Goal: Task Accomplishment & Management: Use online tool/utility

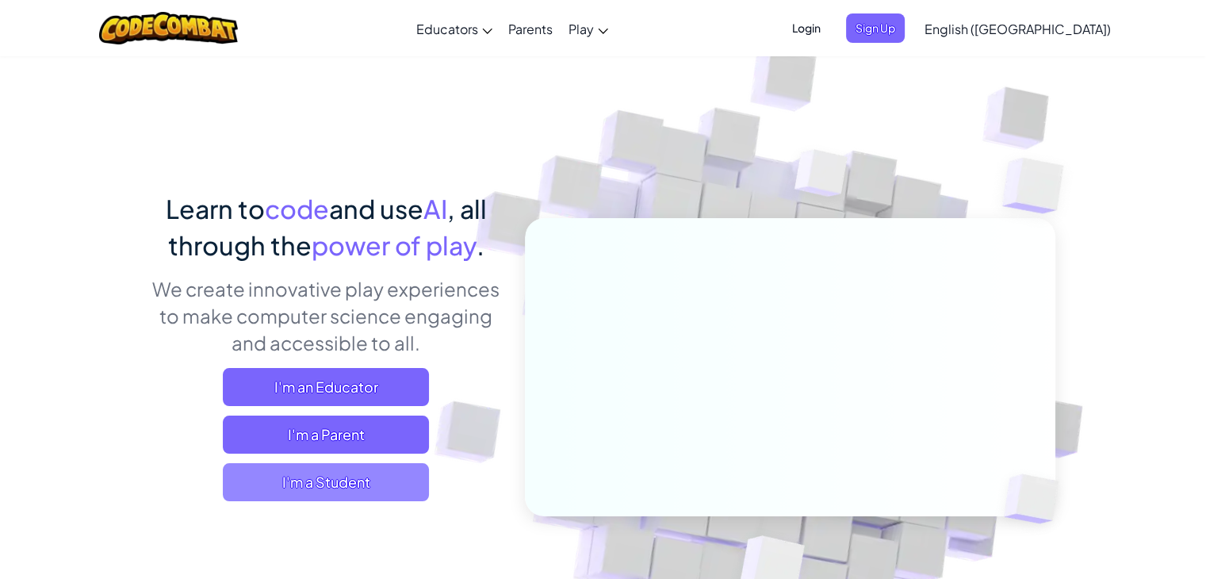
click at [389, 465] on span "I'm a Student" at bounding box center [326, 482] width 206 height 38
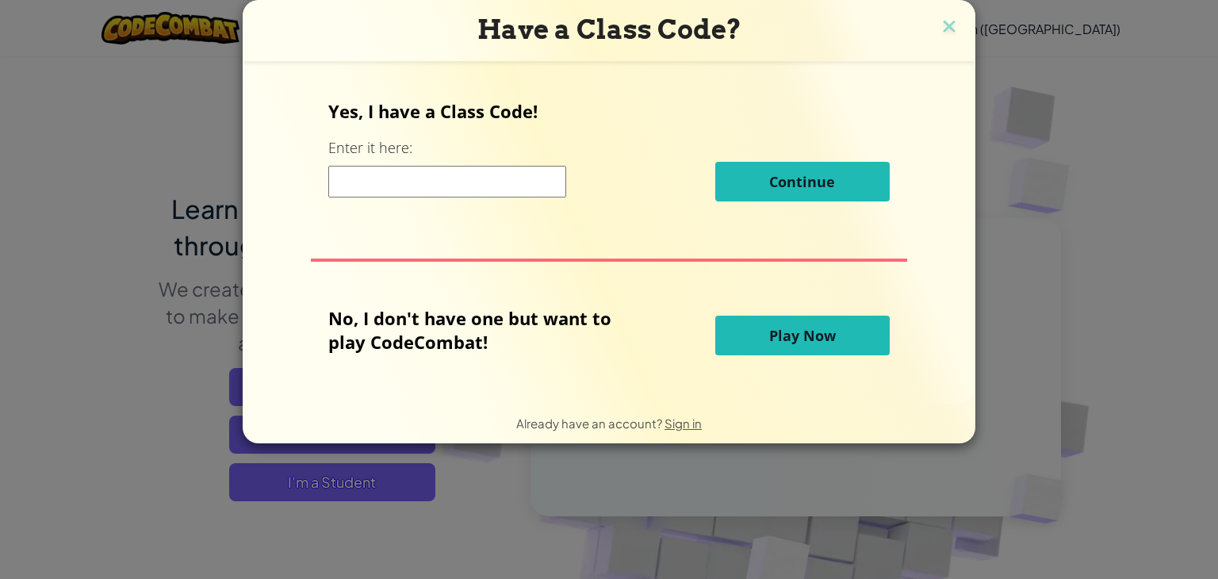
click at [401, 189] on input at bounding box center [447, 182] width 238 height 32
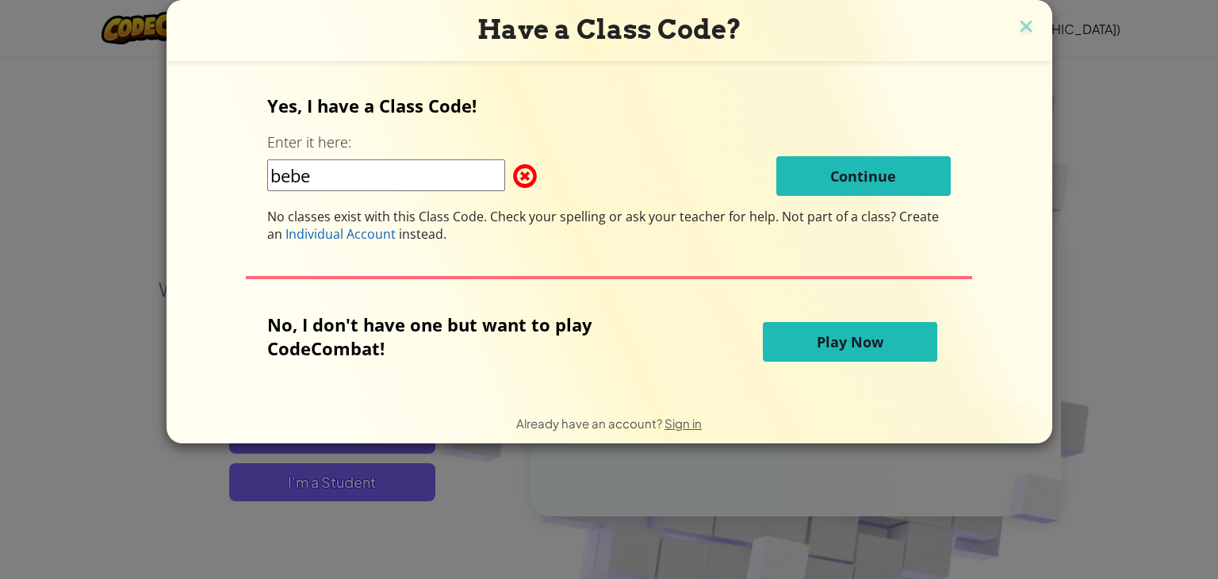
type input "bebe"
click at [805, 354] on button "Play Now" at bounding box center [850, 342] width 174 height 40
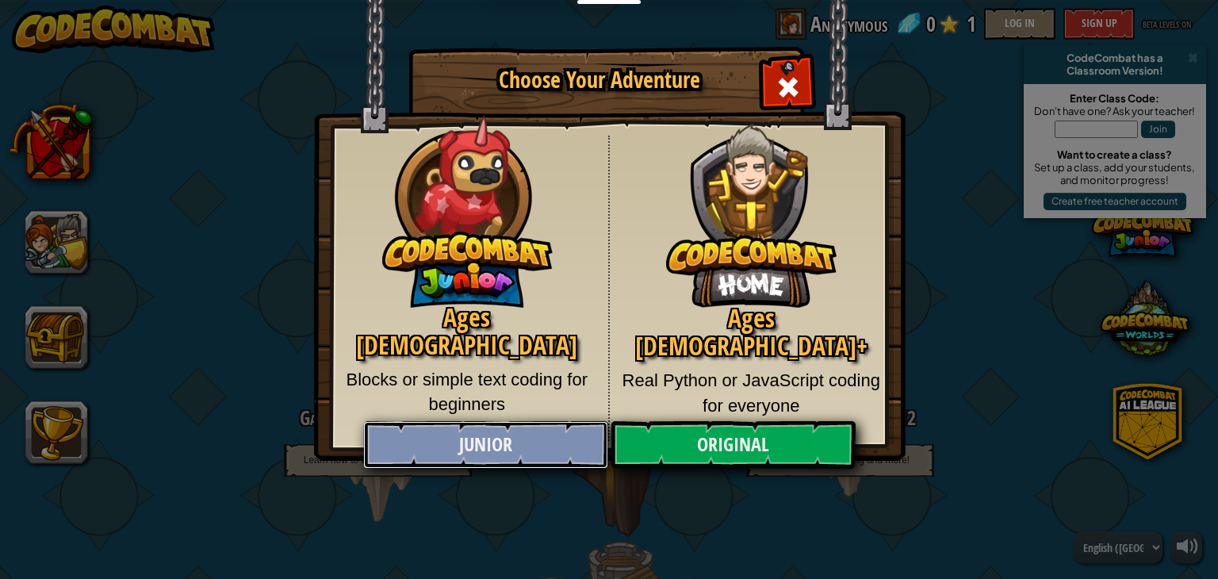
click at [521, 426] on link "Junior" at bounding box center [485, 445] width 244 height 48
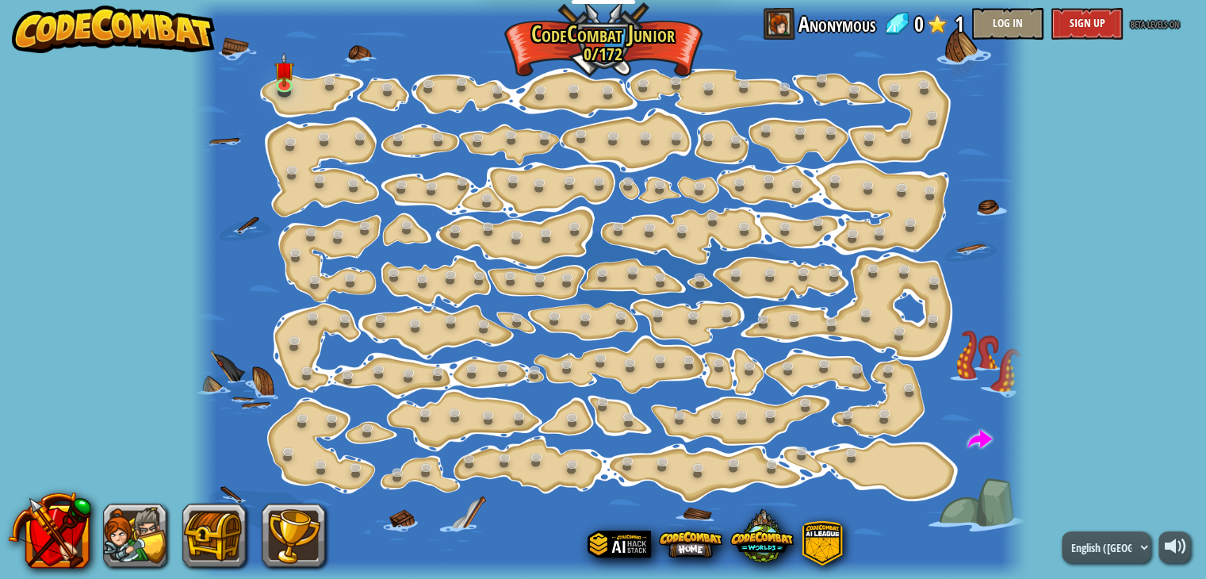
click at [625, 384] on div at bounding box center [609, 289] width 834 height 579
click at [273, 59] on img at bounding box center [283, 61] width 21 height 47
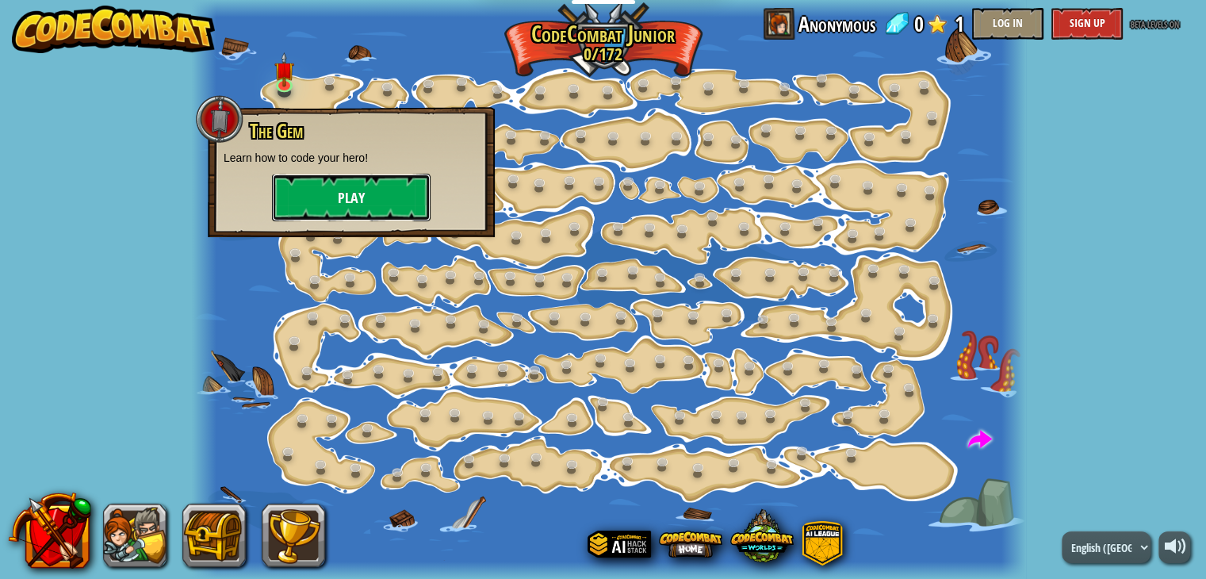
click at [359, 192] on button "Play" at bounding box center [351, 198] width 159 height 48
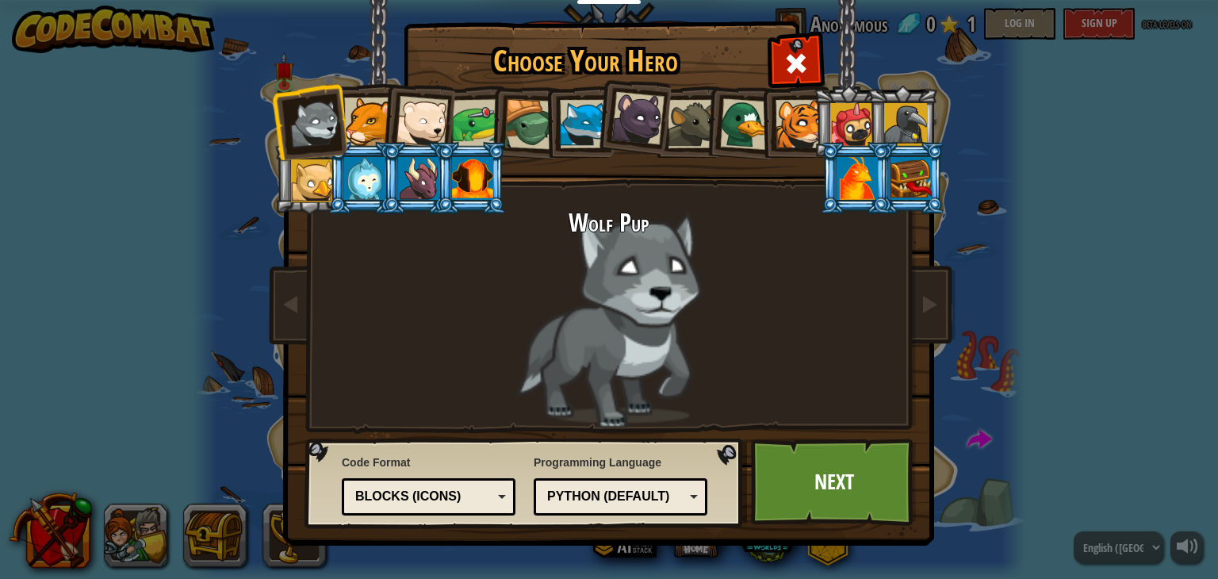
click at [373, 181] on div at bounding box center [364, 178] width 41 height 43
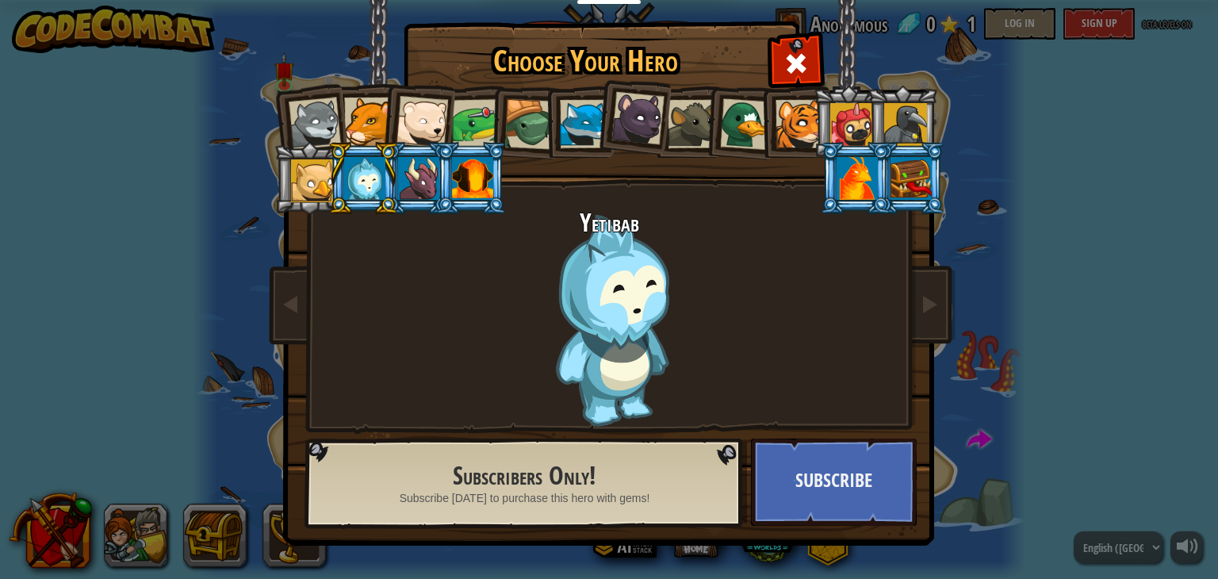
click at [384, 123] on li at bounding box center [417, 119] width 78 height 78
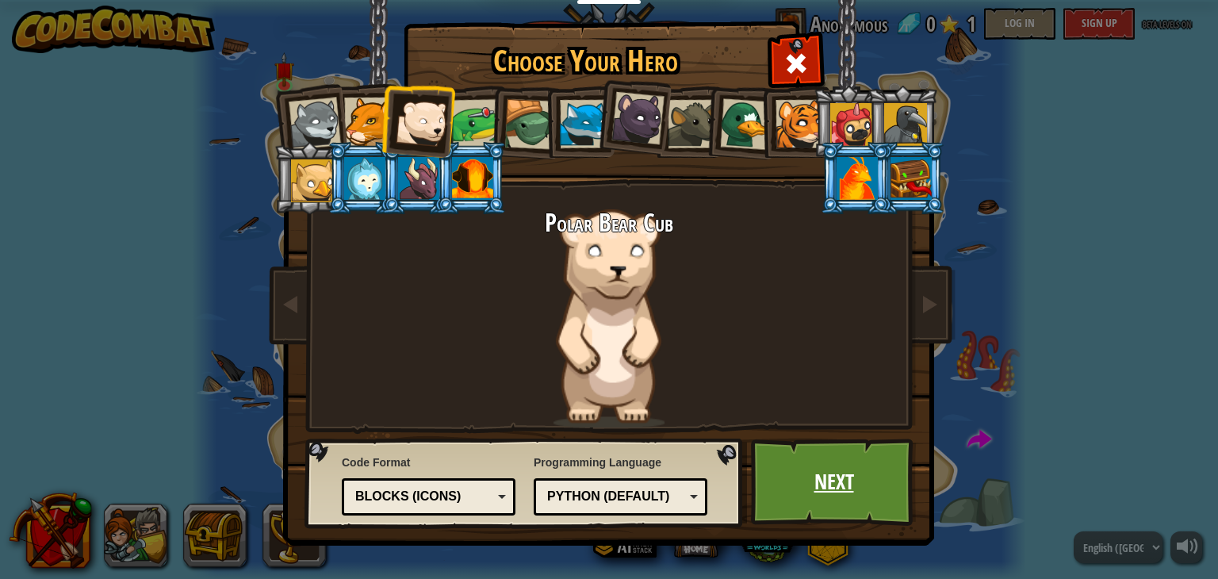
click at [857, 508] on link "Next" at bounding box center [834, 481] width 166 height 87
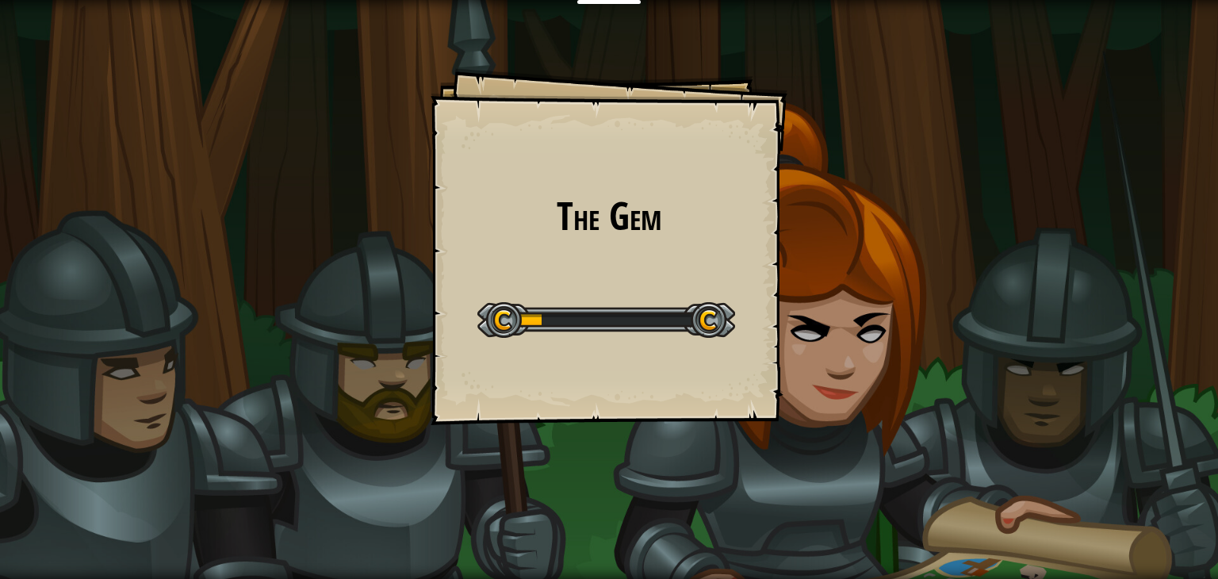
click at [705, 312] on div at bounding box center [606, 320] width 258 height 36
click at [505, 316] on div at bounding box center [606, 320] width 258 height 36
drag, startPoint x: 505, startPoint y: 316, endPoint x: 644, endPoint y: 315, distance: 138.7
click at [644, 315] on div at bounding box center [606, 320] width 258 height 36
click at [621, 315] on div at bounding box center [606, 320] width 258 height 36
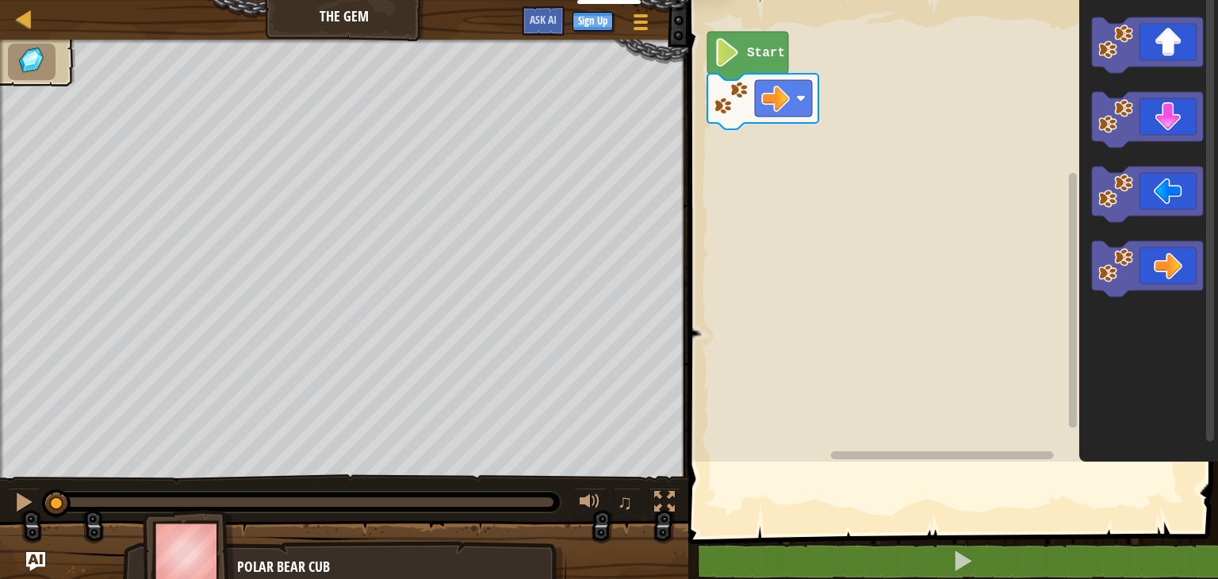
click at [587, 323] on div "Educators Create Free Account School & District Solutions Teacher Toolkit Previ…" at bounding box center [609, 289] width 1218 height 579
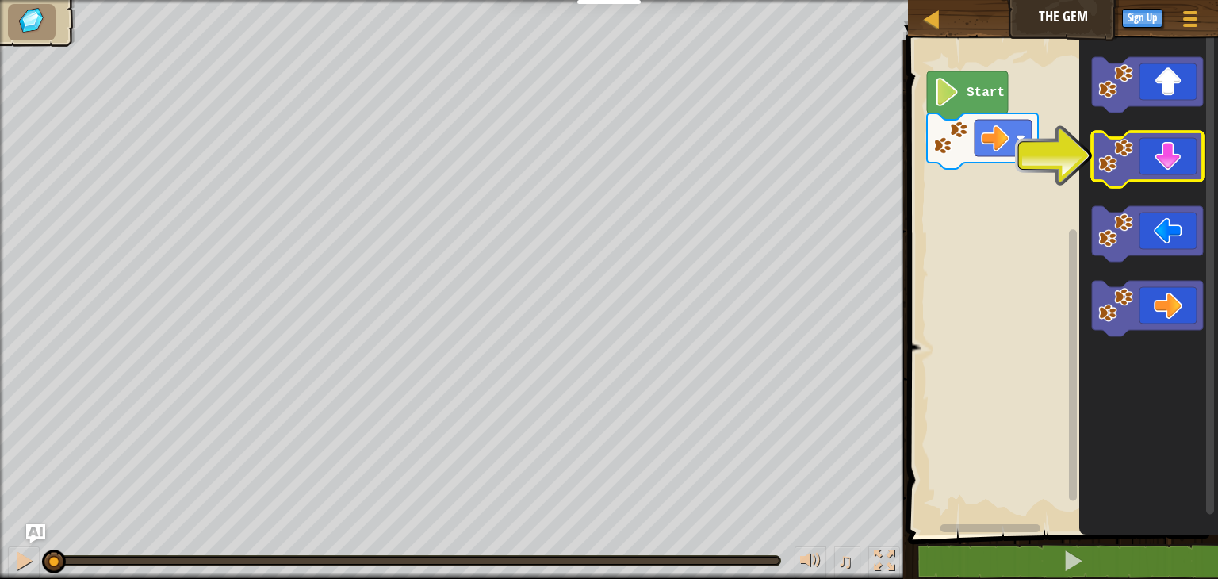
click at [1157, 153] on icon "Blockly Workspace" at bounding box center [1147, 159] width 111 height 55
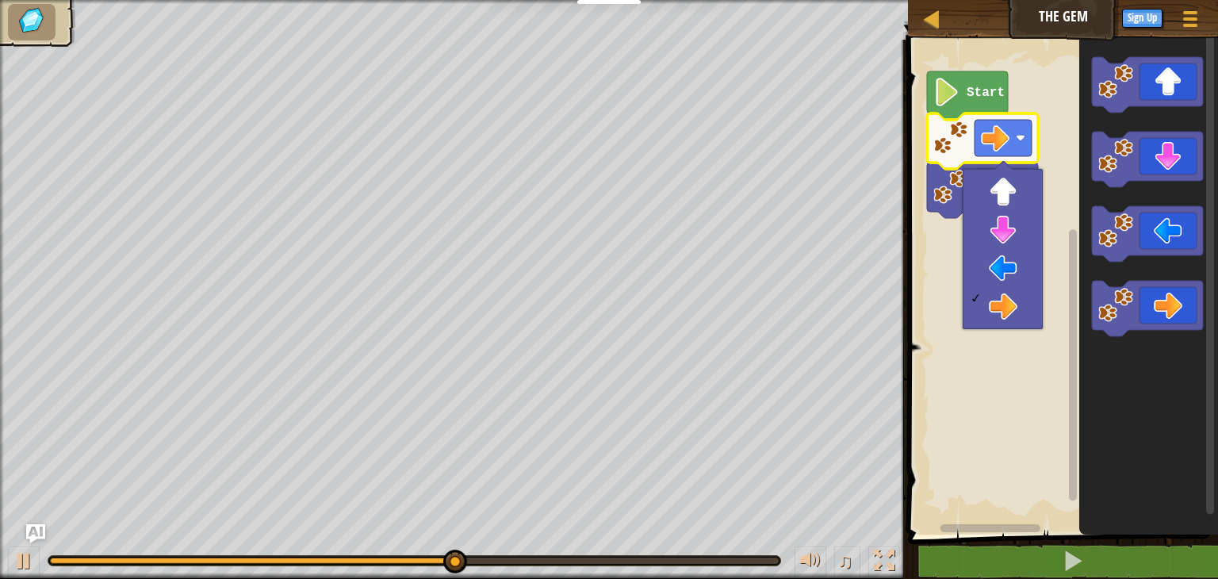
click at [980, 83] on icon "Blockly Workspace" at bounding box center [967, 95] width 81 height 48
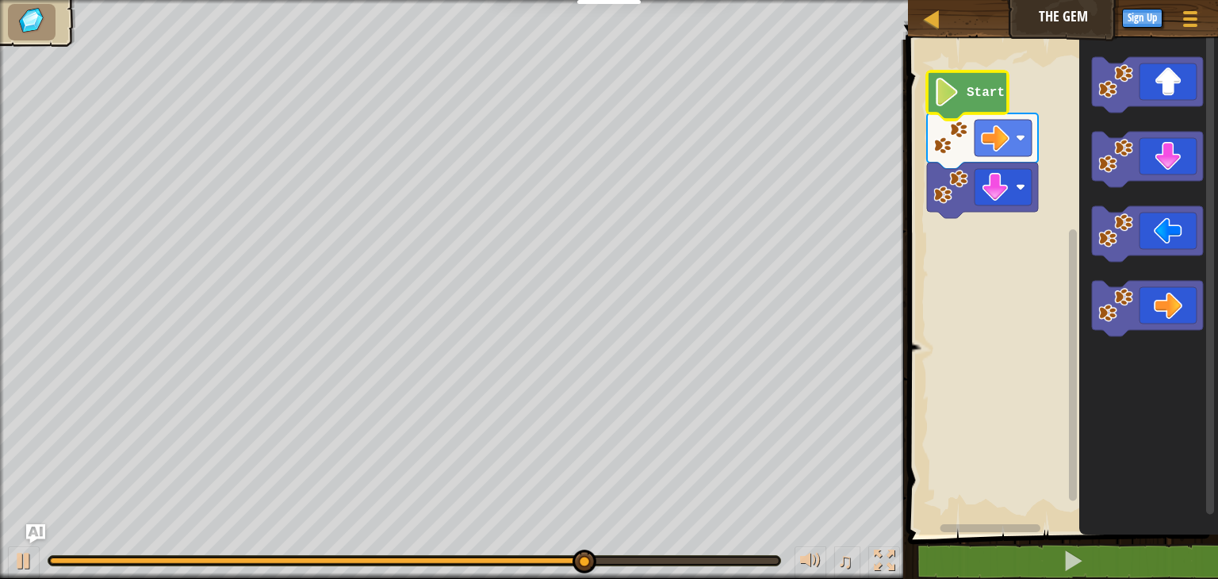
click at [981, 98] on text "Start" at bounding box center [985, 93] width 38 height 14
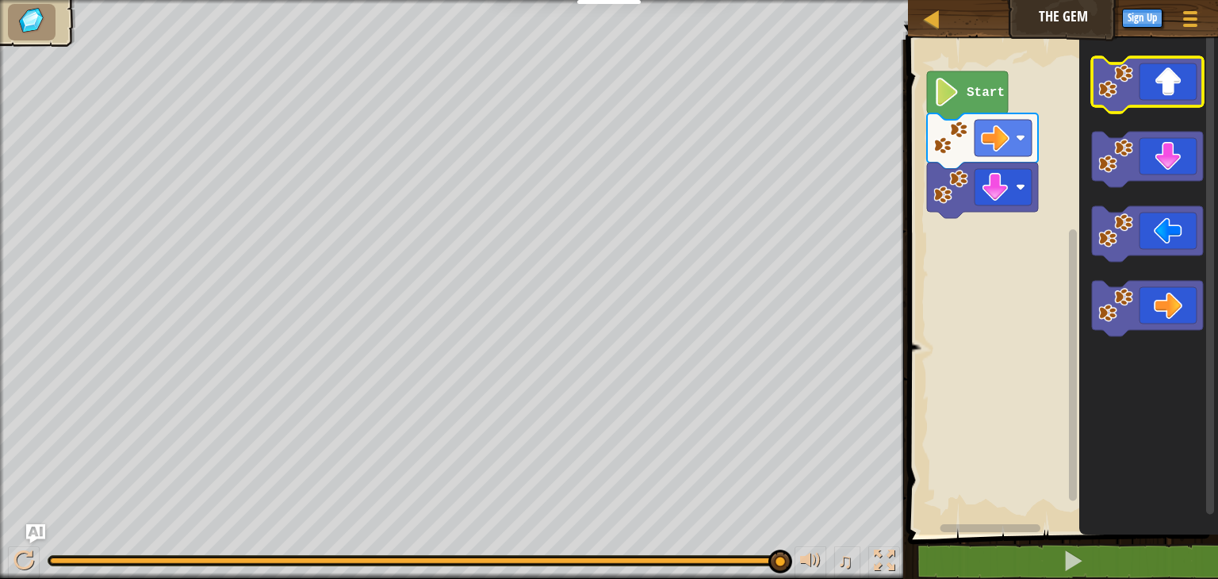
click at [1161, 79] on icon "Blockly Workspace" at bounding box center [1147, 84] width 111 height 55
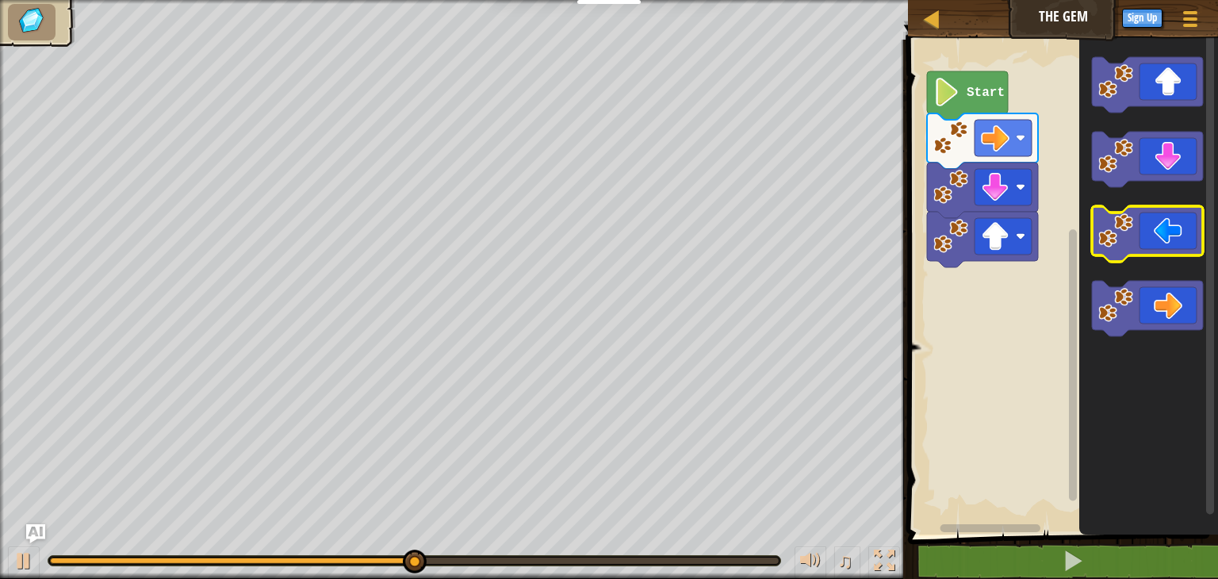
click at [1157, 213] on icon "Blockly Workspace" at bounding box center [1147, 233] width 111 height 55
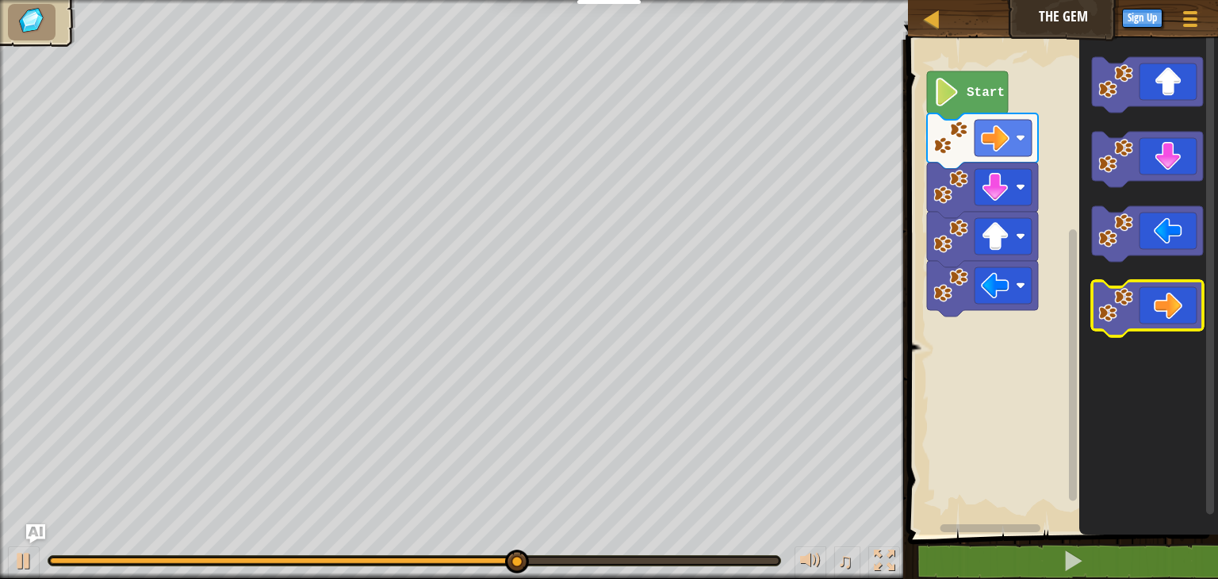
click at [1161, 299] on icon "Blockly Workspace" at bounding box center [1147, 308] width 111 height 55
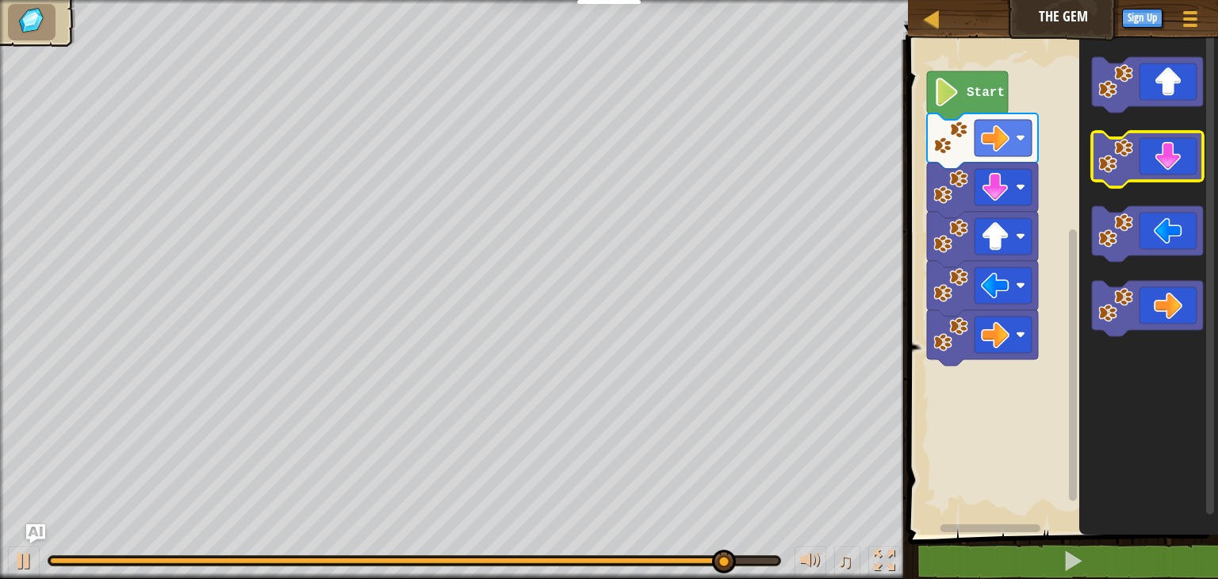
click at [1171, 143] on icon "Blockly Workspace" at bounding box center [1147, 159] width 111 height 55
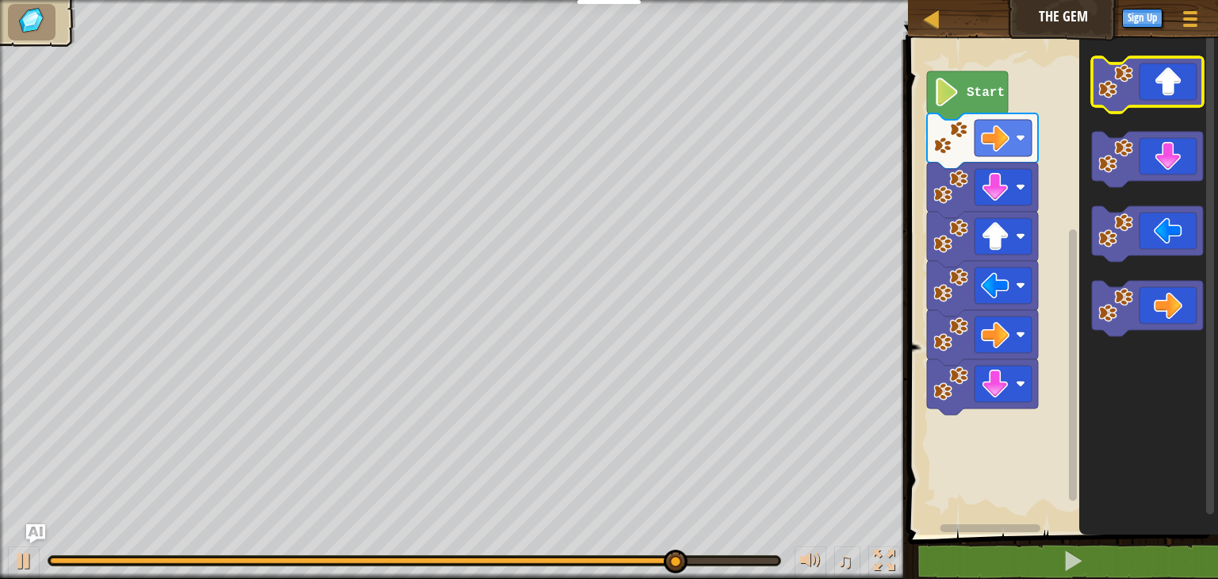
click at [1174, 93] on icon "Blockly Workspace" at bounding box center [1147, 84] width 111 height 55
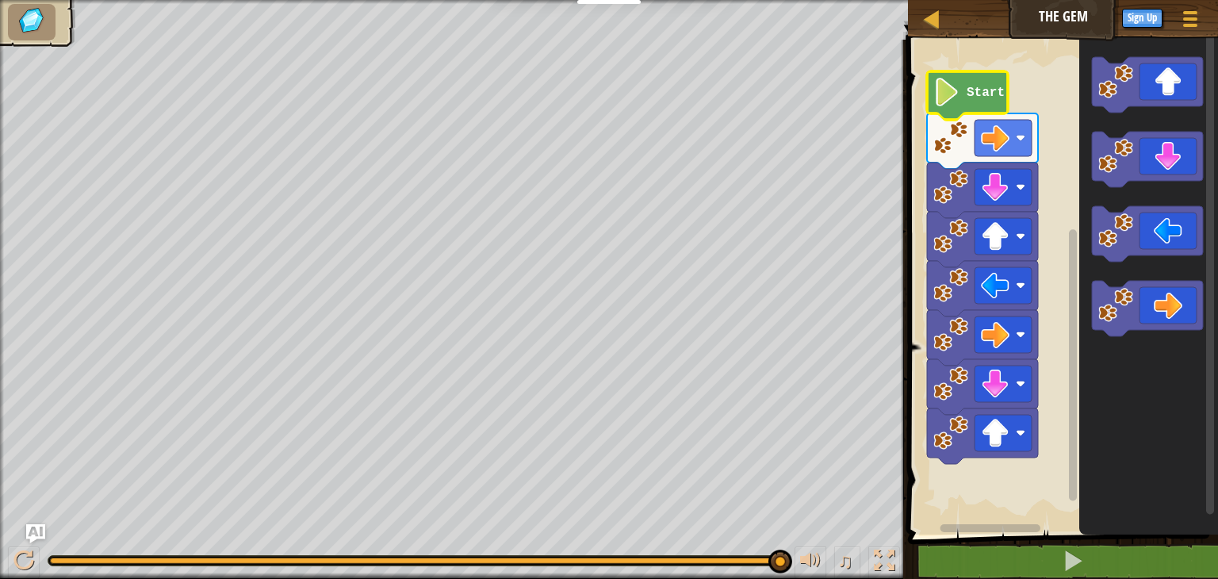
click at [962, 99] on icon "Blockly Workspace" at bounding box center [967, 95] width 81 height 48
drag, startPoint x: 779, startPoint y: 560, endPoint x: 92, endPoint y: 533, distance: 687.8
click at [92, 533] on div "♫" at bounding box center [454, 557] width 908 height 48
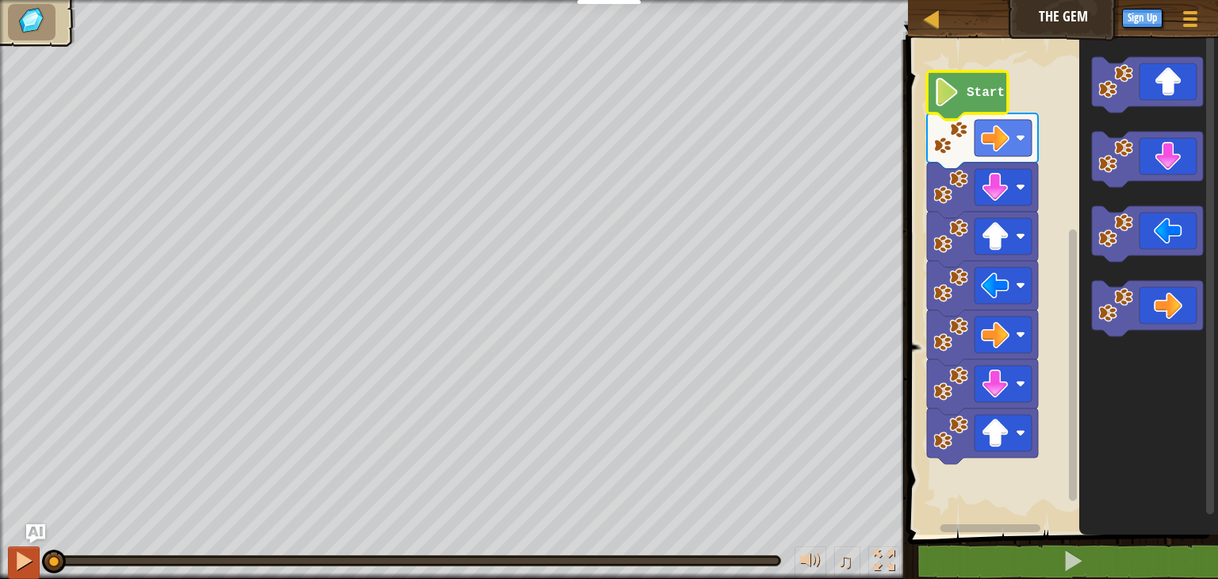
drag, startPoint x: 88, startPoint y: 564, endPoint x: 35, endPoint y: 555, distance: 53.8
click at [35, 555] on div "♫" at bounding box center [454, 557] width 908 height 48
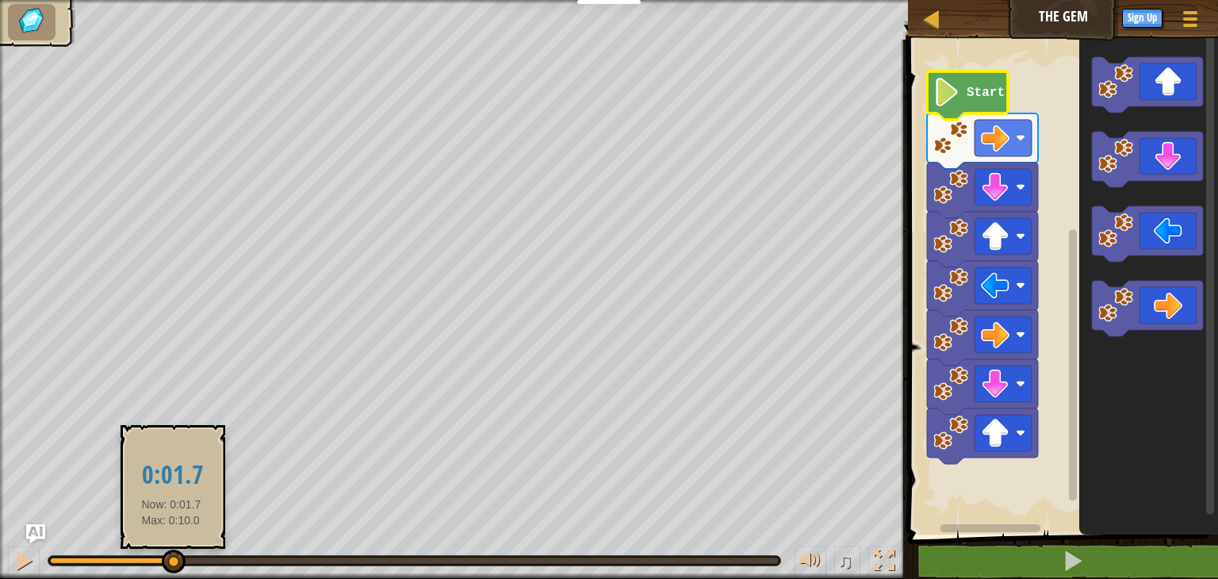
click at [171, 560] on div at bounding box center [414, 560] width 729 height 6
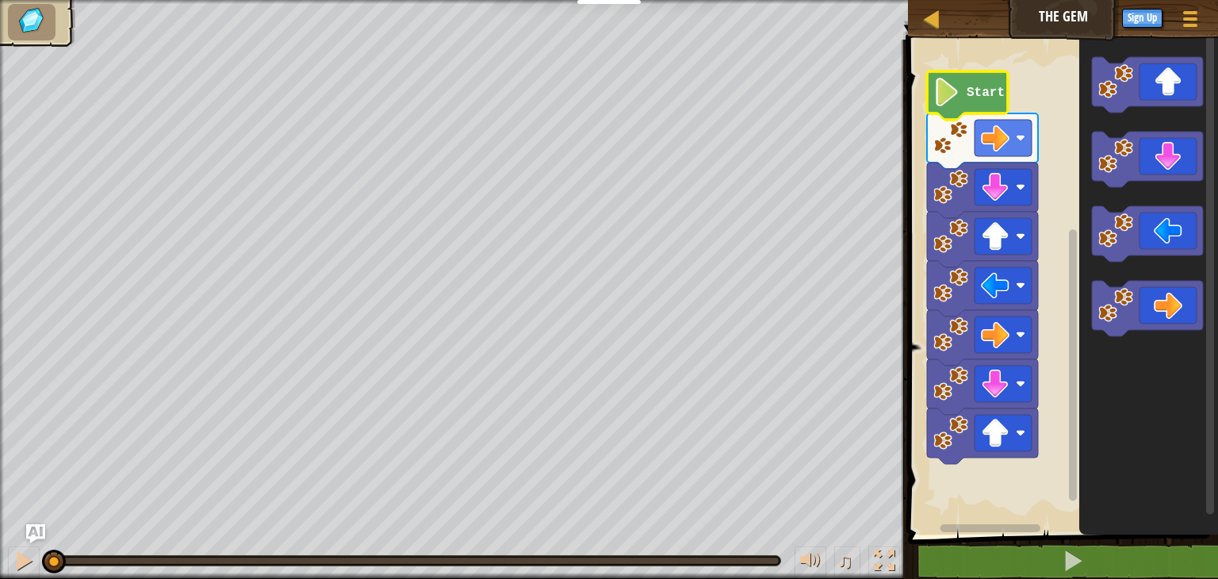
drag, startPoint x: 171, startPoint y: 560, endPoint x: 0, endPoint y: 540, distance: 172.5
click at [0, 540] on div "♫" at bounding box center [454, 557] width 908 height 48
click at [1148, 86] on icon "Blockly Workspace" at bounding box center [1147, 84] width 111 height 55
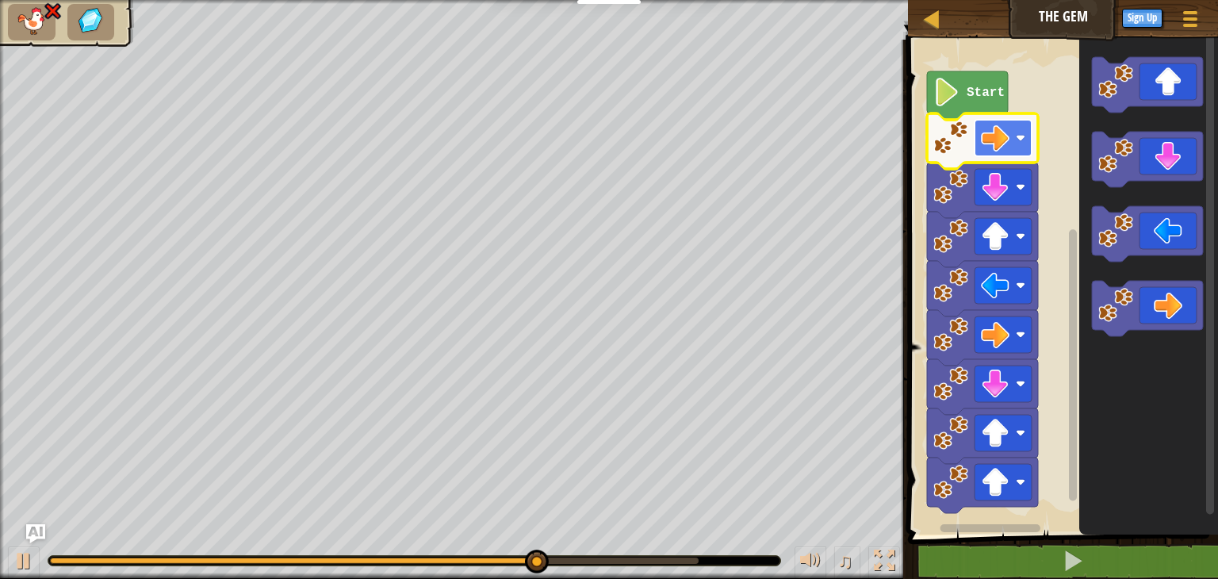
click at [1018, 144] on rect "Blockly Workspace" at bounding box center [1002, 138] width 57 height 36
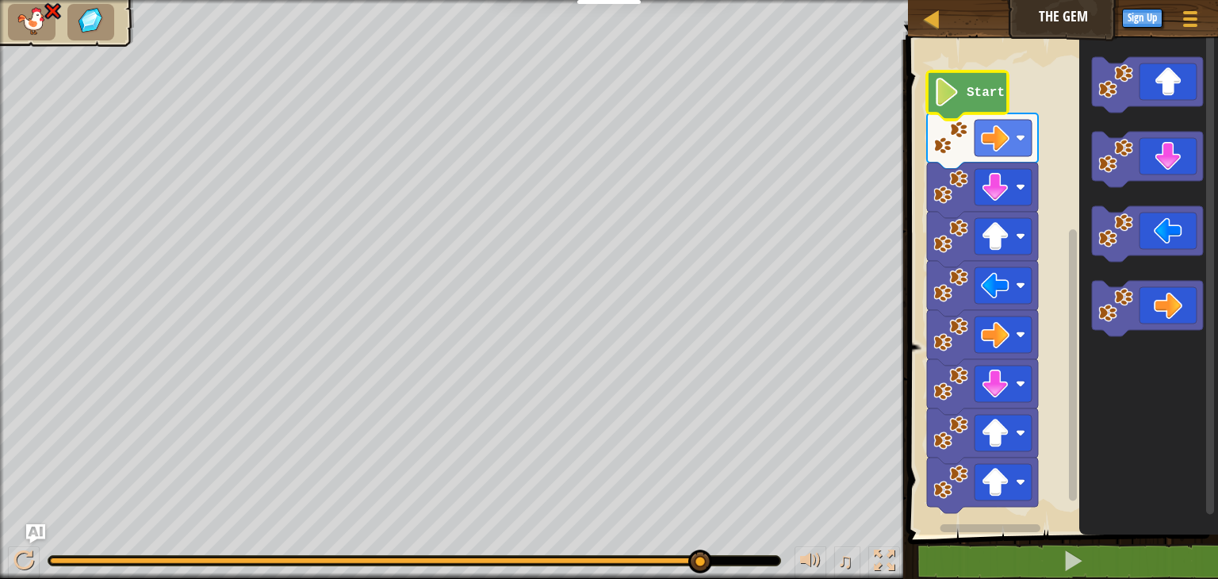
click at [963, 96] on icon "Blockly Workspace" at bounding box center [967, 95] width 81 height 48
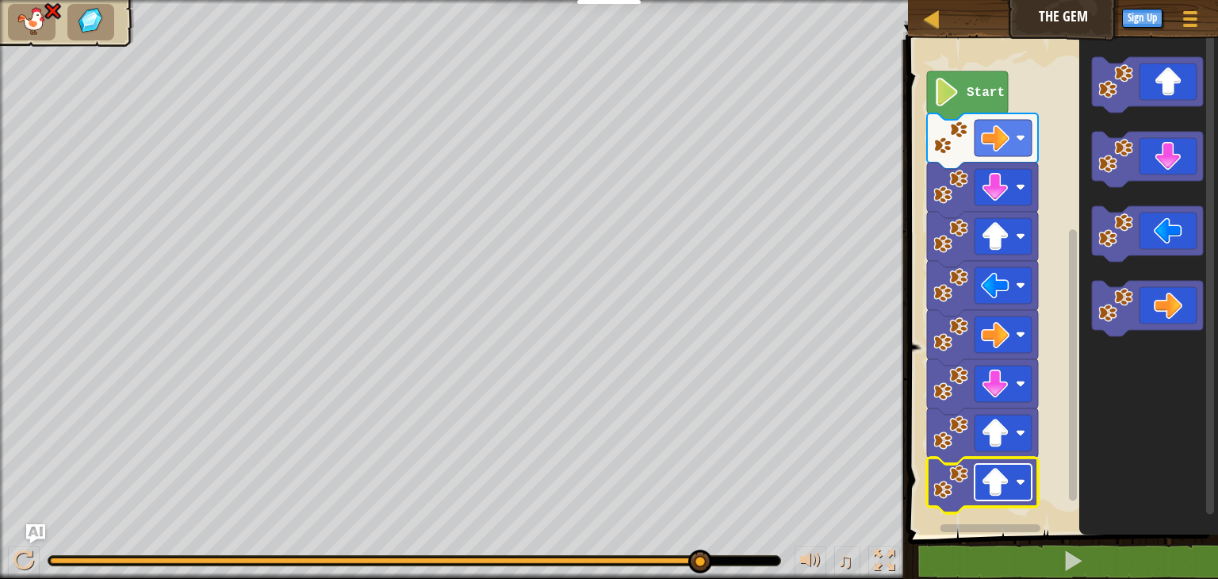
click at [1023, 482] on image "Blockly Workspace" at bounding box center [1020, 482] width 10 height 10
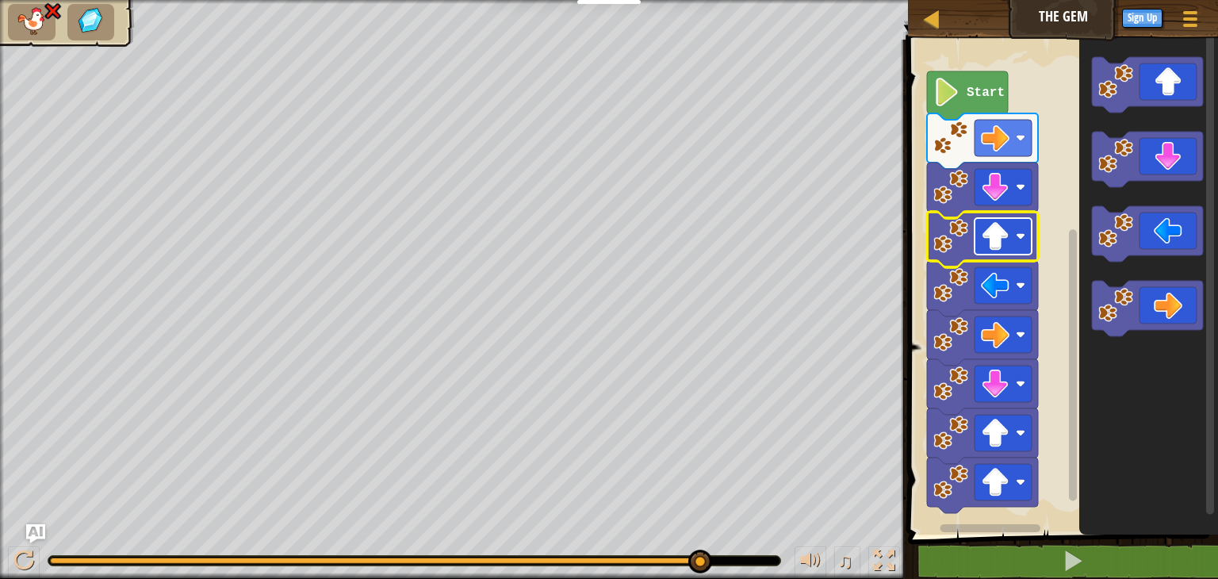
click at [1027, 245] on rect "Blockly Workspace" at bounding box center [1002, 236] width 57 height 36
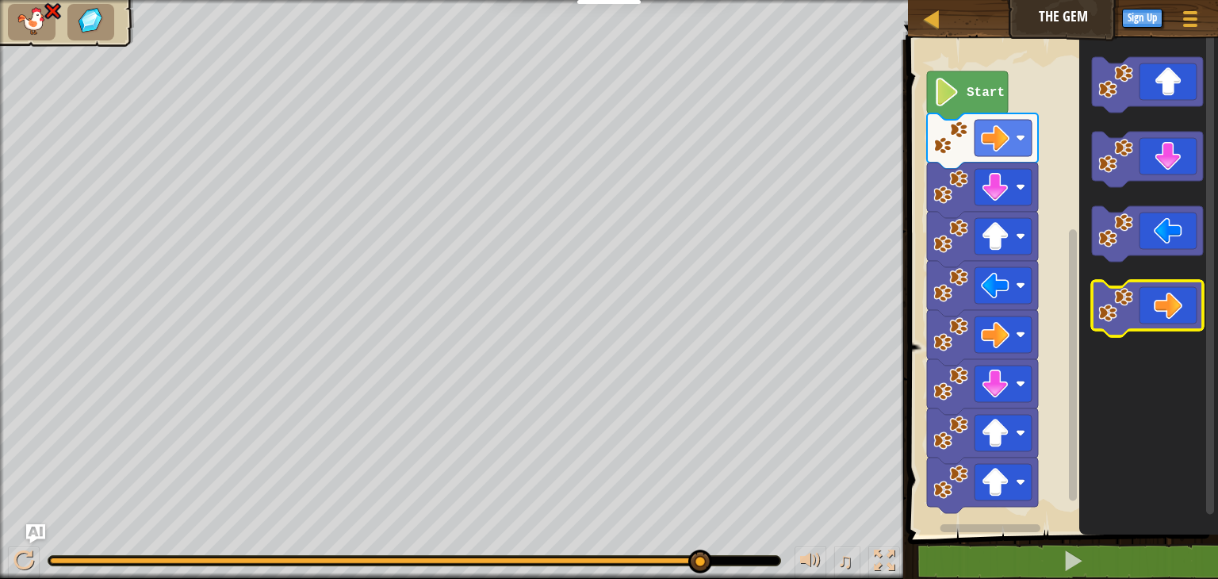
click at [1158, 302] on icon "Blockly Workspace" at bounding box center [1147, 308] width 111 height 55
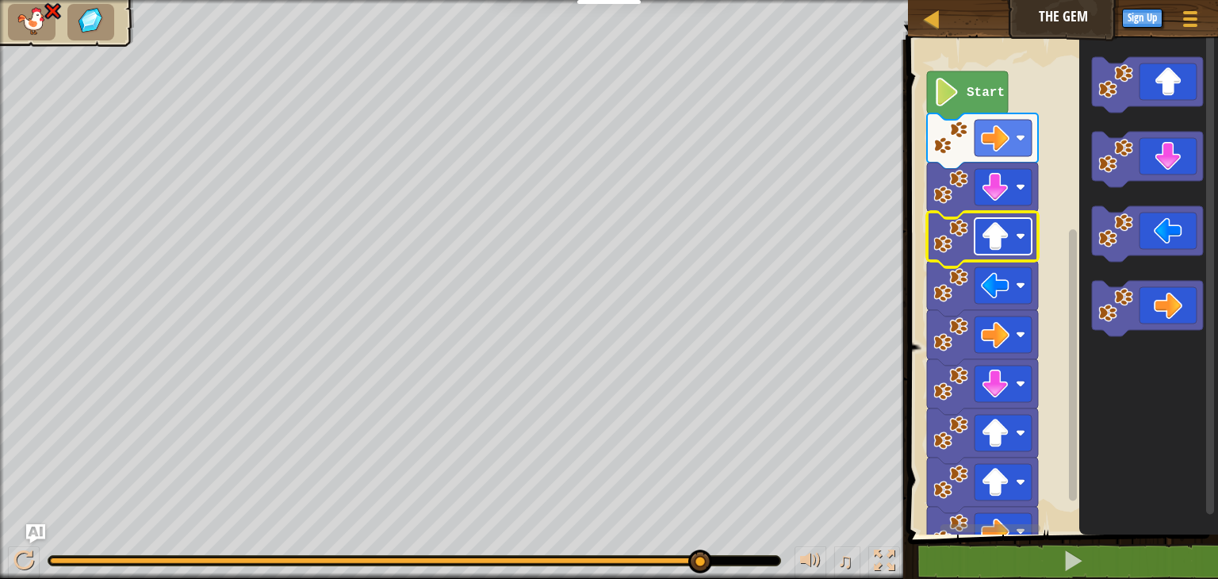
click at [1008, 246] on image "Blockly Workspace" at bounding box center [995, 236] width 29 height 29
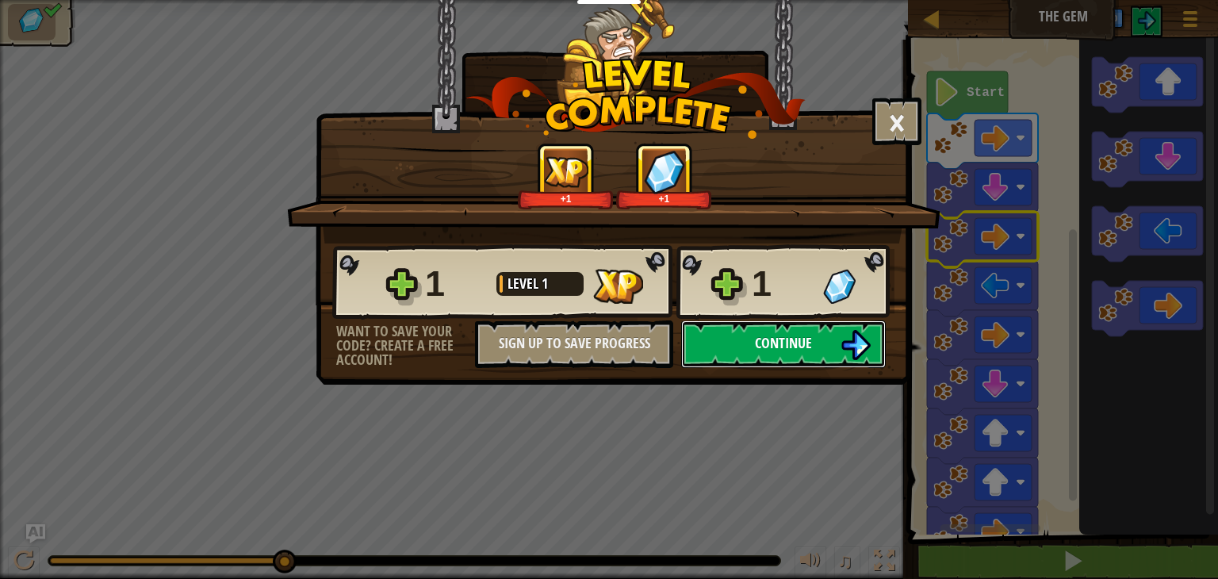
click at [865, 338] on img at bounding box center [855, 345] width 30 height 30
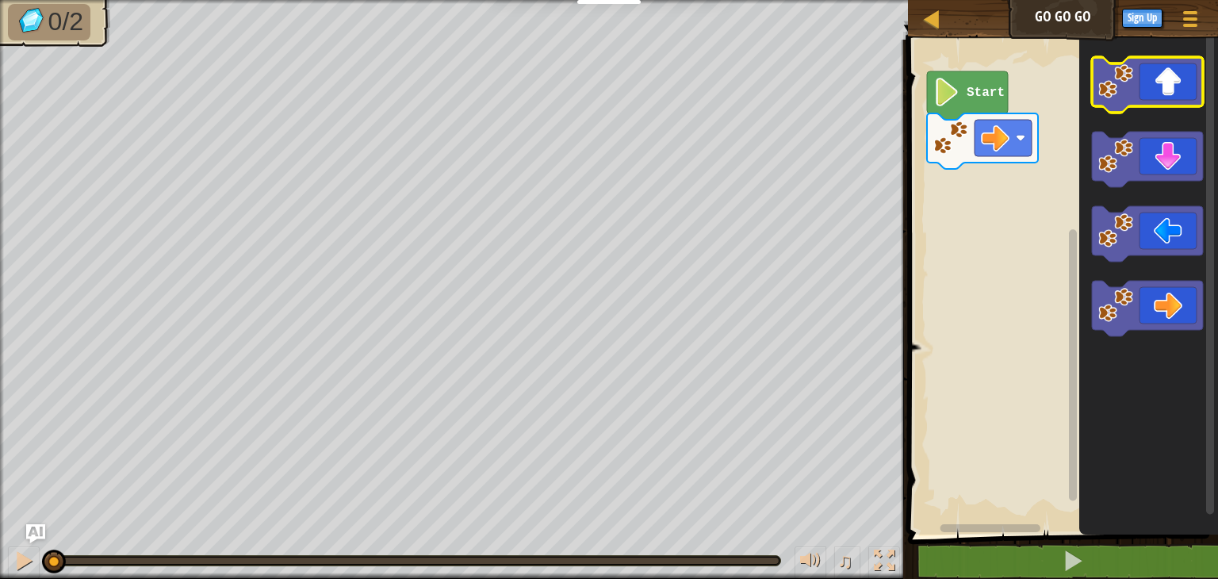
click at [1166, 103] on icon "Blockly Workspace" at bounding box center [1147, 84] width 111 height 55
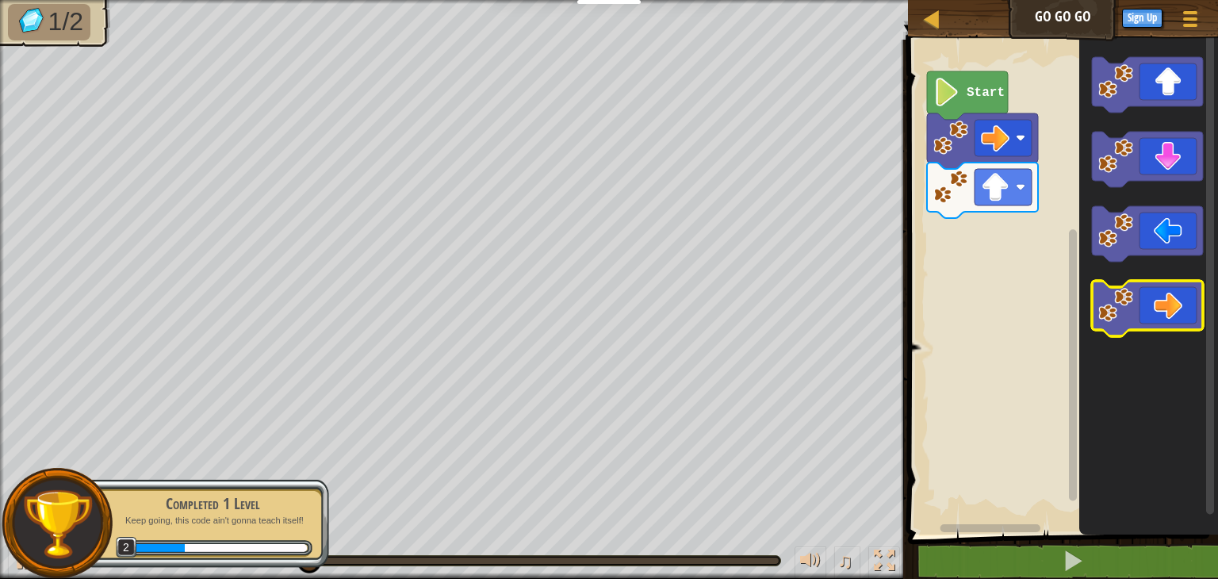
click at [1168, 302] on icon "Blockly Workspace" at bounding box center [1147, 308] width 111 height 55
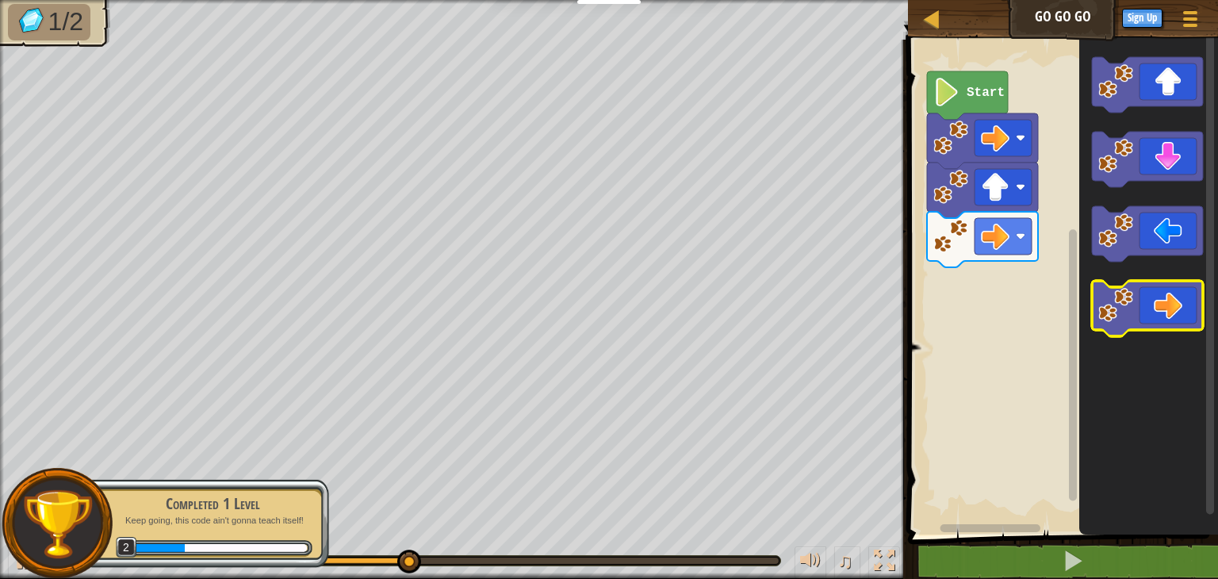
click at [1150, 309] on icon "Blockly Workspace" at bounding box center [1147, 308] width 111 height 55
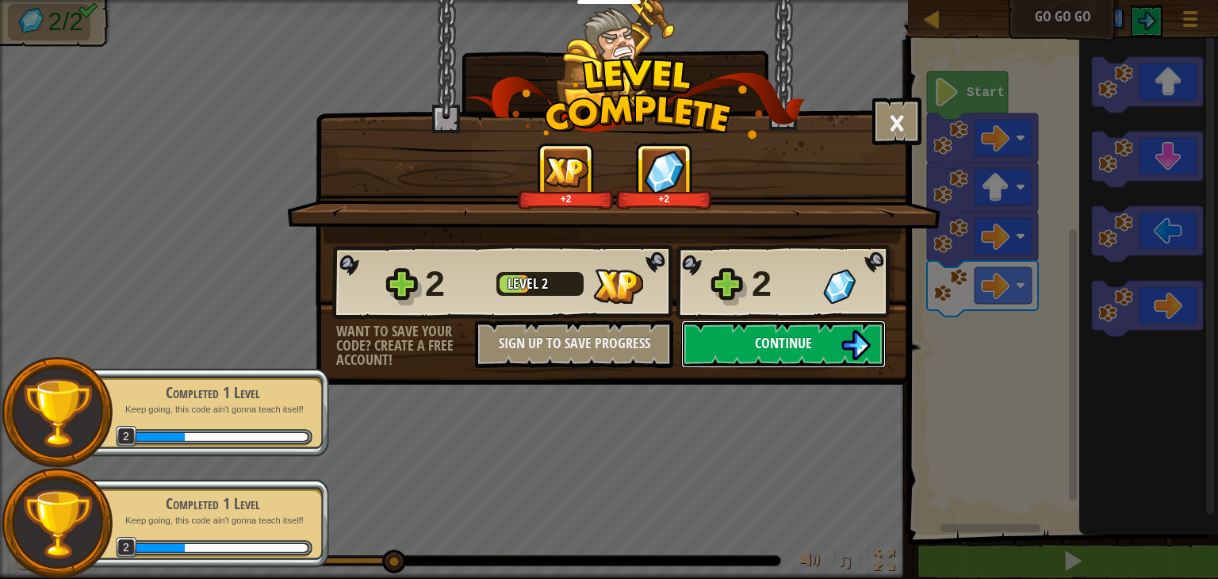
click at [784, 350] on span "Continue" at bounding box center [783, 343] width 57 height 20
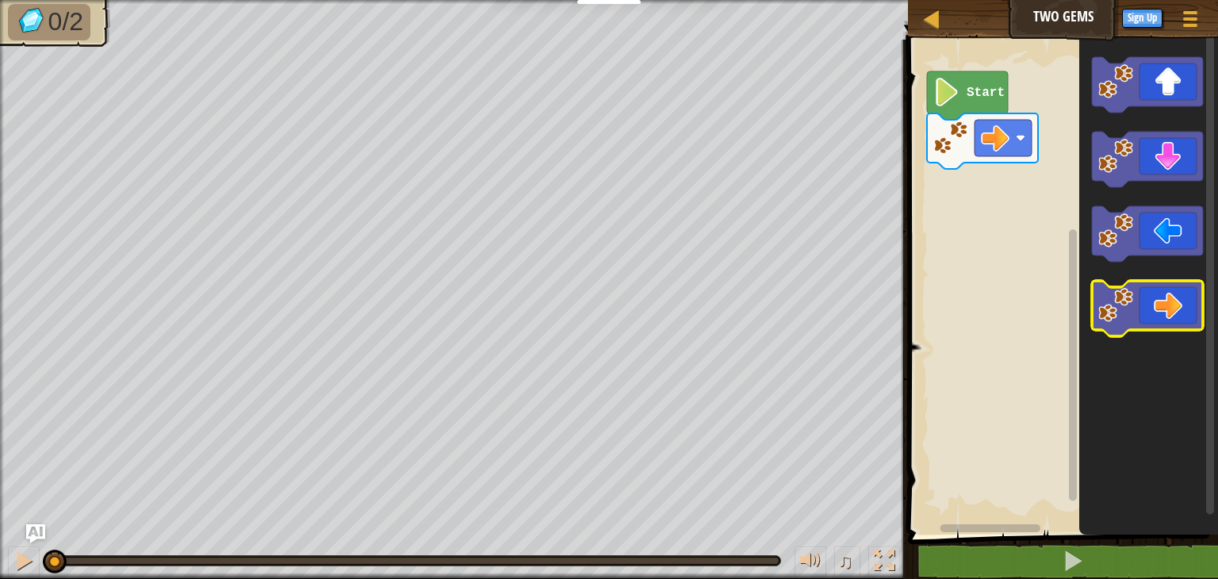
click at [1143, 319] on icon "Blockly Workspace" at bounding box center [1147, 308] width 111 height 55
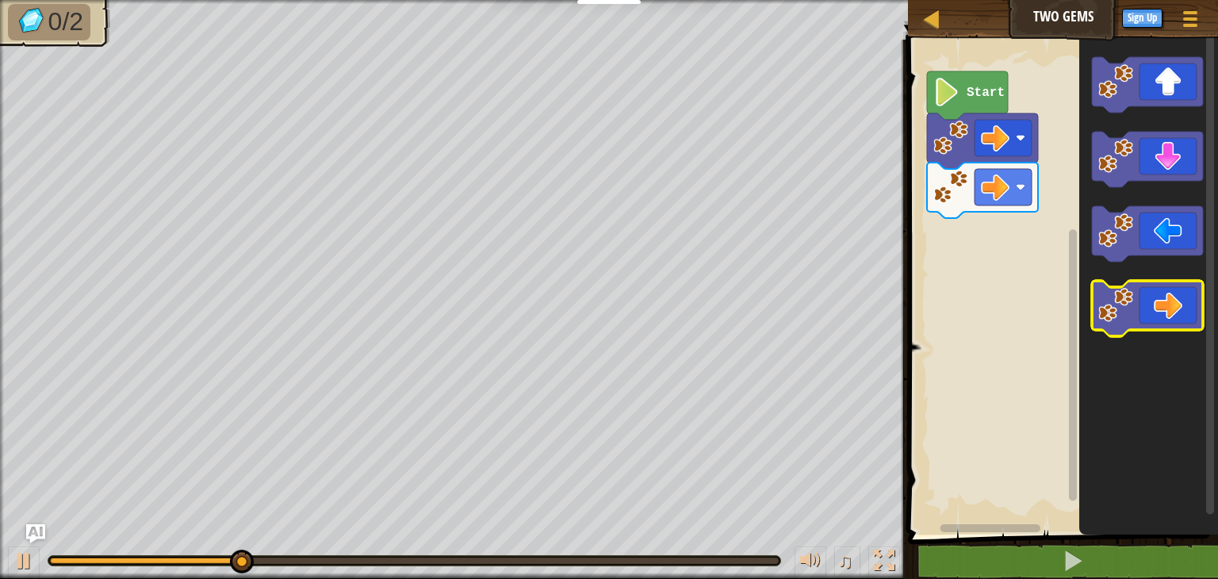
click at [1143, 319] on icon "Blockly Workspace" at bounding box center [1147, 308] width 111 height 55
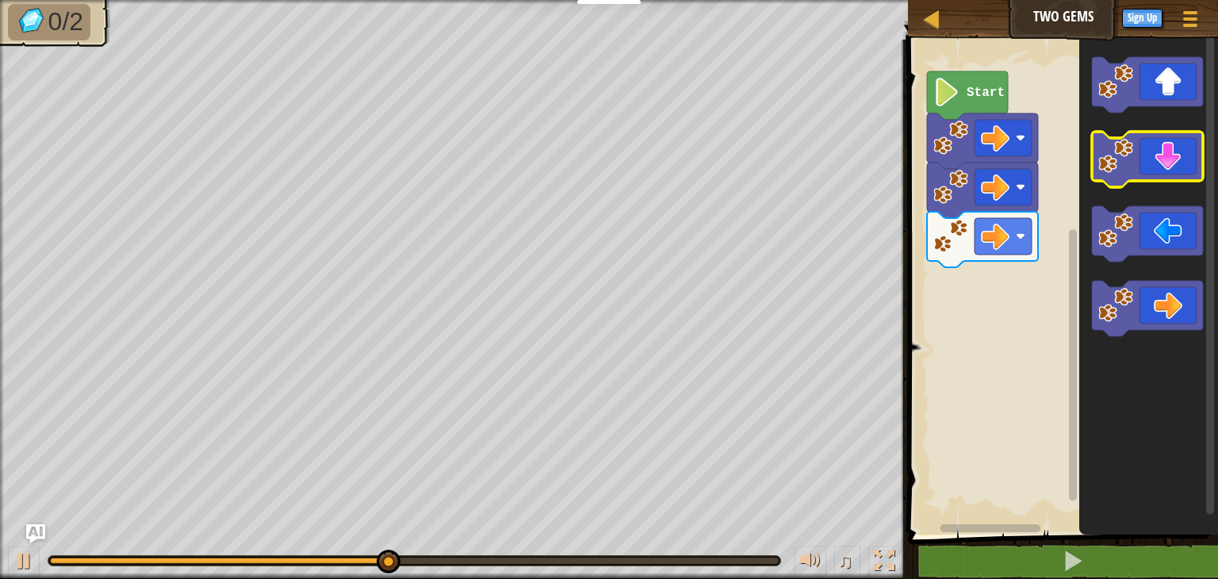
click at [1184, 163] on icon "Blockly Workspace" at bounding box center [1147, 159] width 111 height 55
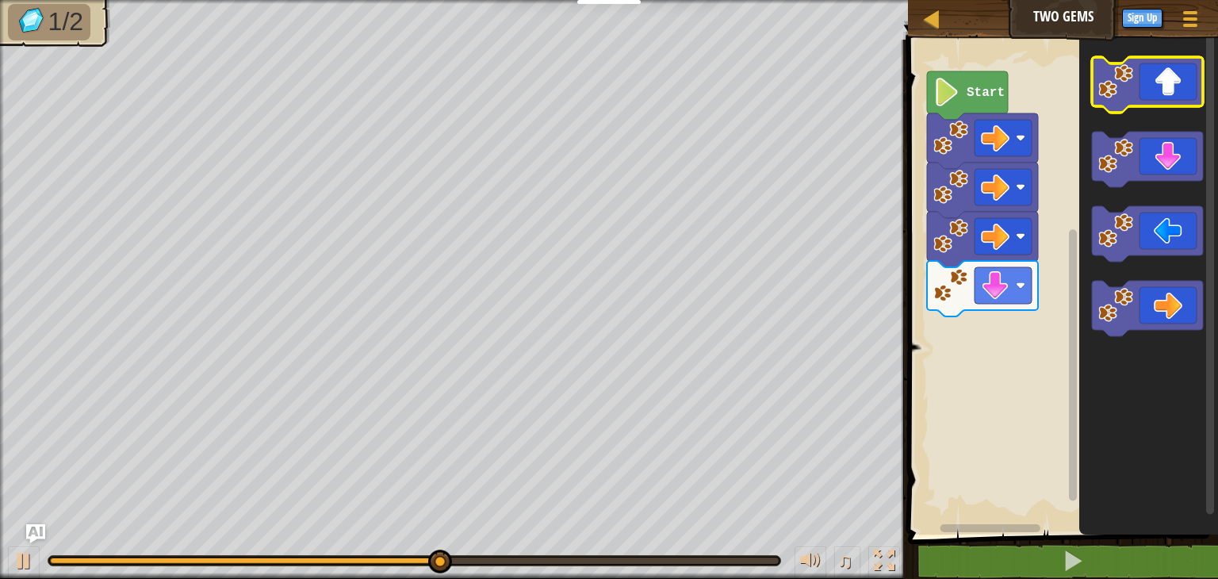
click at [1173, 78] on icon "Blockly Workspace" at bounding box center [1147, 84] width 111 height 55
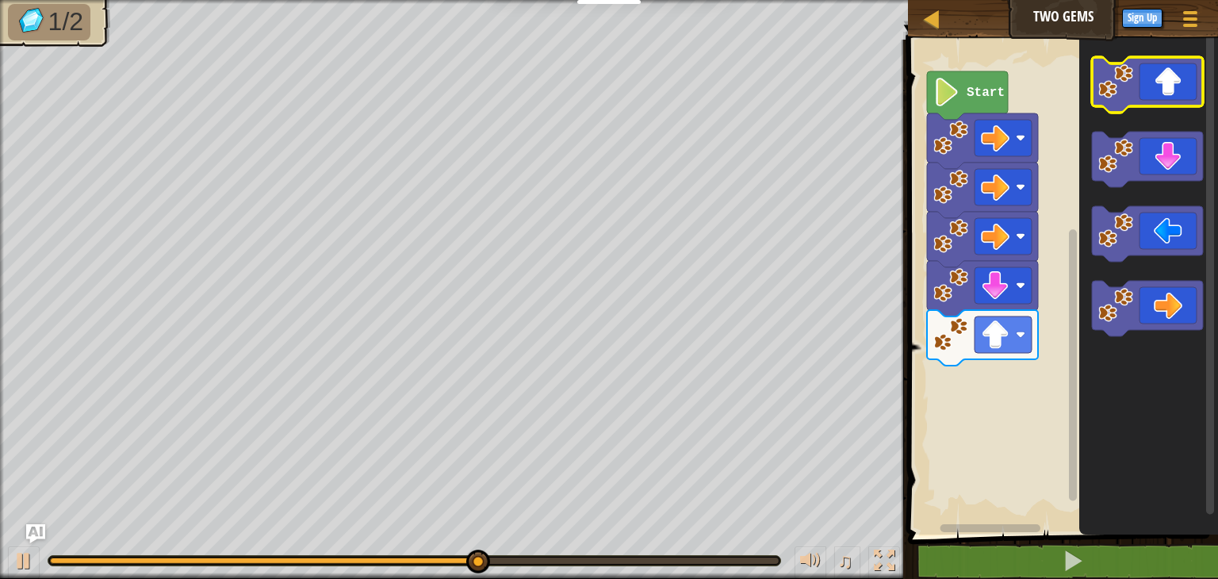
click at [1173, 78] on icon "Blockly Workspace" at bounding box center [1147, 84] width 111 height 55
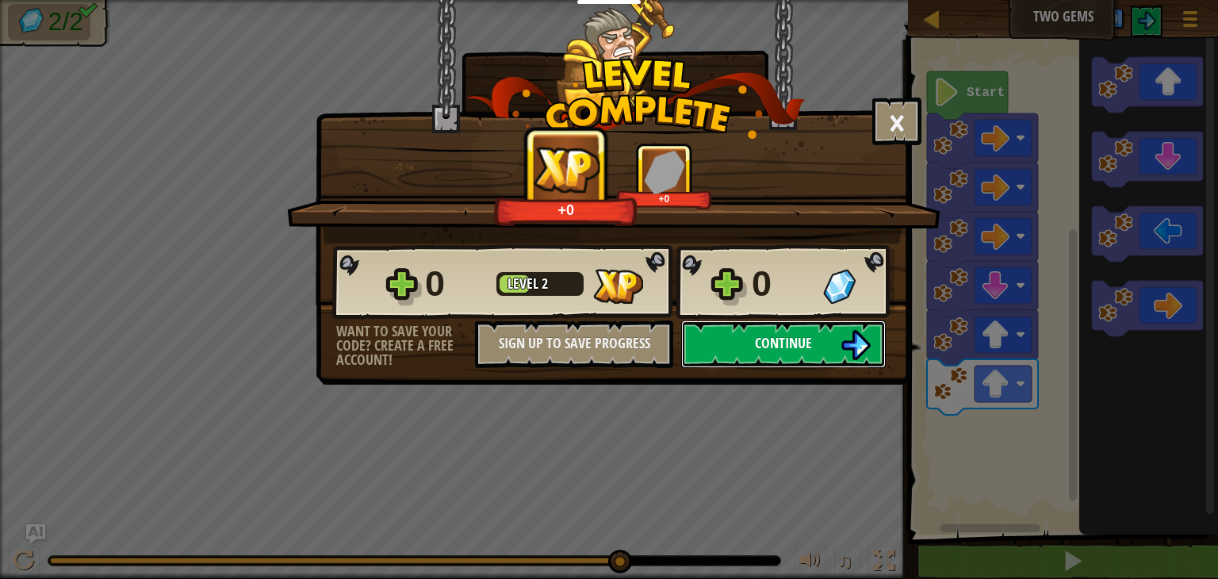
click at [818, 350] on button "Continue" at bounding box center [783, 344] width 205 height 48
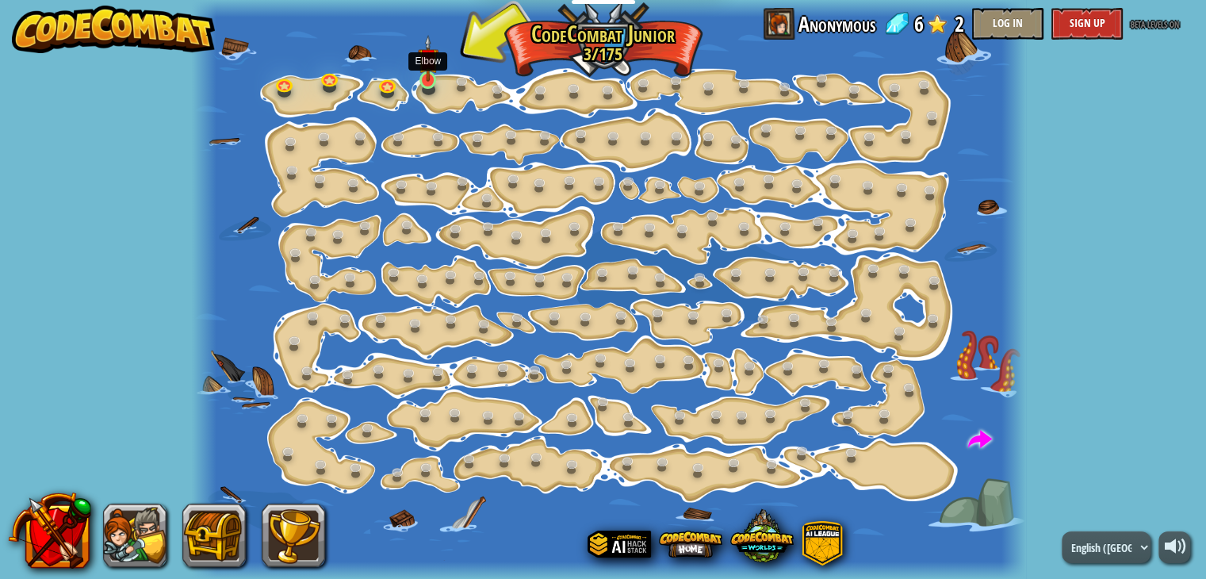
click at [430, 52] on img at bounding box center [428, 58] width 21 height 47
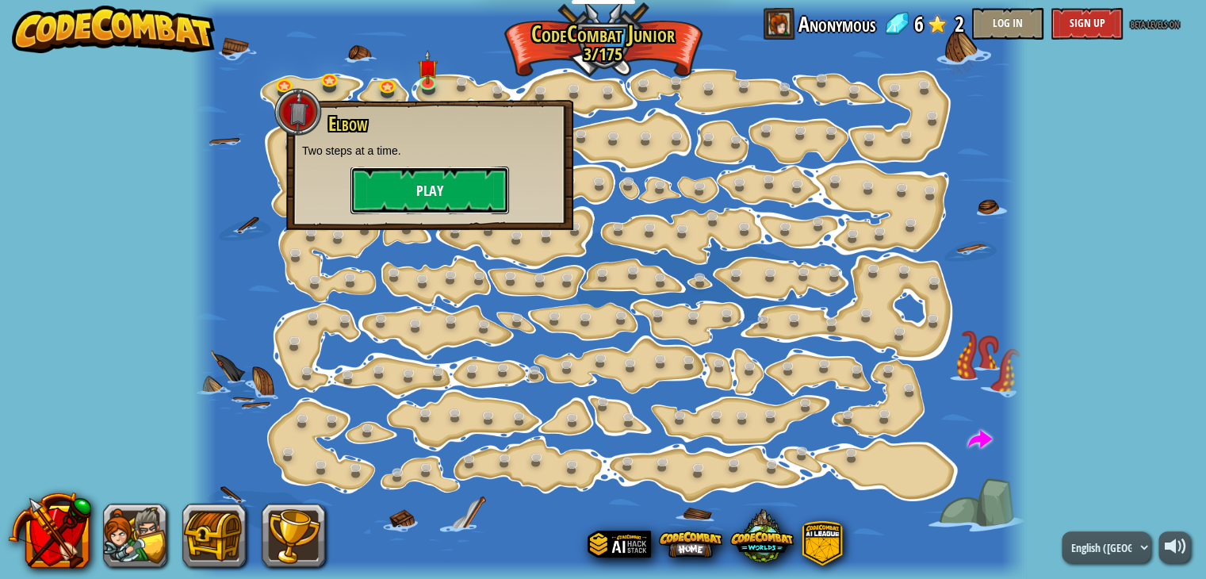
click at [419, 193] on button "Play" at bounding box center [429, 190] width 159 height 48
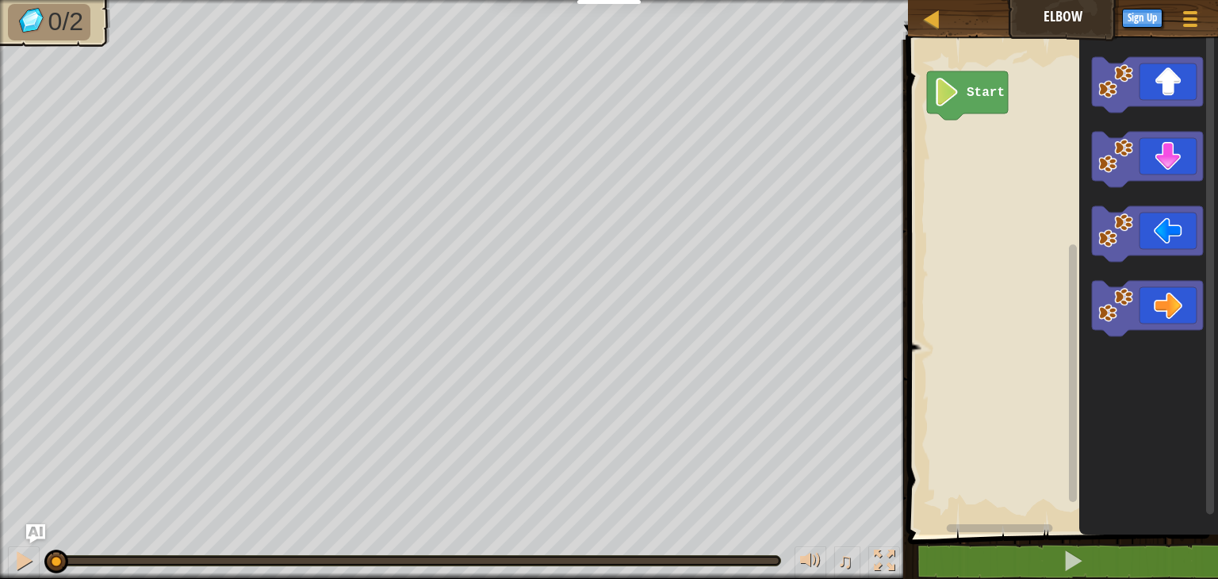
click at [1008, 174] on rect "Blockly Workspace" at bounding box center [1060, 283] width 315 height 503
click at [1186, 151] on icon "Blockly Workspace" at bounding box center [1147, 159] width 111 height 55
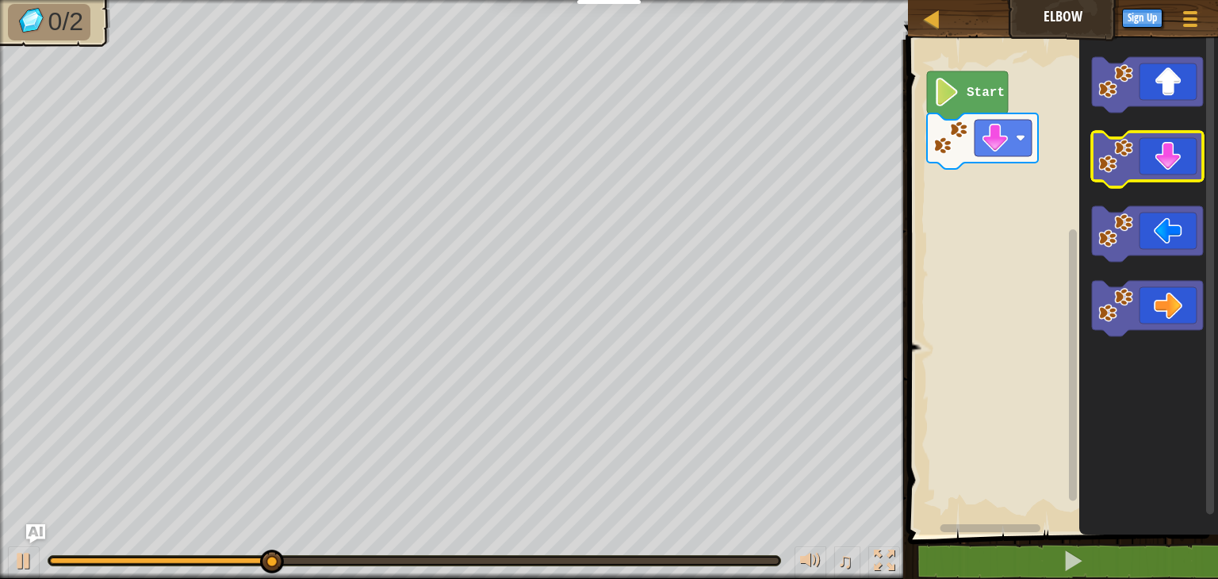
click at [1180, 168] on icon "Blockly Workspace" at bounding box center [1147, 159] width 111 height 55
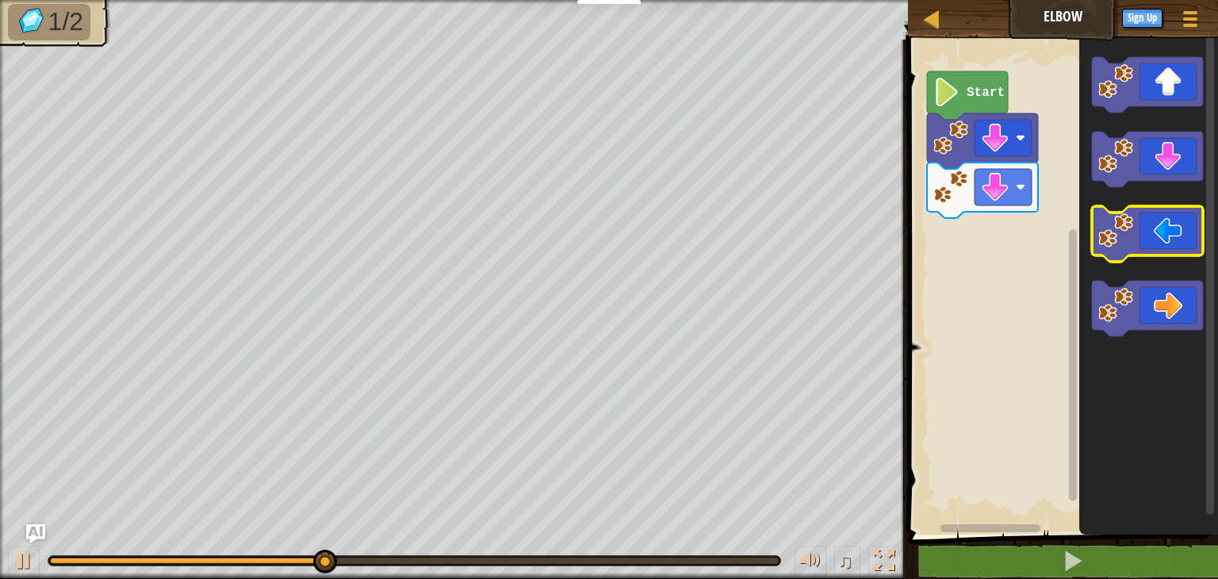
click at [1164, 246] on icon "Blockly Workspace" at bounding box center [1147, 233] width 111 height 55
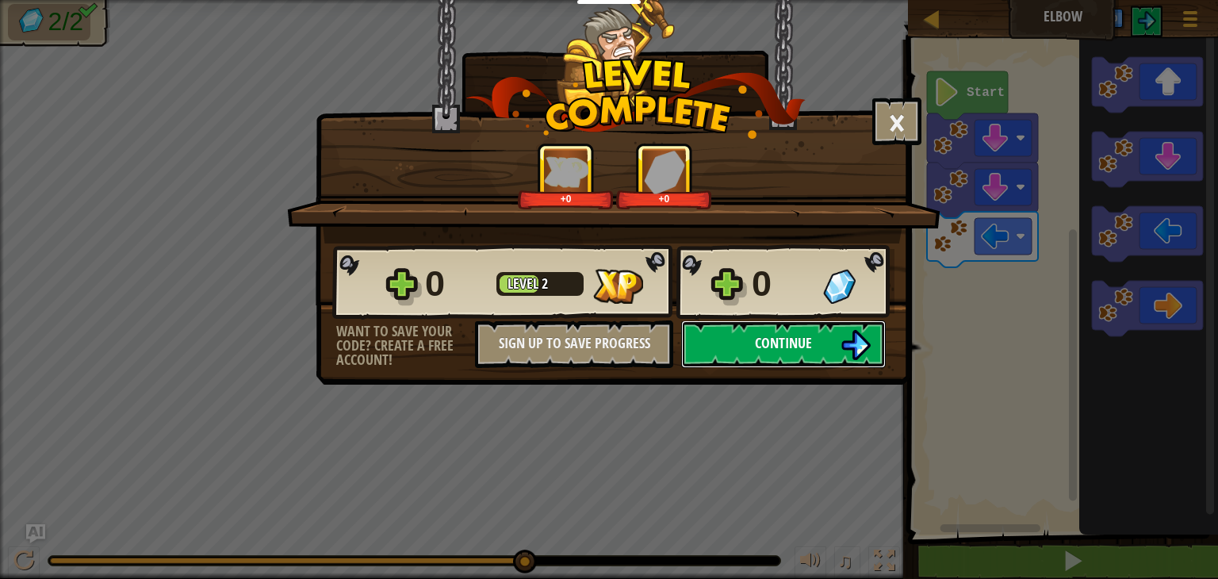
click at [790, 350] on span "Continue" at bounding box center [783, 343] width 57 height 20
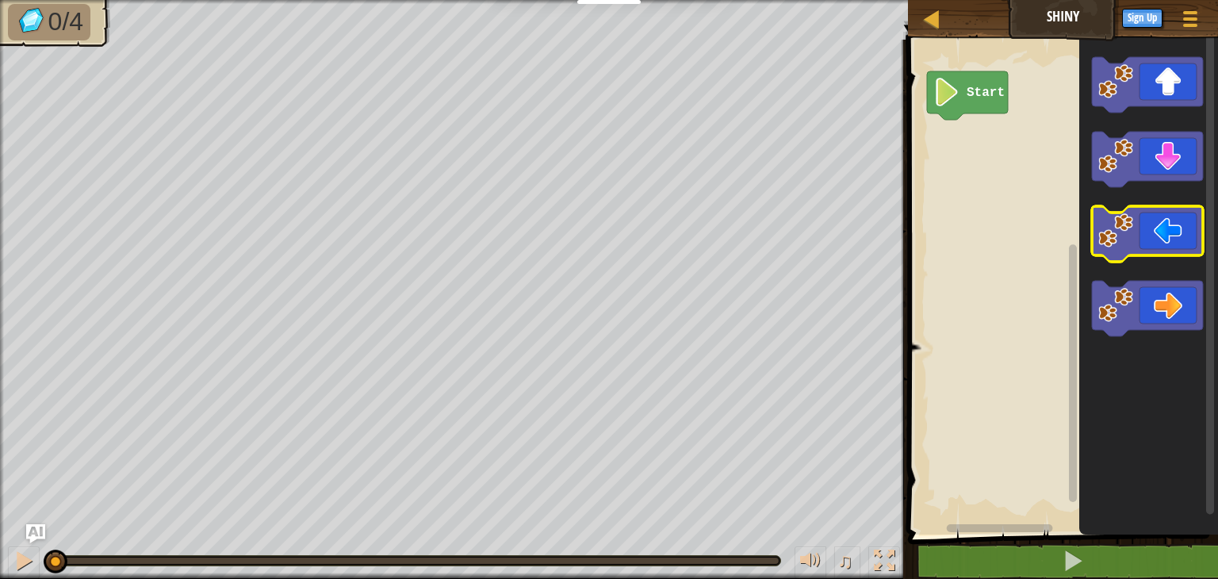
click at [1131, 244] on image "Blockly Workspace" at bounding box center [1115, 230] width 35 height 35
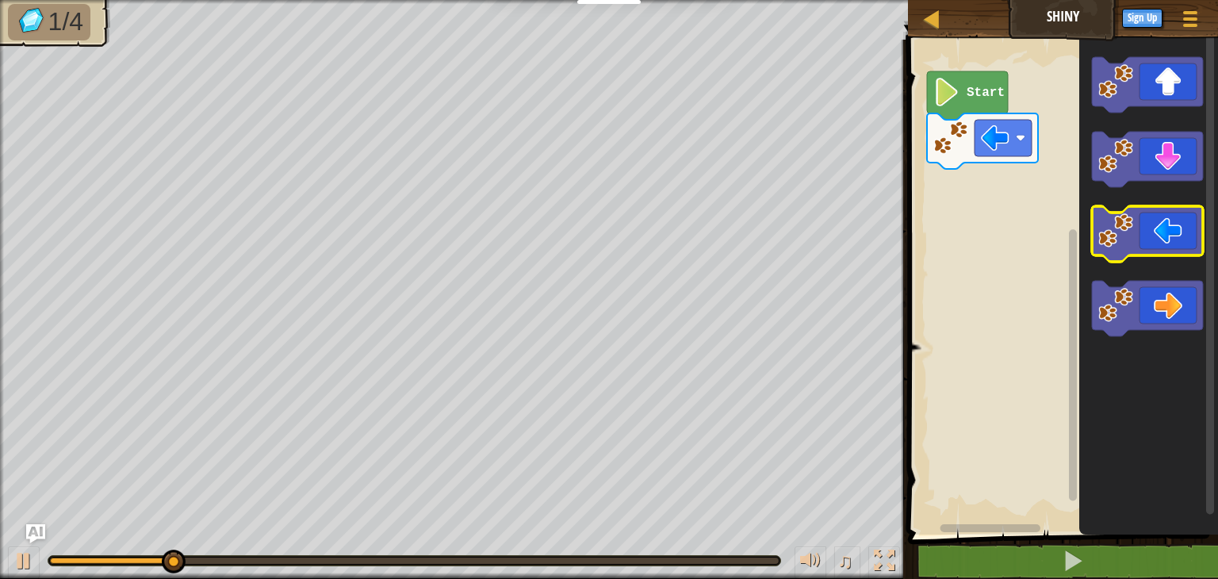
click at [1131, 244] on image "Blockly Workspace" at bounding box center [1115, 230] width 35 height 35
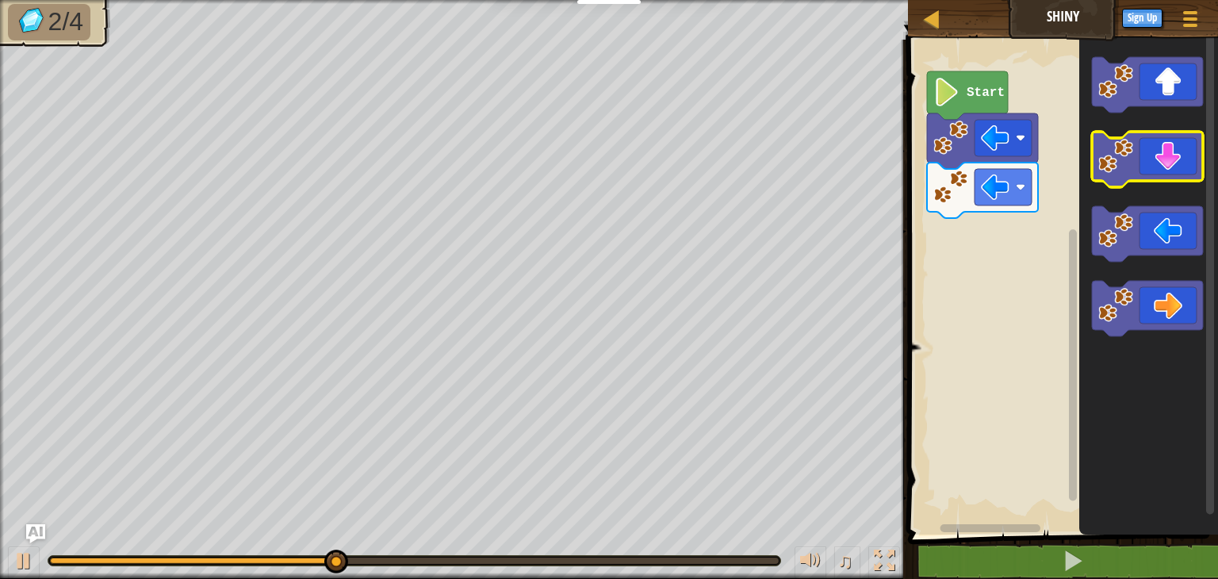
click at [1191, 151] on icon "Blockly Workspace" at bounding box center [1147, 159] width 111 height 55
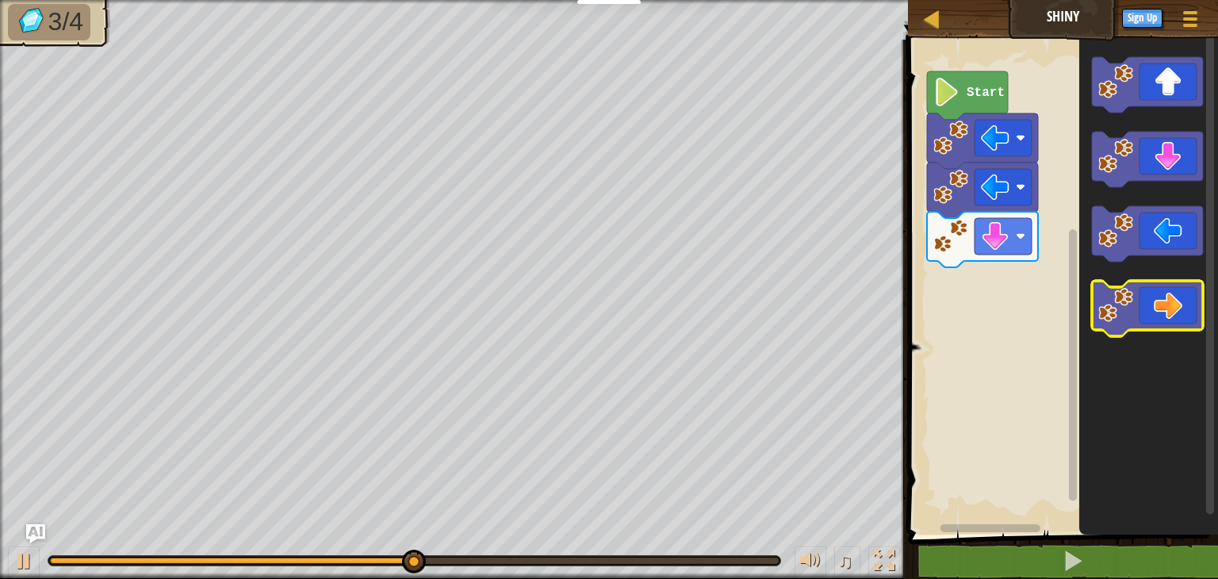
click at [1153, 300] on icon "Blockly Workspace" at bounding box center [1147, 308] width 111 height 55
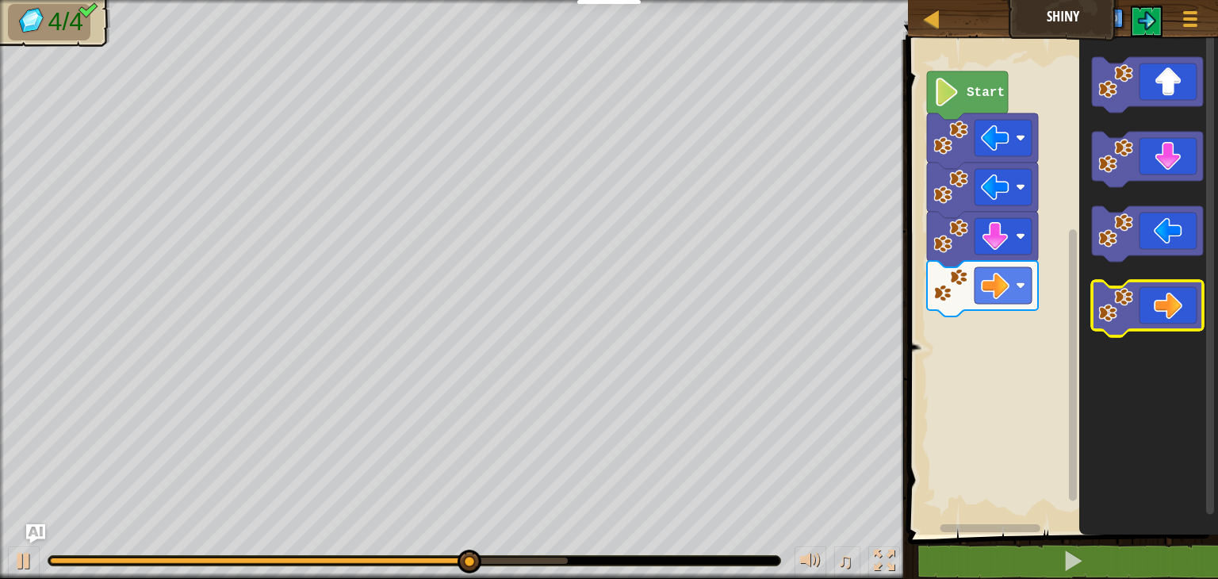
click at [1153, 300] on icon "Blockly Workspace" at bounding box center [1147, 308] width 111 height 55
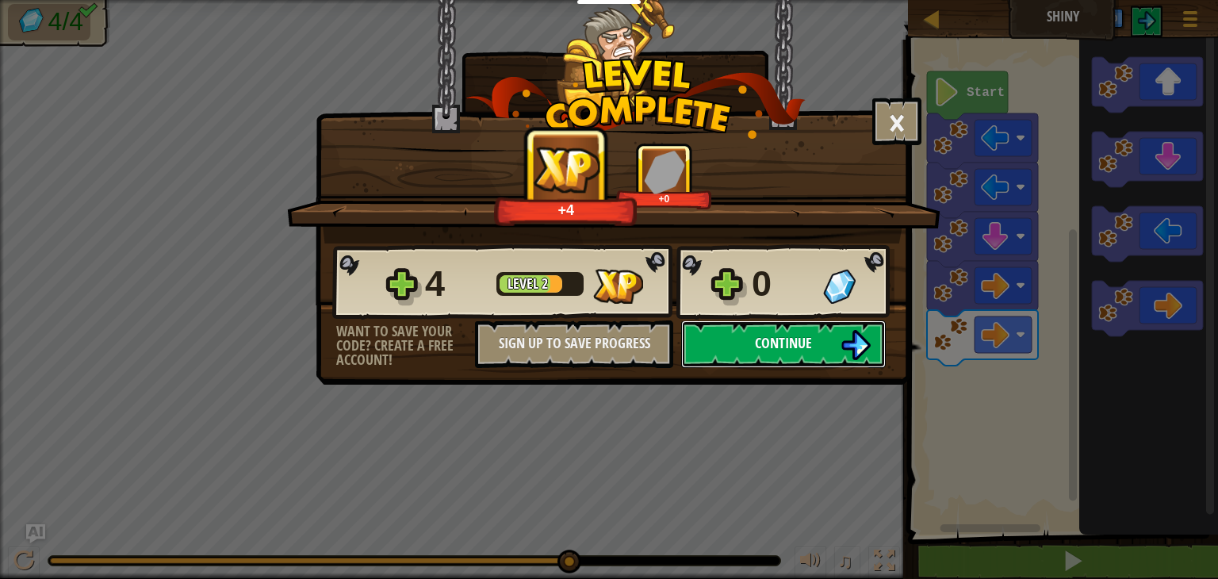
click at [803, 353] on button "Continue" at bounding box center [783, 344] width 205 height 48
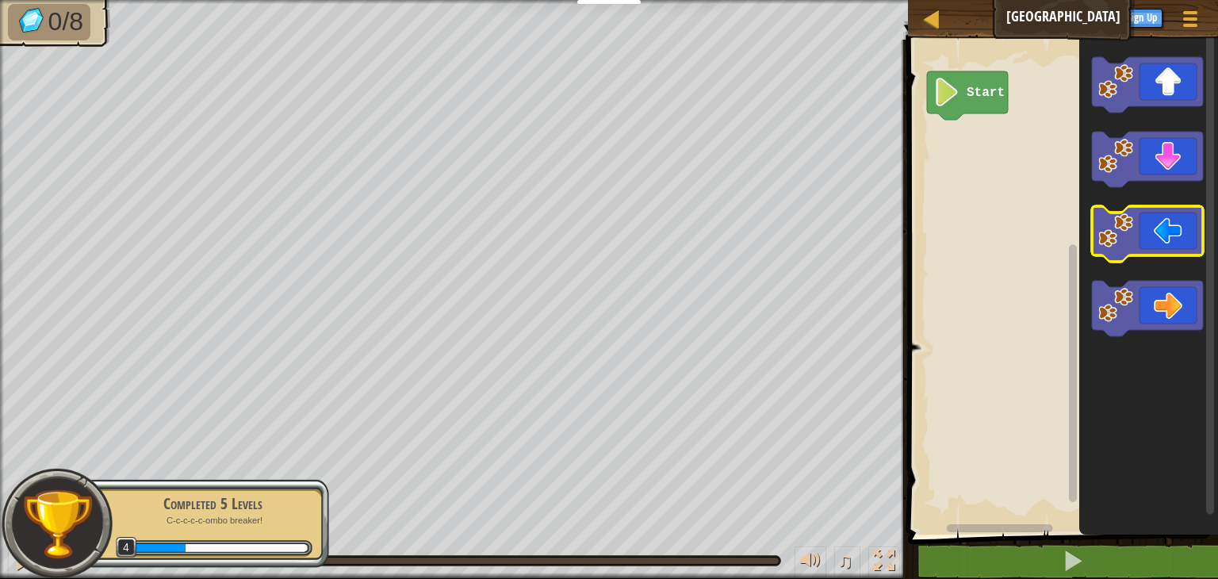
click at [1175, 233] on icon "Blockly Workspace" at bounding box center [1147, 233] width 111 height 55
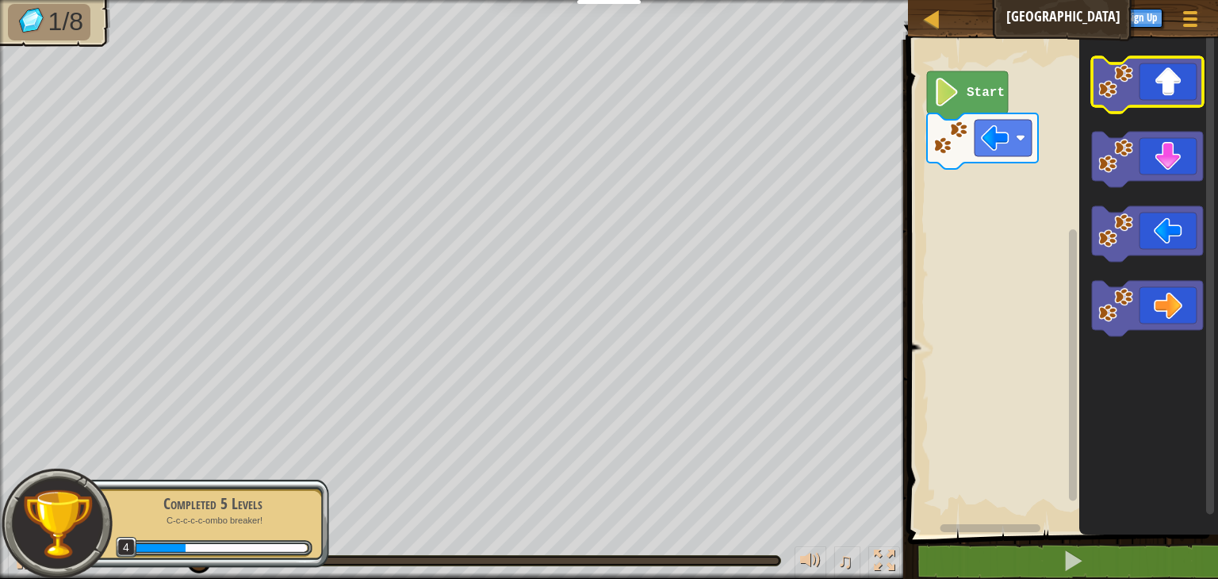
click at [1172, 99] on icon "Blockly Workspace" at bounding box center [1147, 84] width 111 height 55
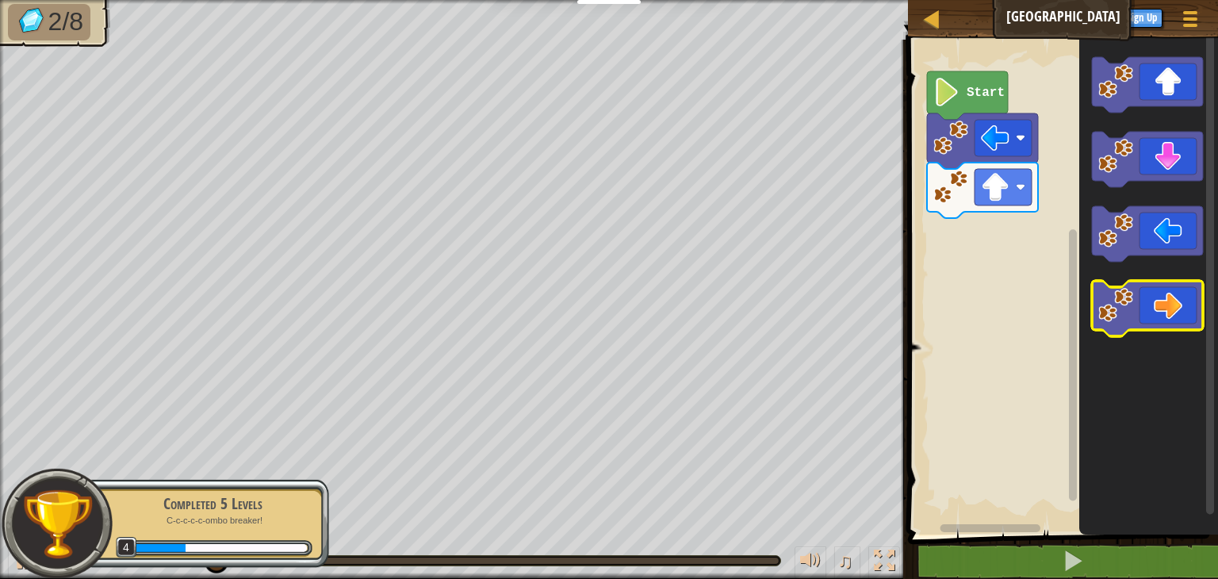
click at [1157, 295] on icon "Blockly Workspace" at bounding box center [1147, 308] width 111 height 55
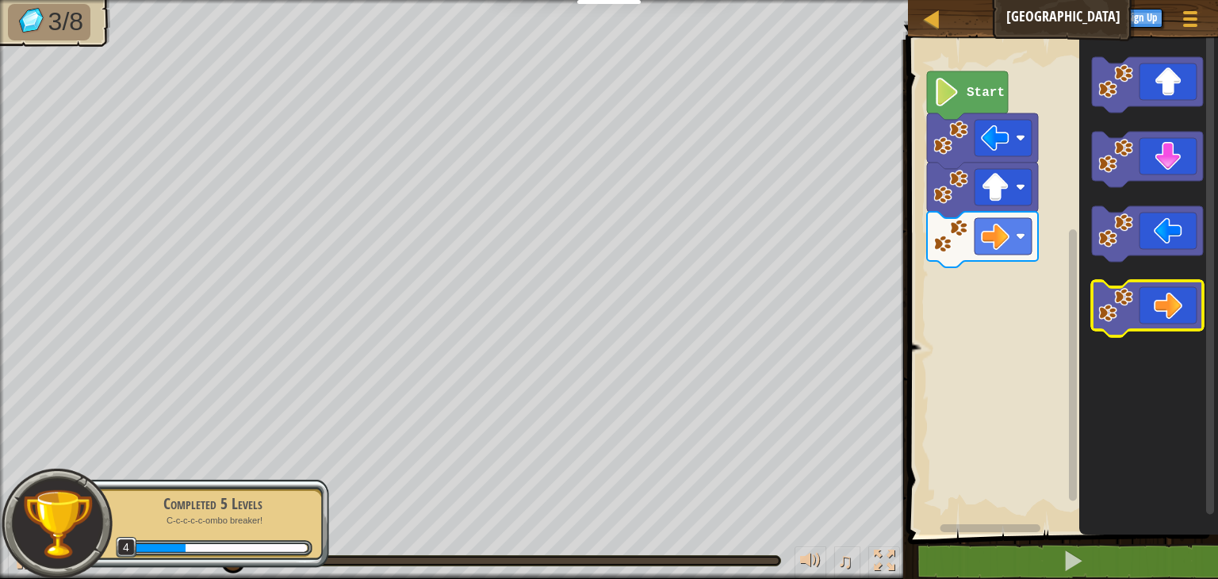
click at [1157, 295] on icon "Blockly Workspace" at bounding box center [1147, 308] width 111 height 55
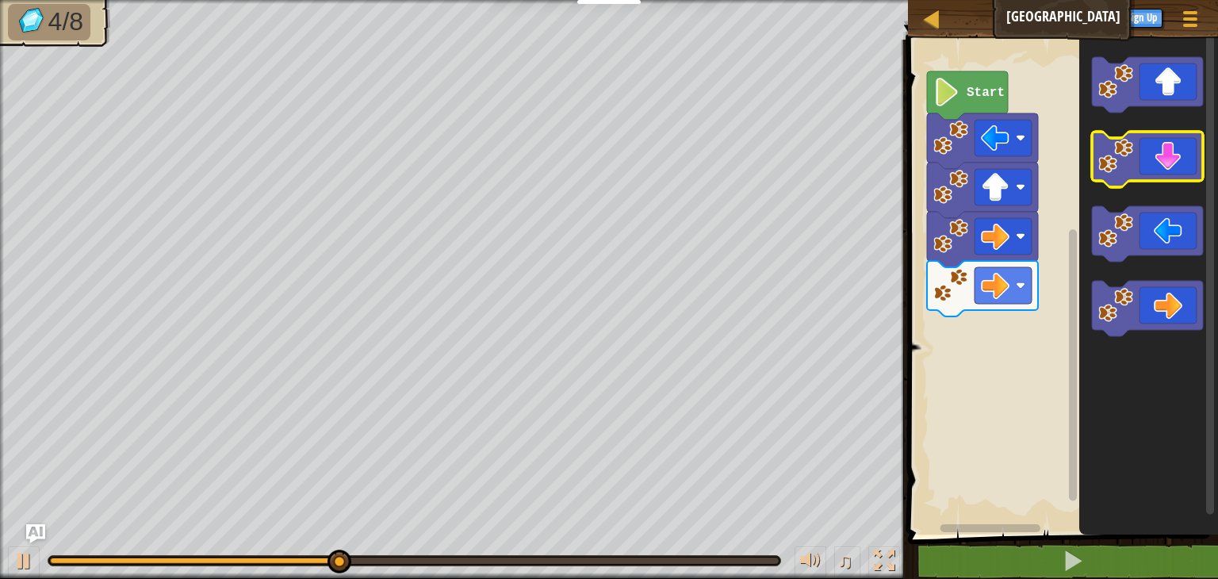
click at [1172, 171] on icon "Blockly Workspace" at bounding box center [1147, 159] width 111 height 55
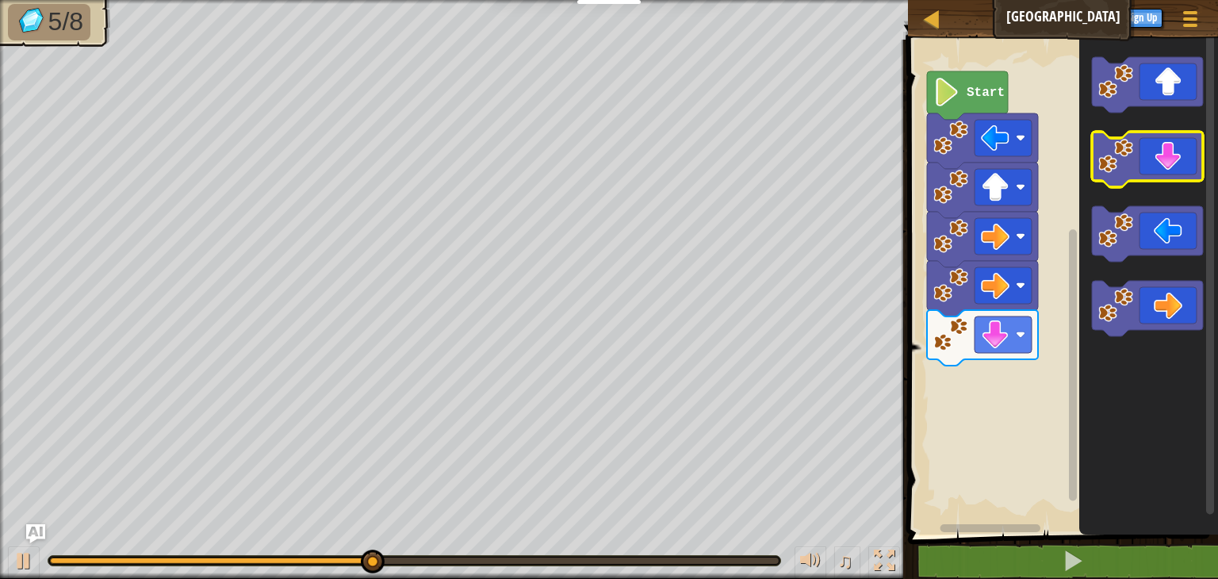
click at [1172, 171] on icon "Blockly Workspace" at bounding box center [1147, 159] width 111 height 55
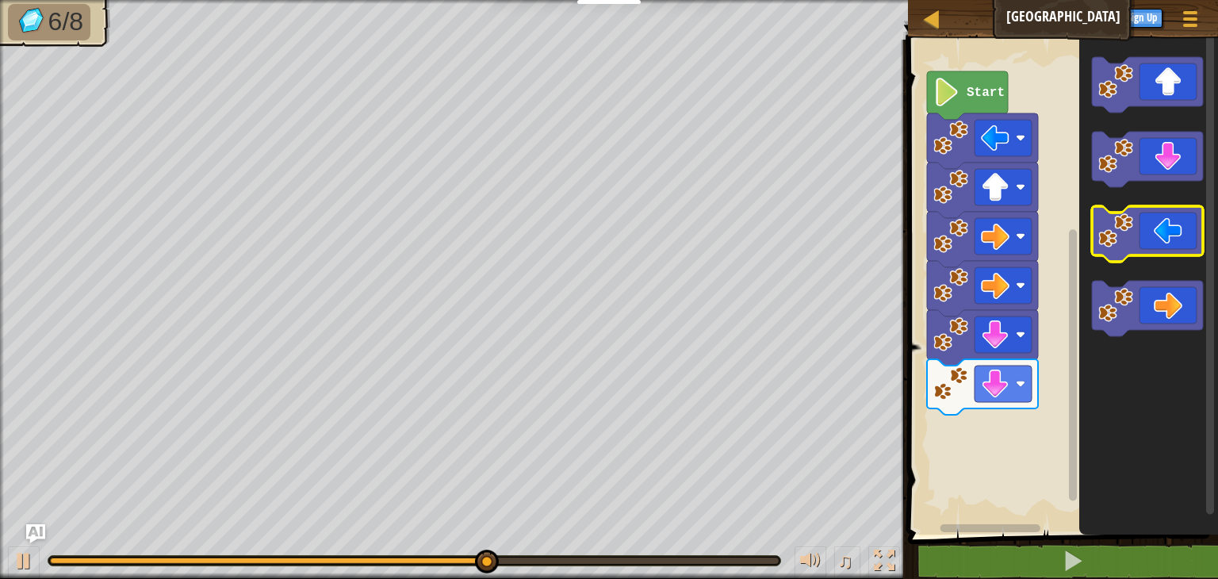
click at [1116, 250] on icon "Blockly Workspace" at bounding box center [1147, 233] width 111 height 55
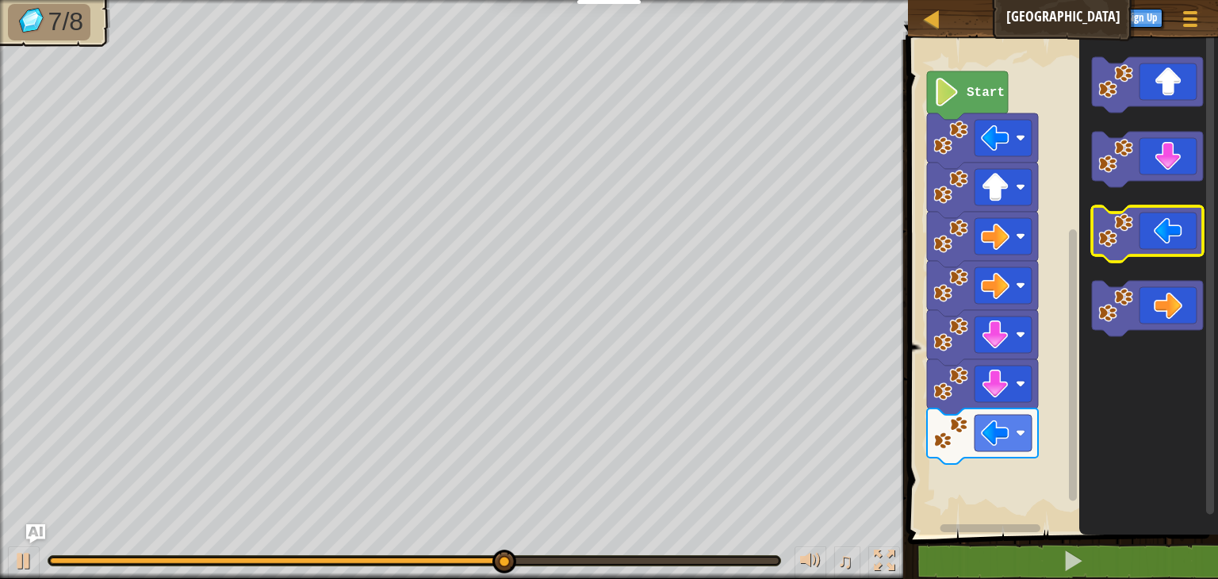
click at [1116, 250] on icon "Blockly Workspace" at bounding box center [1147, 233] width 111 height 55
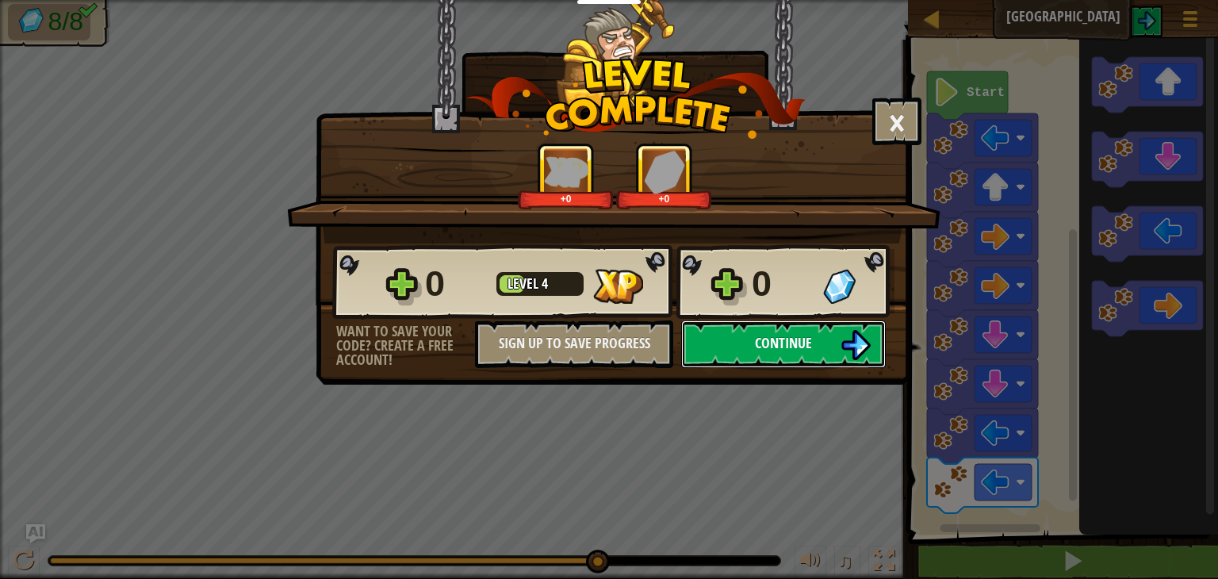
click at [823, 335] on button "Continue" at bounding box center [783, 344] width 205 height 48
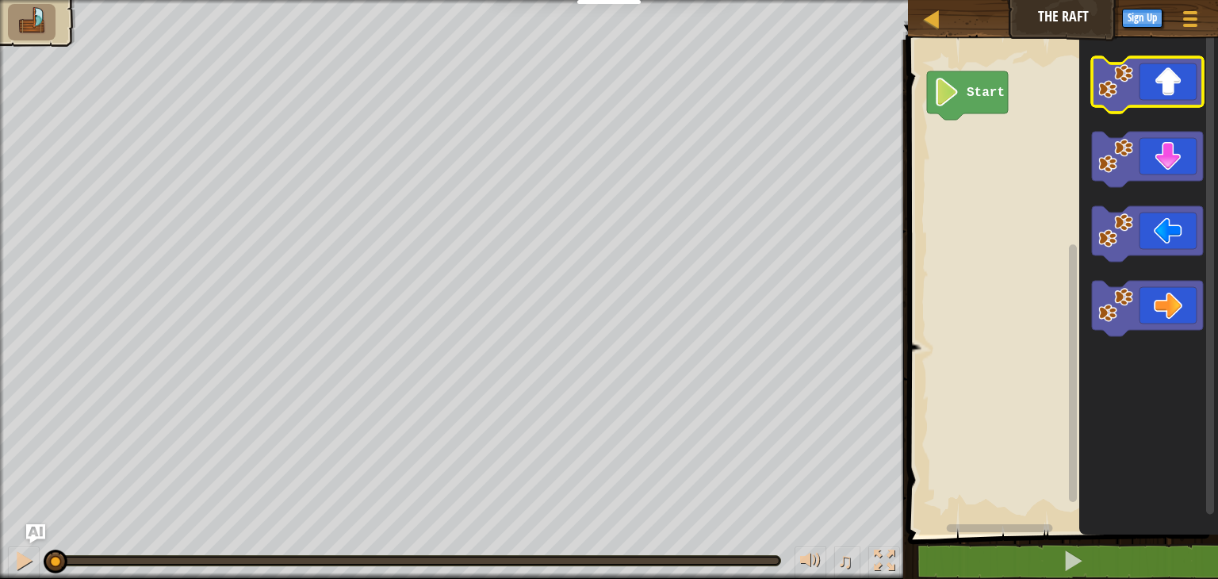
click at [1167, 105] on icon "Blockly Workspace" at bounding box center [1147, 84] width 111 height 55
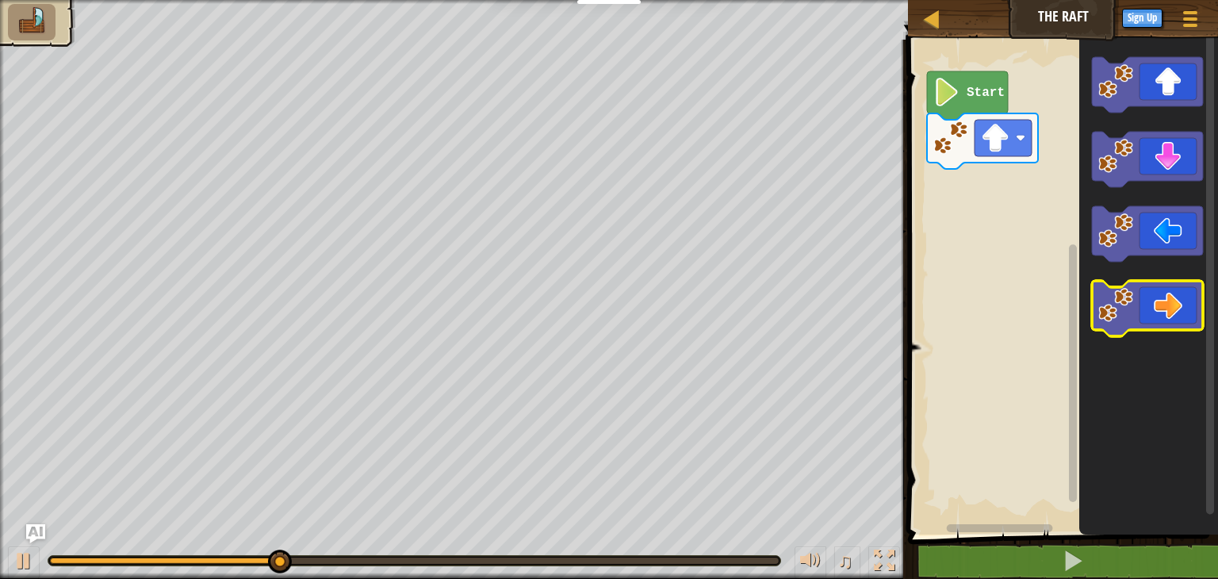
click at [1154, 303] on icon "Blockly Workspace" at bounding box center [1147, 308] width 111 height 55
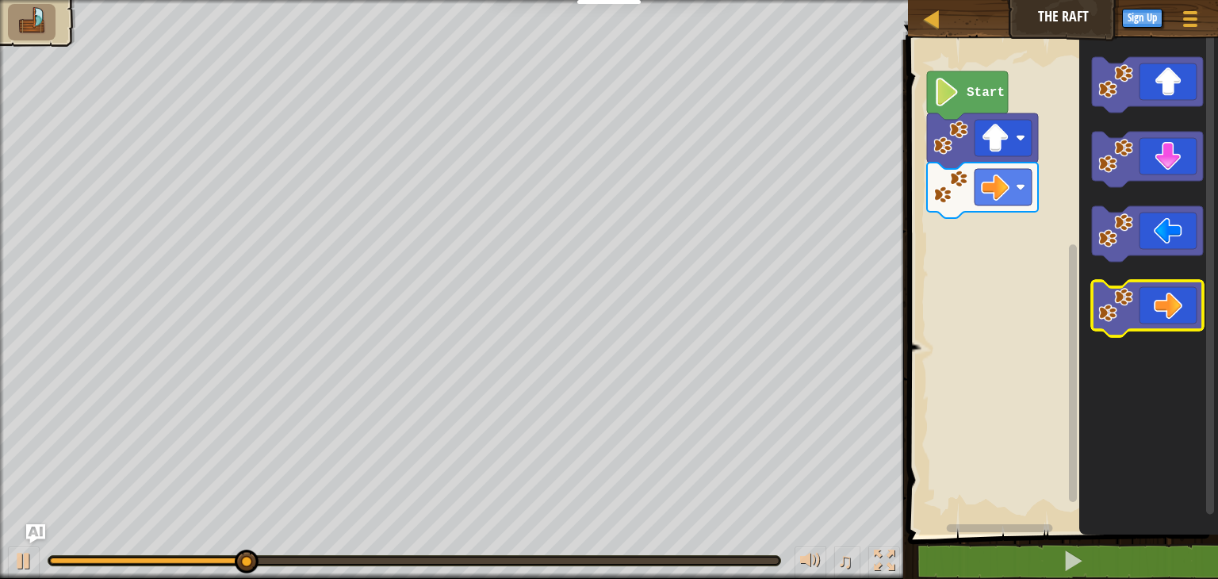
click at [1154, 303] on icon "Blockly Workspace" at bounding box center [1147, 308] width 111 height 55
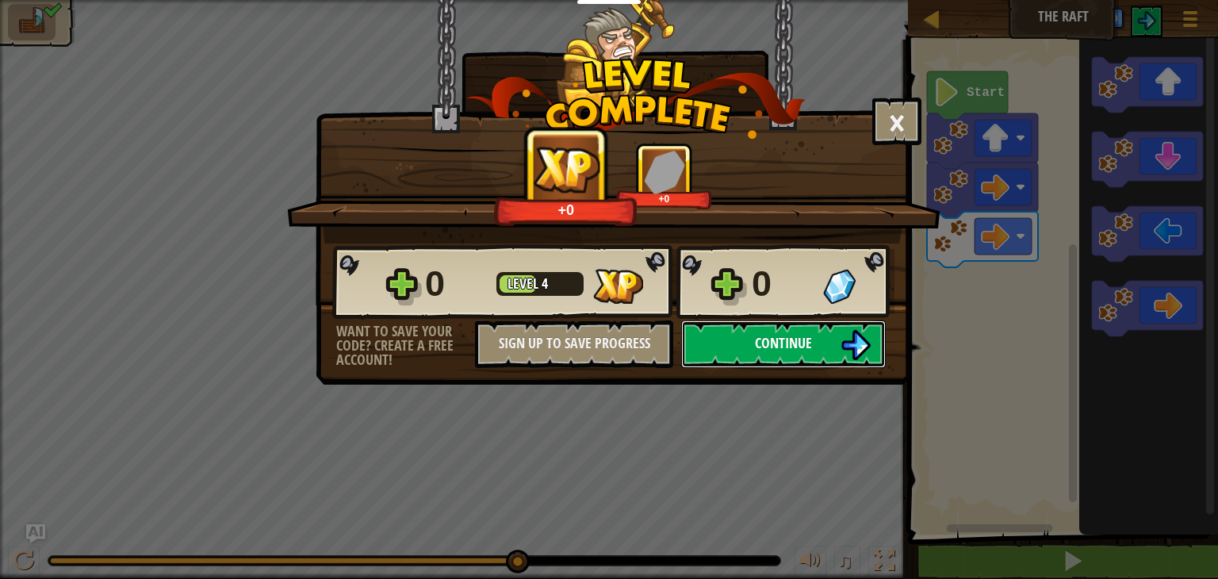
click at [845, 332] on img at bounding box center [855, 345] width 30 height 30
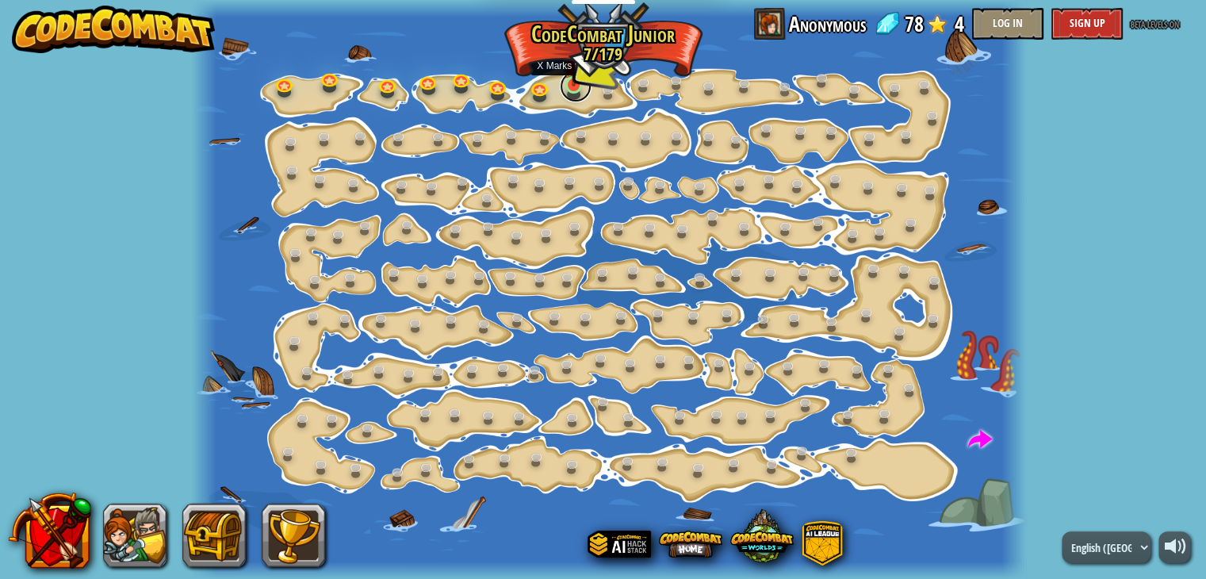
click at [579, 90] on link at bounding box center [576, 87] width 32 height 32
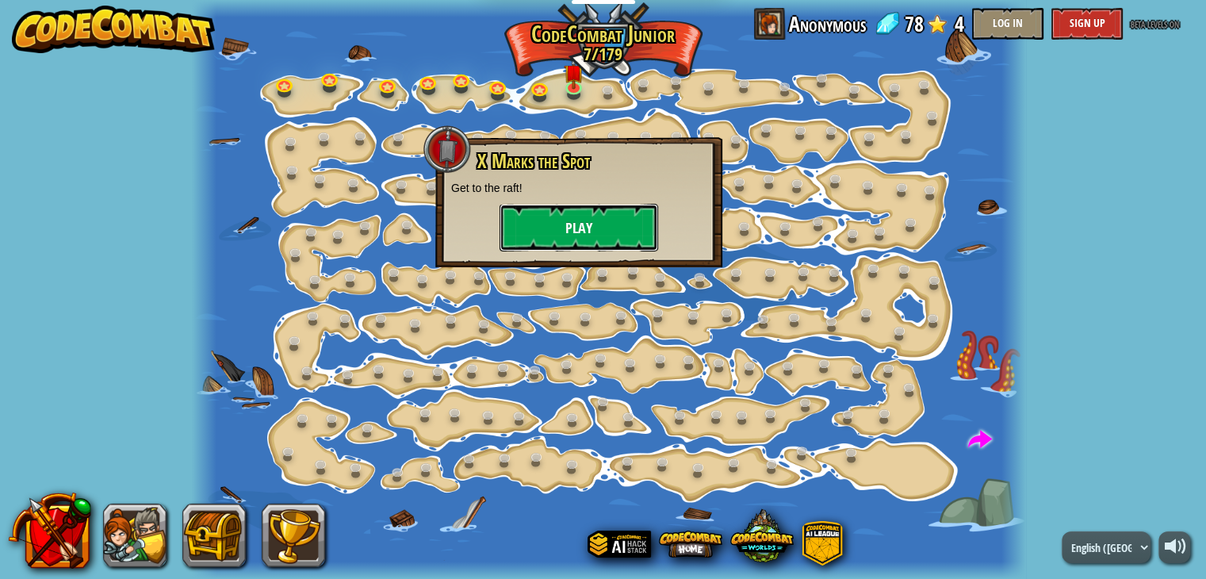
click at [574, 232] on button "Play" at bounding box center [578, 228] width 159 height 48
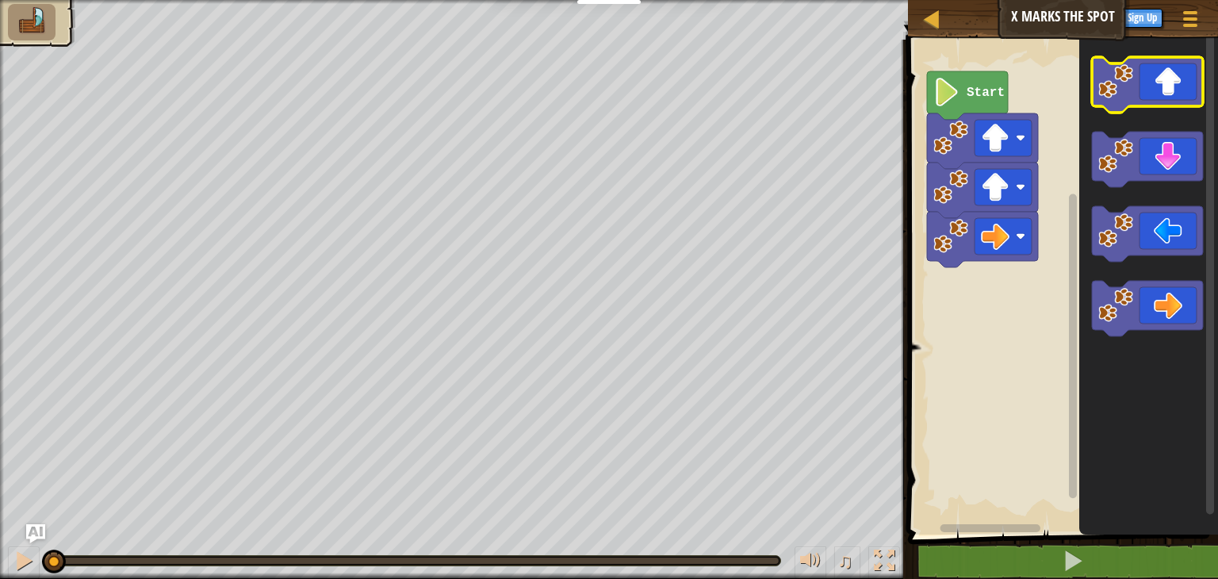
click at [1186, 80] on icon "Blockly Workspace" at bounding box center [1147, 84] width 111 height 55
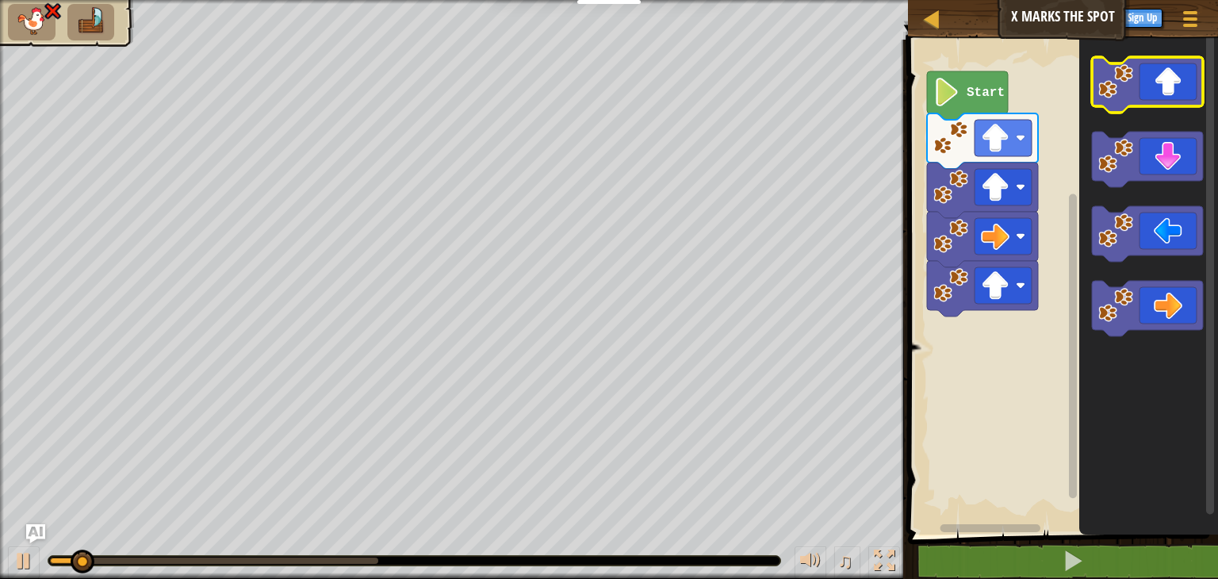
click at [1186, 80] on icon "Blockly Workspace" at bounding box center [1147, 84] width 111 height 55
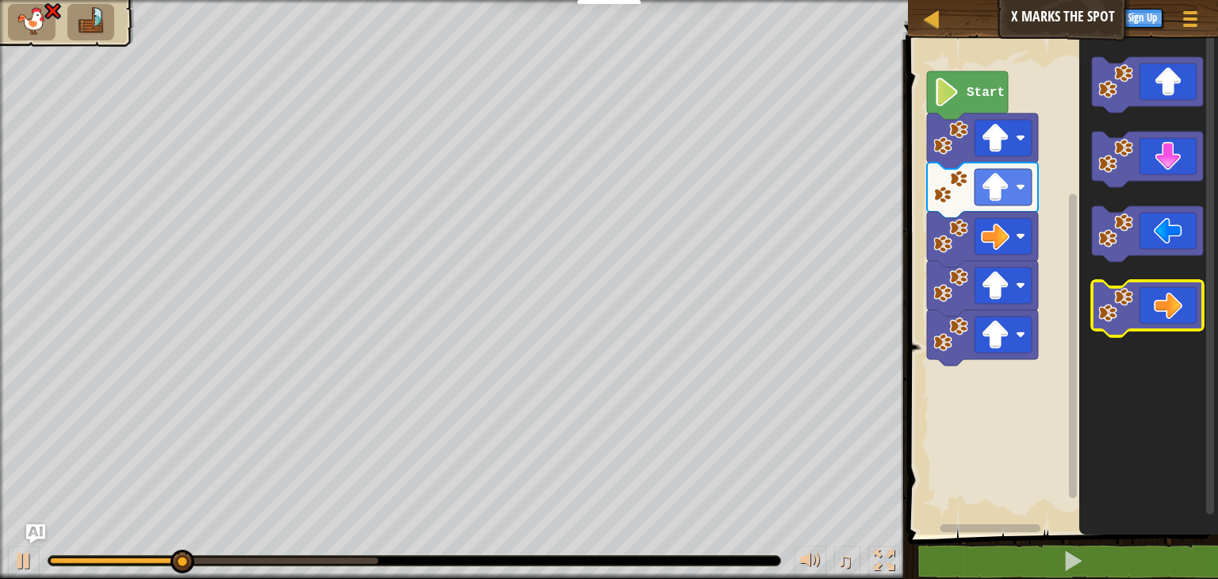
click at [1161, 315] on icon "Blockly Workspace" at bounding box center [1147, 308] width 111 height 55
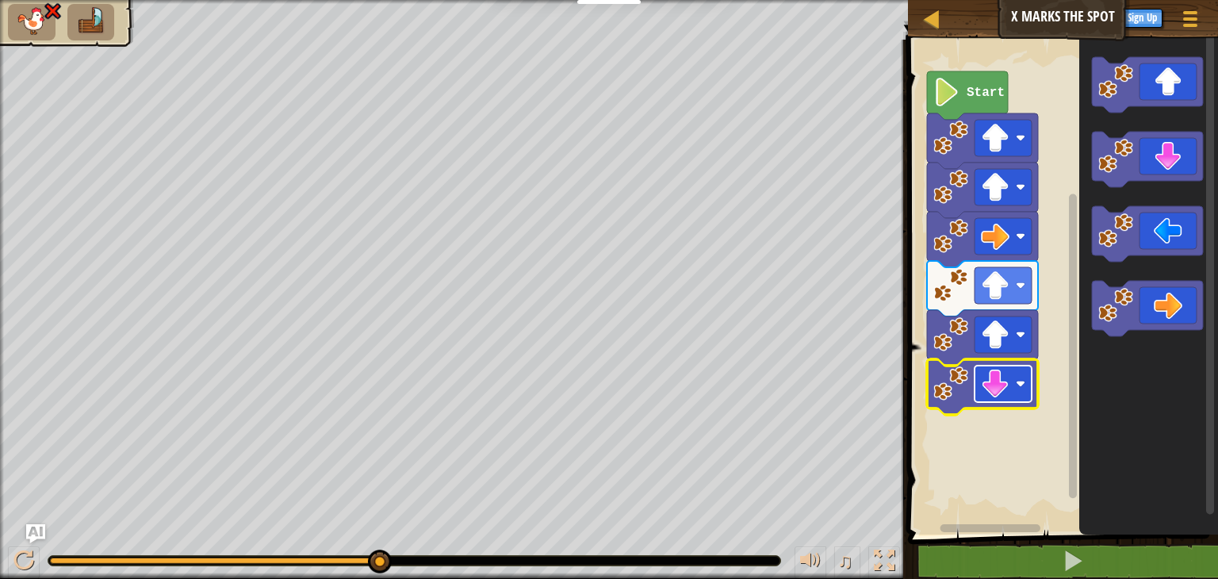
click at [992, 377] on image "Blockly Workspace" at bounding box center [995, 383] width 29 height 29
click at [999, 492] on rect "Blockly Workspace" at bounding box center [1060, 283] width 315 height 503
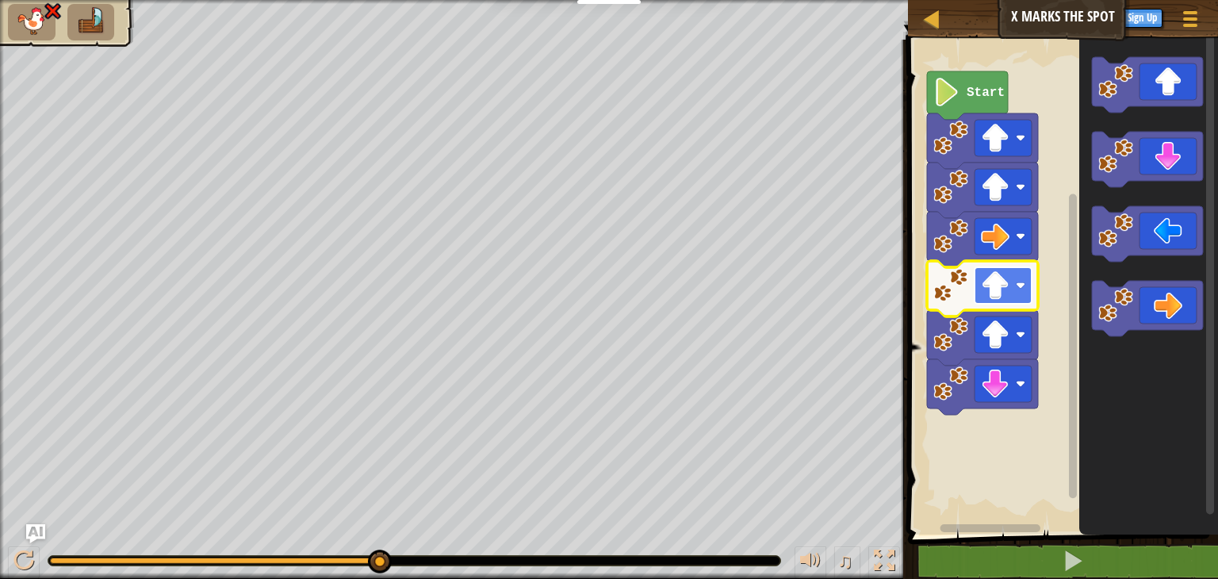
click at [1019, 283] on image "Blockly Workspace" at bounding box center [1020, 286] width 10 height 10
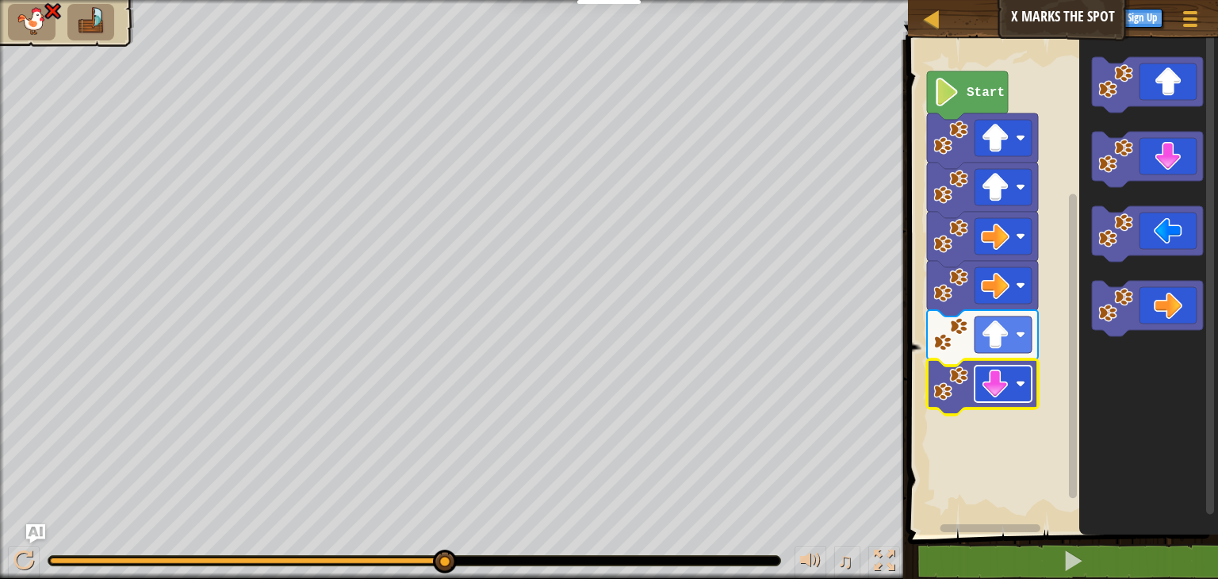
click at [1016, 384] on image "Blockly Workspace" at bounding box center [1020, 384] width 10 height 10
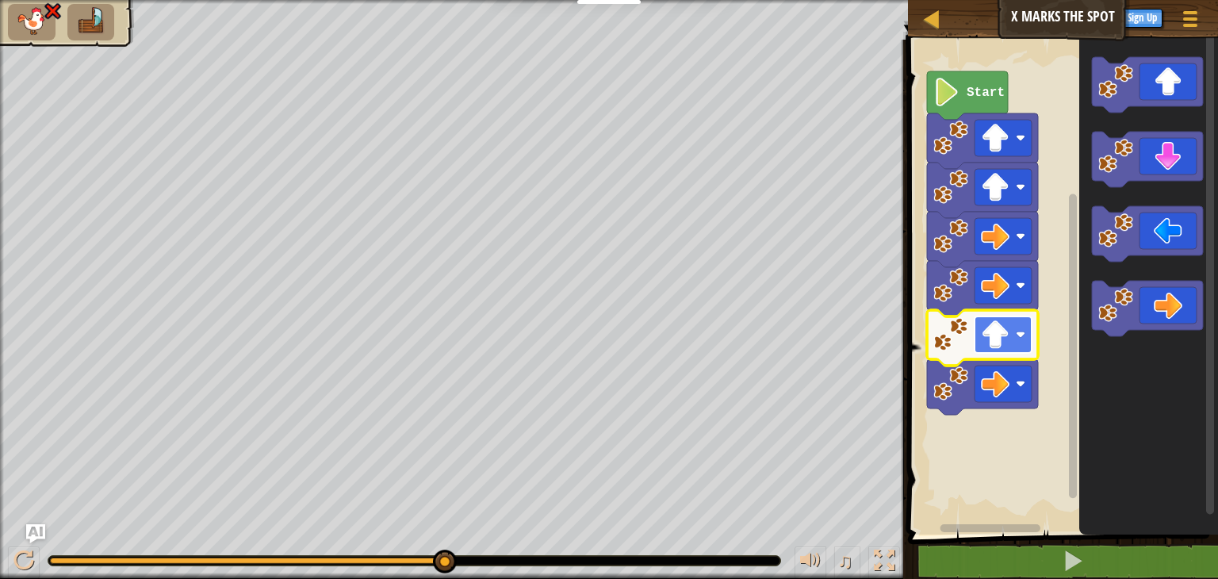
click at [1020, 334] on image "Blockly Workspace" at bounding box center [1020, 335] width 10 height 10
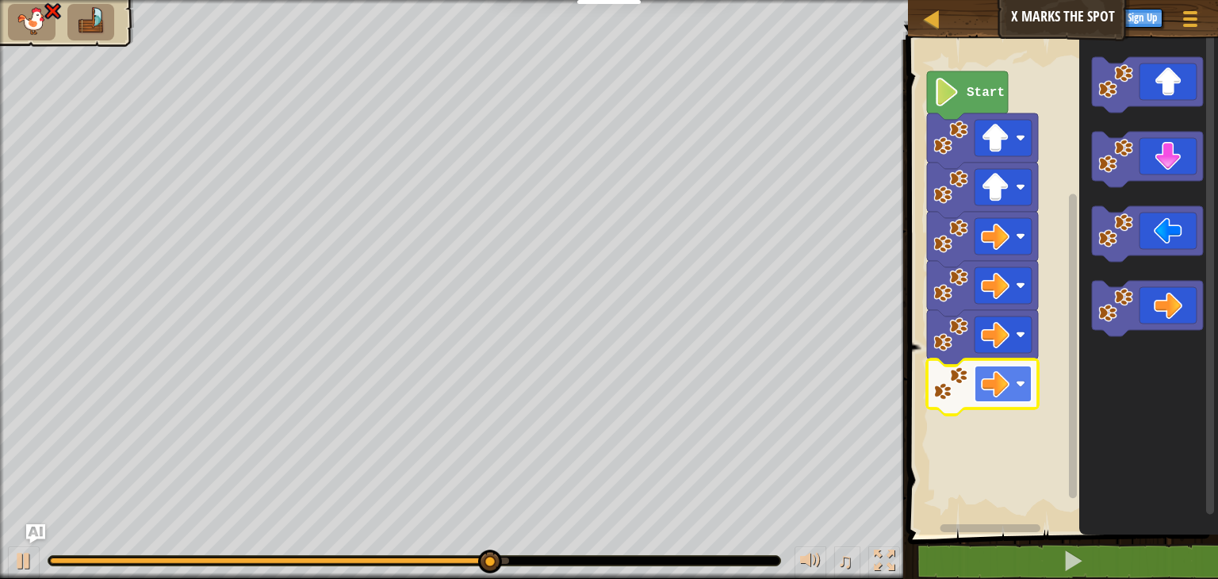
click at [1019, 389] on rect "Blockly Workspace" at bounding box center [1002, 383] width 57 height 36
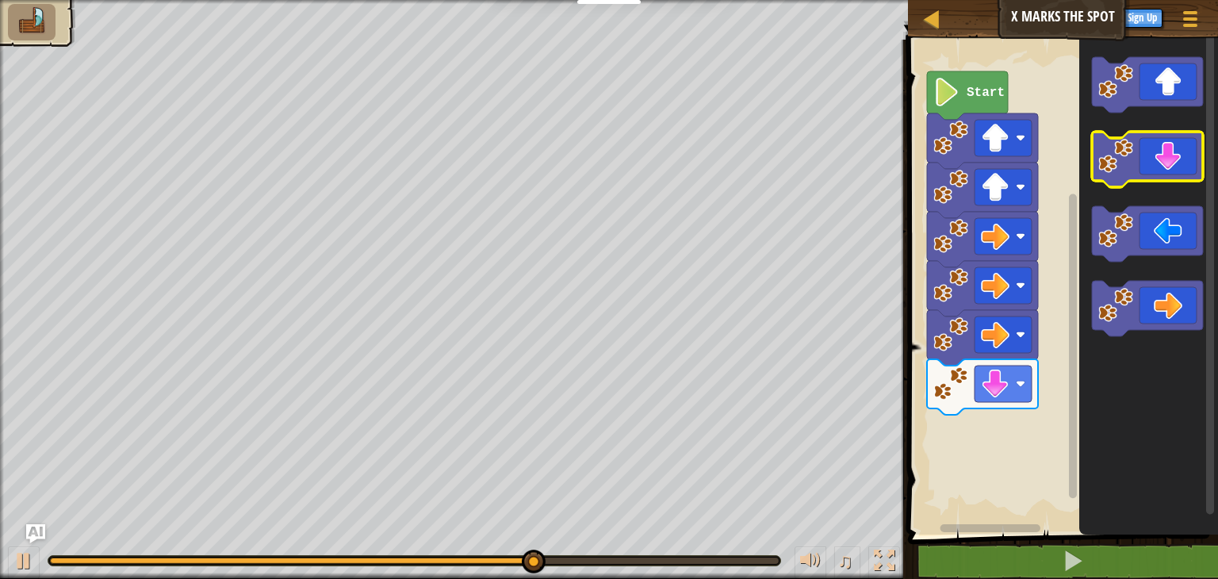
click at [1159, 167] on icon "Blockly Workspace" at bounding box center [1147, 159] width 111 height 55
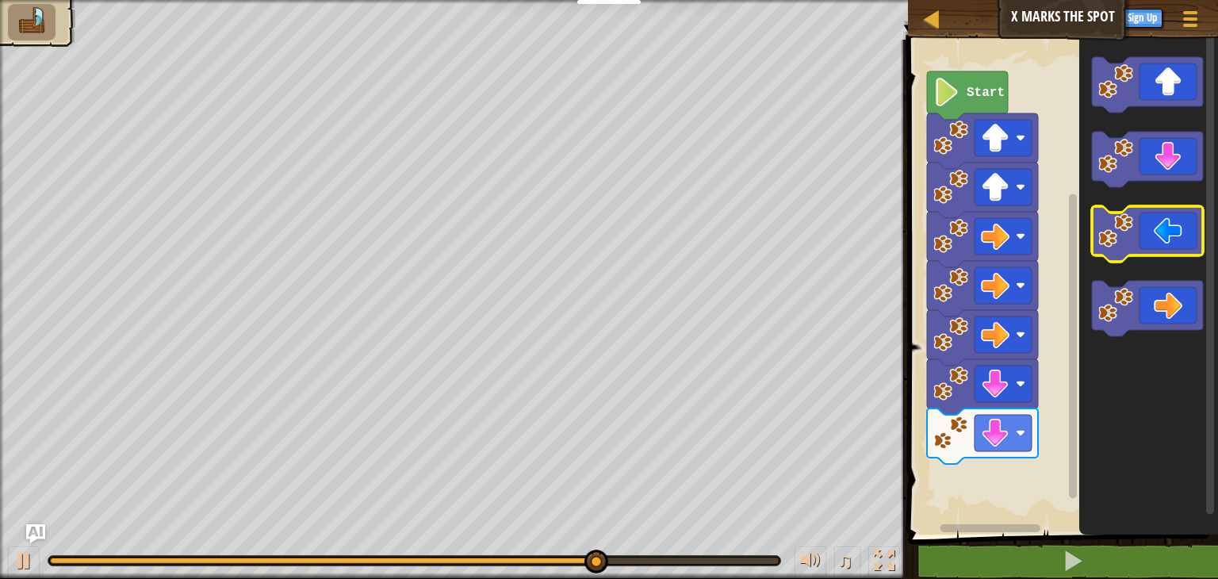
click at [1157, 217] on icon "Blockly Workspace" at bounding box center [1147, 233] width 111 height 55
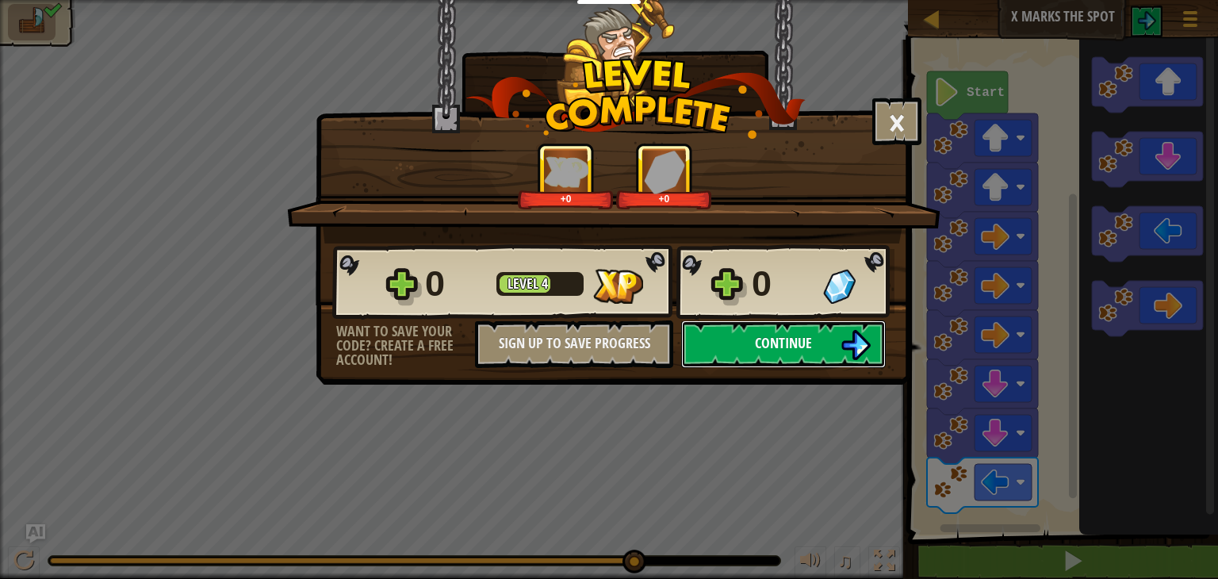
click at [831, 346] on button "Continue" at bounding box center [783, 344] width 205 height 48
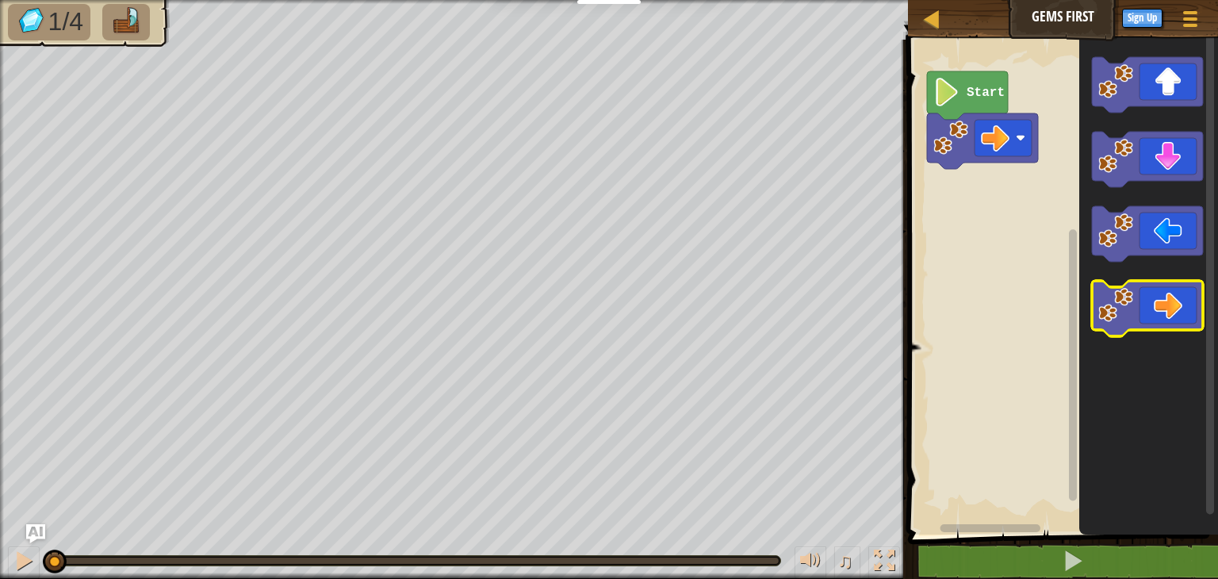
click at [1169, 312] on icon "Blockly Workspace" at bounding box center [1147, 308] width 111 height 55
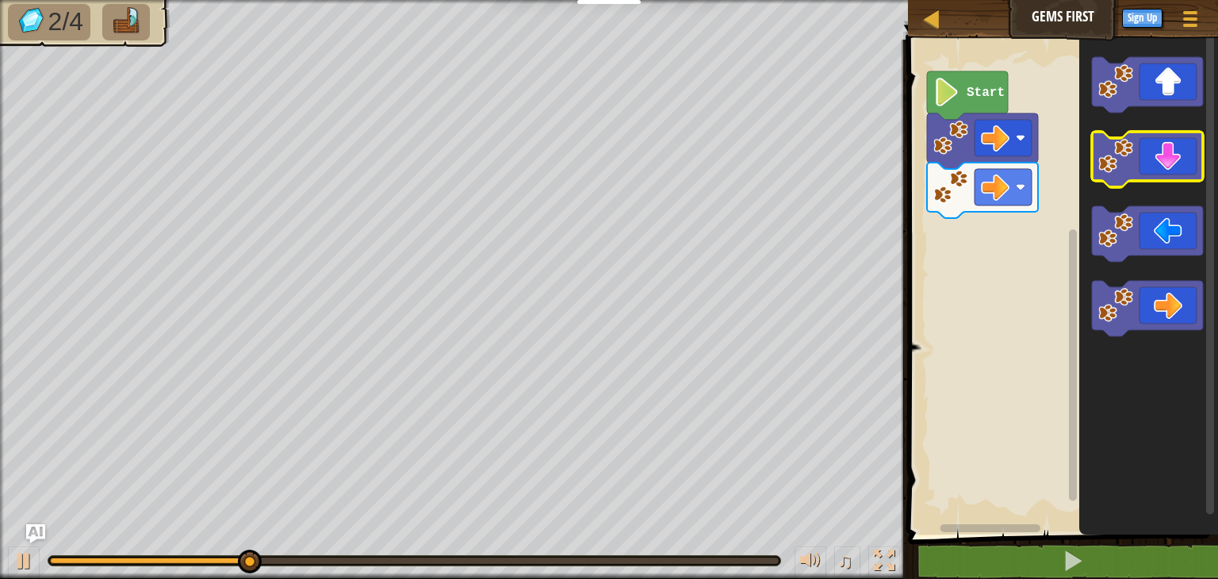
click at [1165, 155] on icon "Blockly Workspace" at bounding box center [1147, 159] width 111 height 55
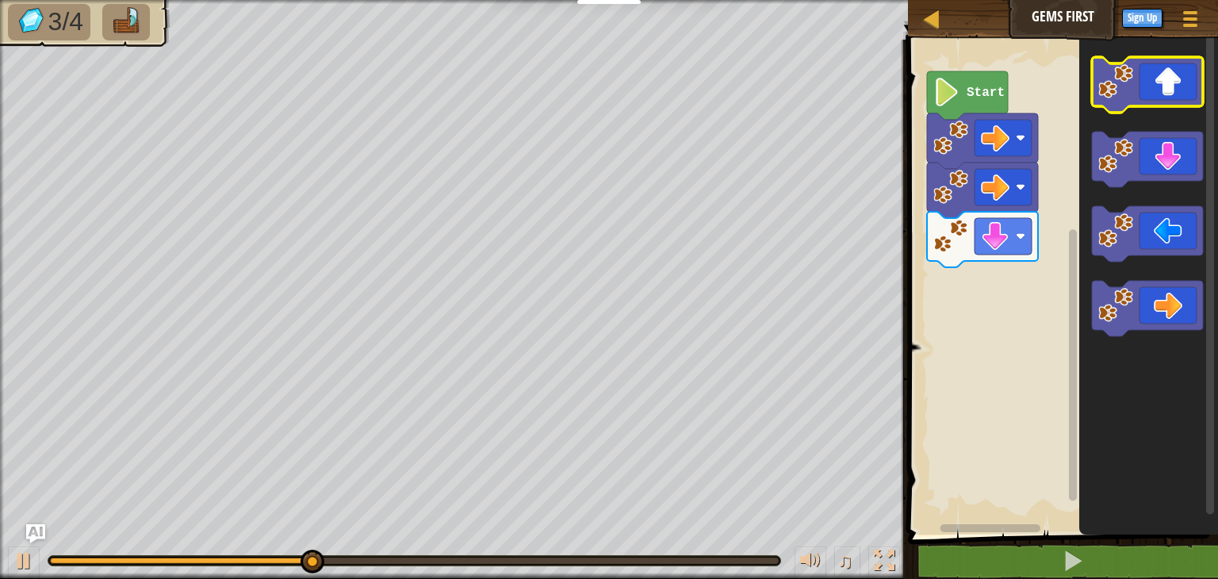
click at [1170, 99] on icon "Blockly Workspace" at bounding box center [1147, 84] width 111 height 55
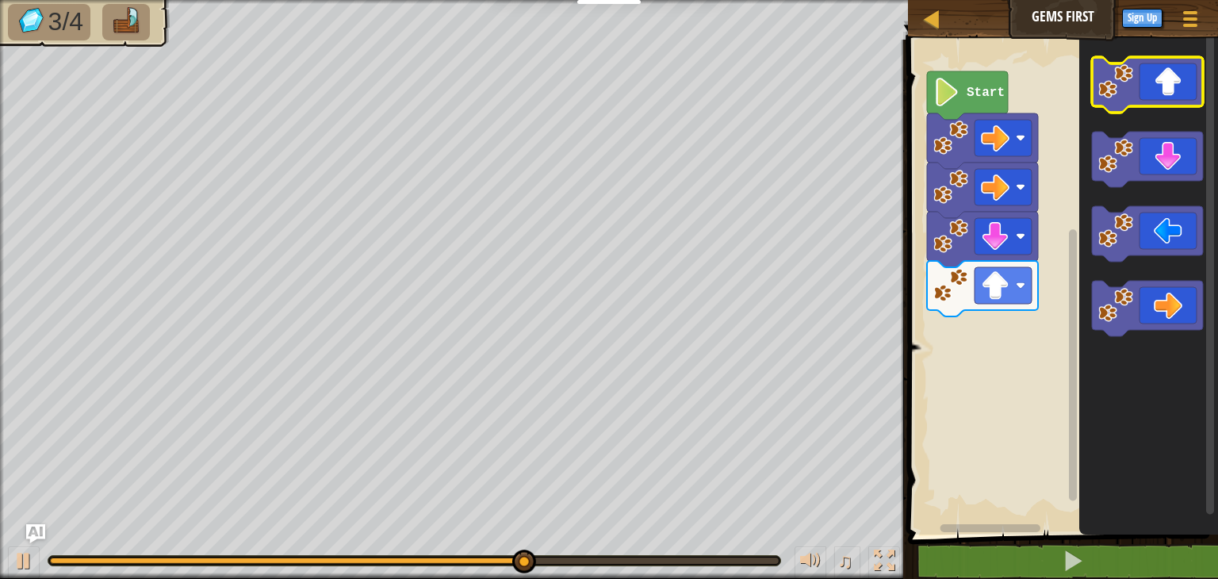
click at [1164, 85] on icon "Blockly Workspace" at bounding box center [1147, 84] width 111 height 55
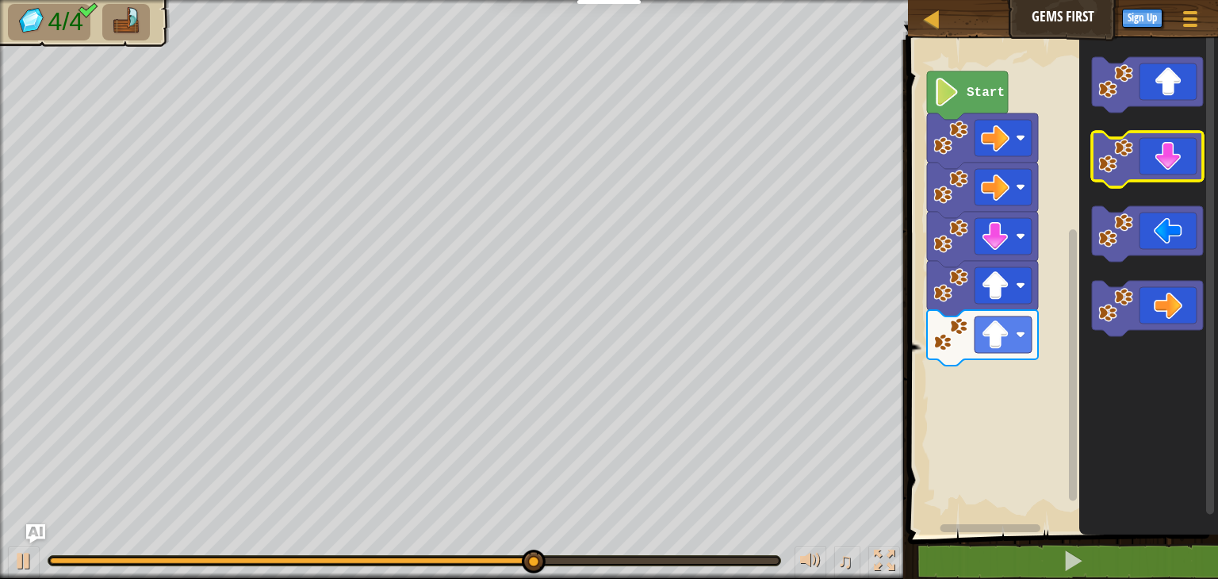
click at [1185, 144] on icon "Blockly Workspace" at bounding box center [1147, 159] width 111 height 55
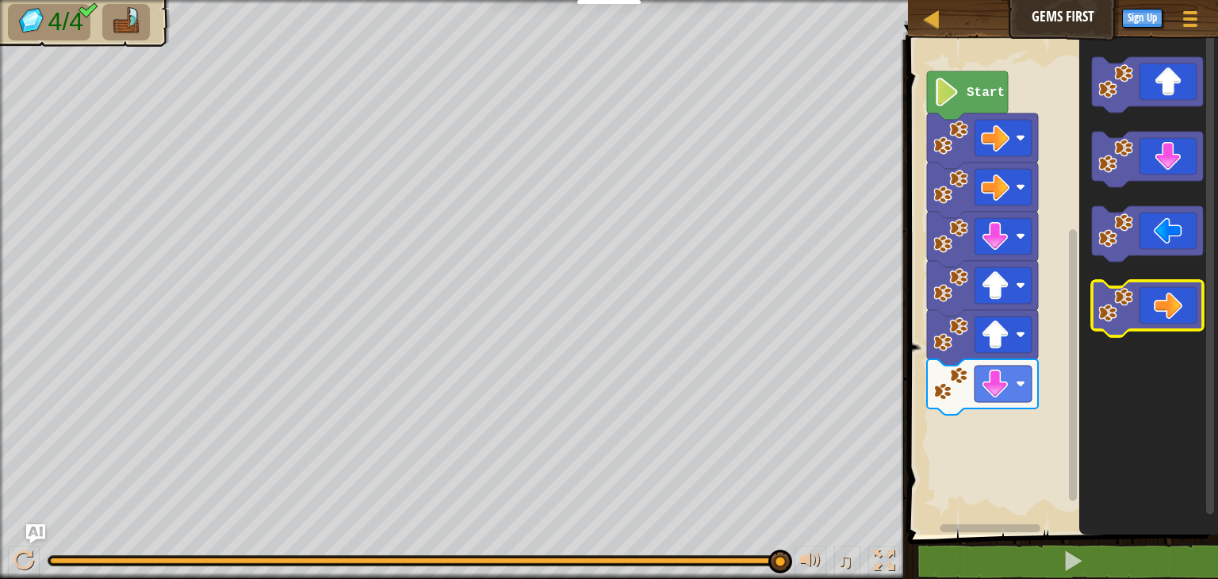
click at [1153, 306] on icon "Blockly Workspace" at bounding box center [1147, 308] width 111 height 55
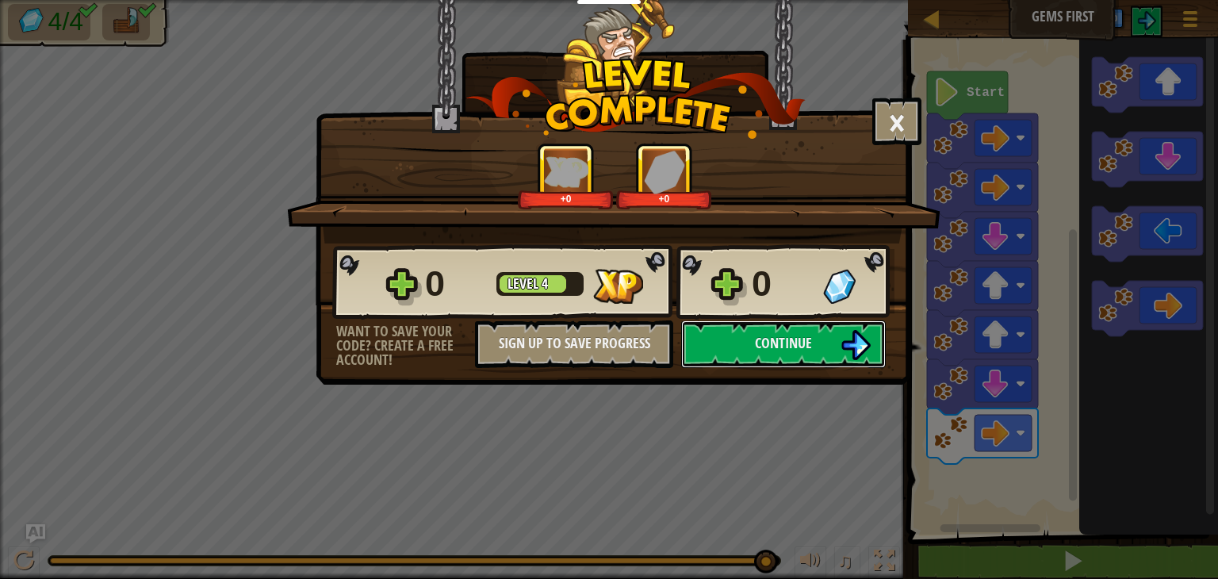
click at [813, 331] on button "Continue" at bounding box center [783, 344] width 205 height 48
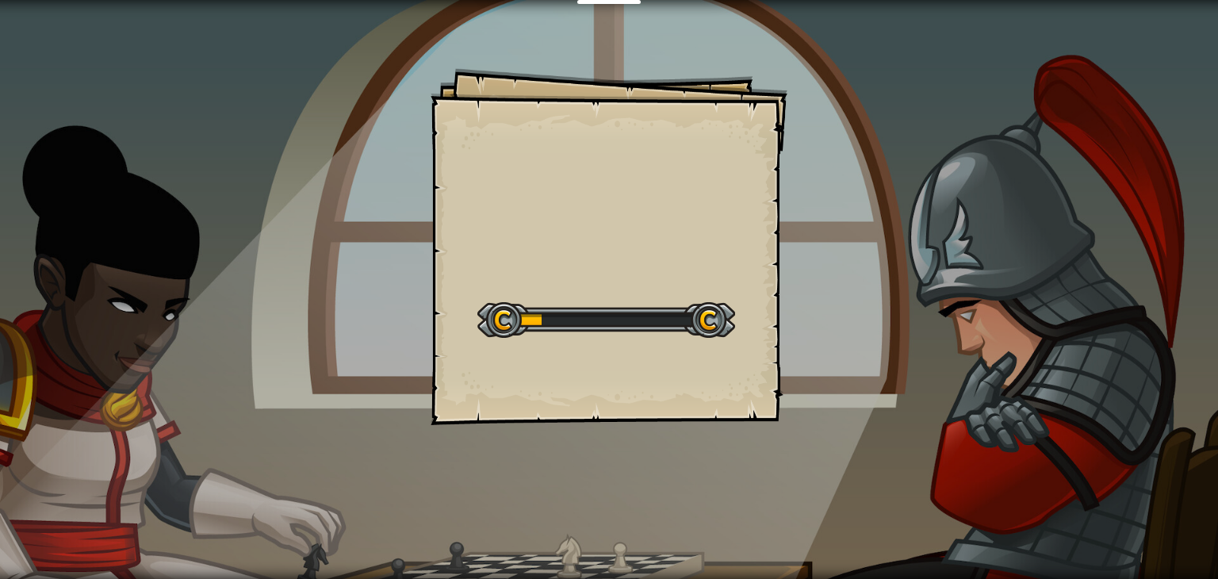
click at [711, 340] on div "Start Level" at bounding box center [606, 317] width 258 height 63
click at [711, 340] on div "Educators Create Free Account School & District Solutions Teacher Toolkit Previ…" at bounding box center [609, 289] width 1218 height 579
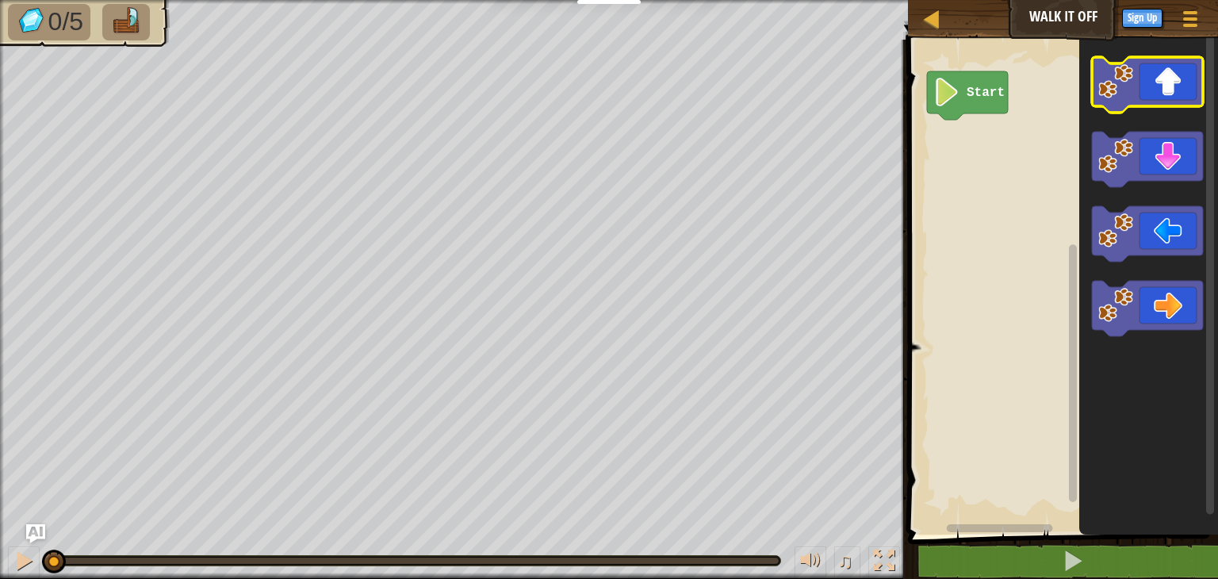
click at [1157, 103] on icon "Blockly Workspace" at bounding box center [1147, 84] width 111 height 55
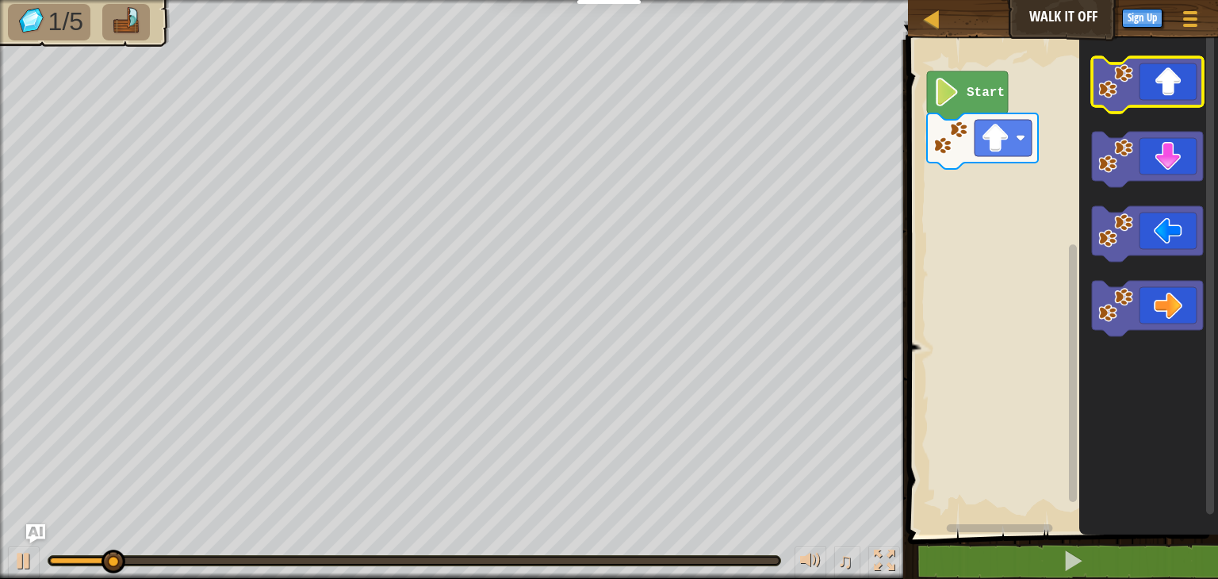
click at [1157, 103] on icon "Blockly Workspace" at bounding box center [1147, 84] width 111 height 55
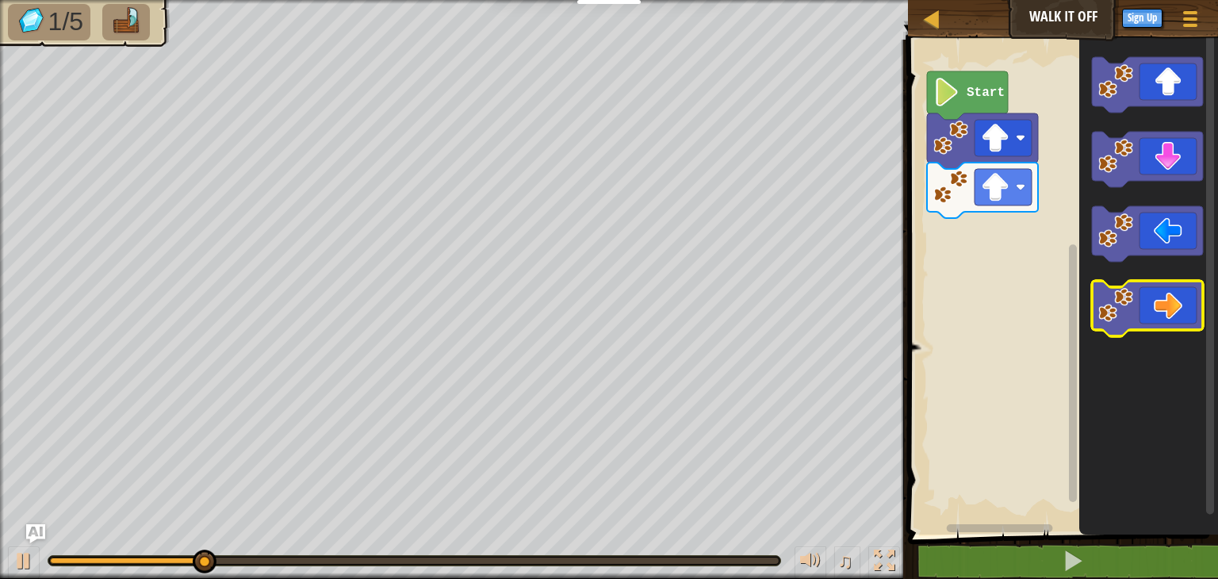
click at [1170, 312] on icon "Blockly Workspace" at bounding box center [1147, 308] width 111 height 55
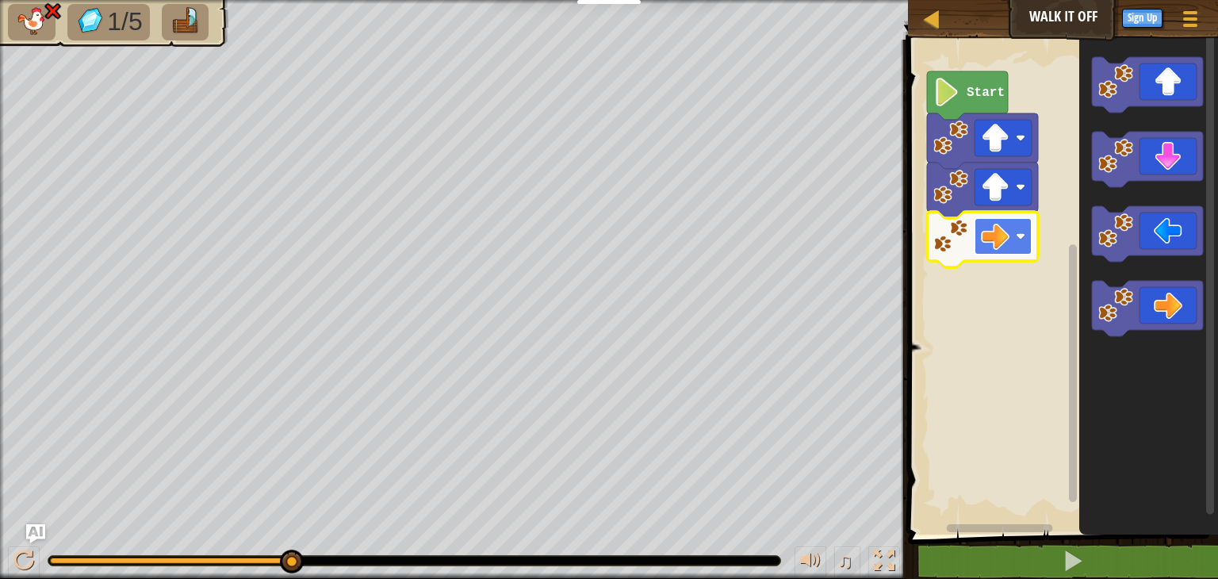
click at [1024, 237] on image "Blockly Workspace" at bounding box center [1020, 236] width 10 height 10
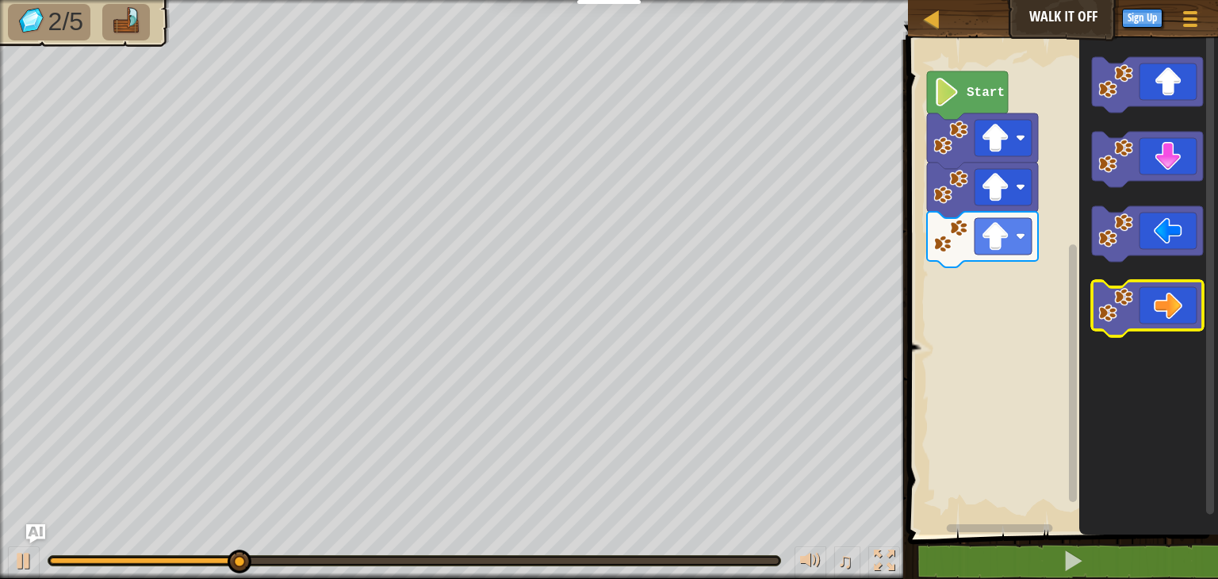
click at [1173, 303] on icon "Blockly Workspace" at bounding box center [1147, 308] width 111 height 55
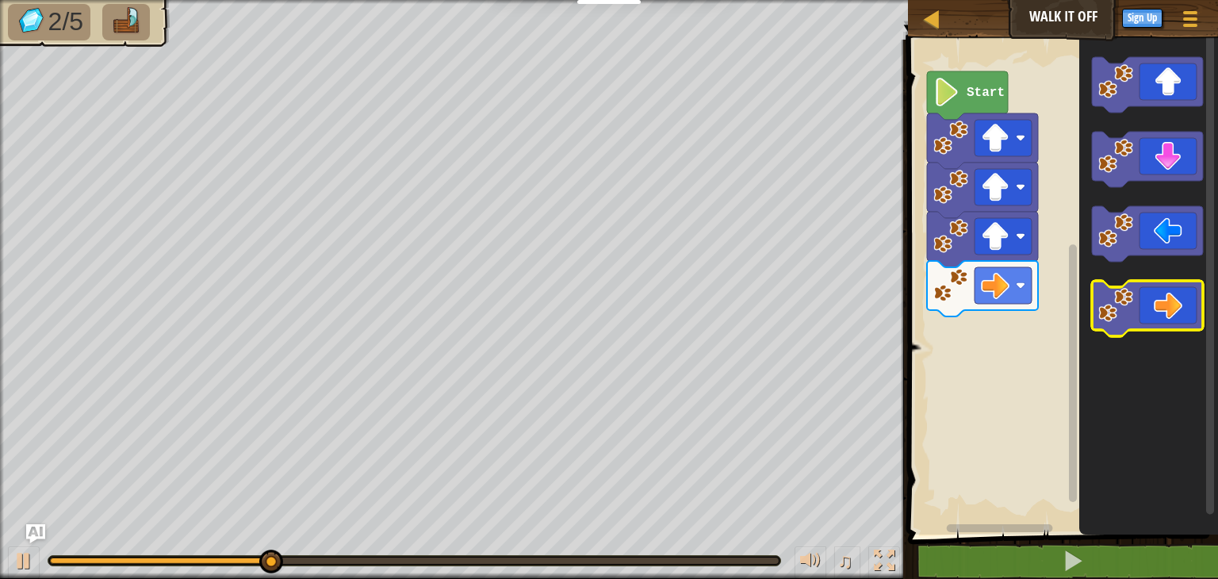
click at [1173, 303] on icon "Blockly Workspace" at bounding box center [1147, 308] width 111 height 55
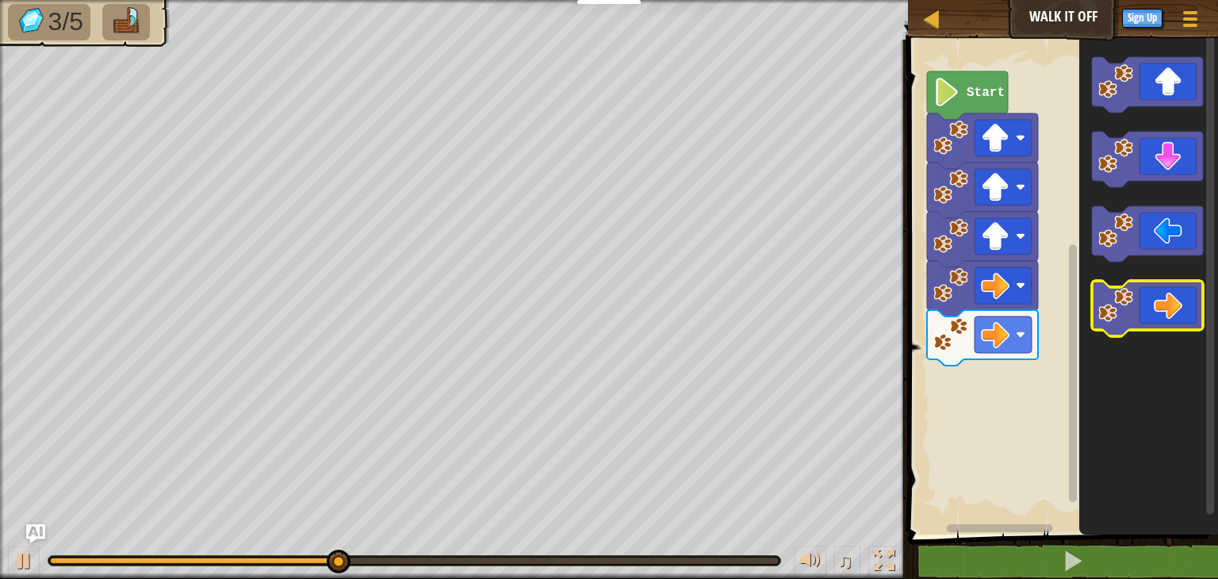
click at [1173, 303] on icon "Blockly Workspace" at bounding box center [1147, 308] width 111 height 55
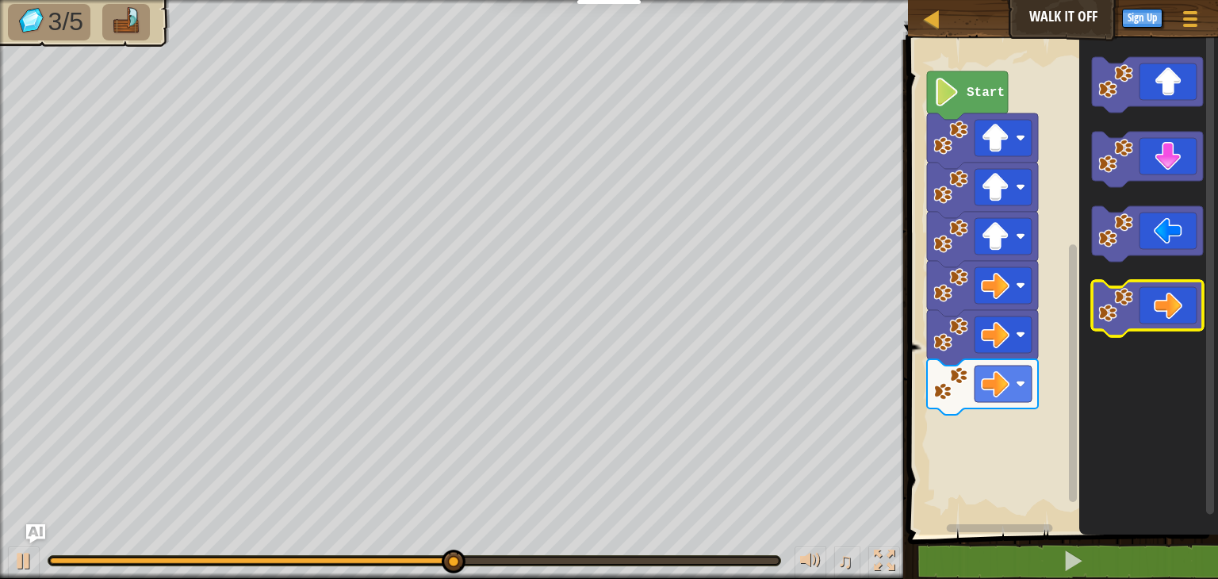
click at [1173, 303] on icon "Blockly Workspace" at bounding box center [1147, 308] width 111 height 55
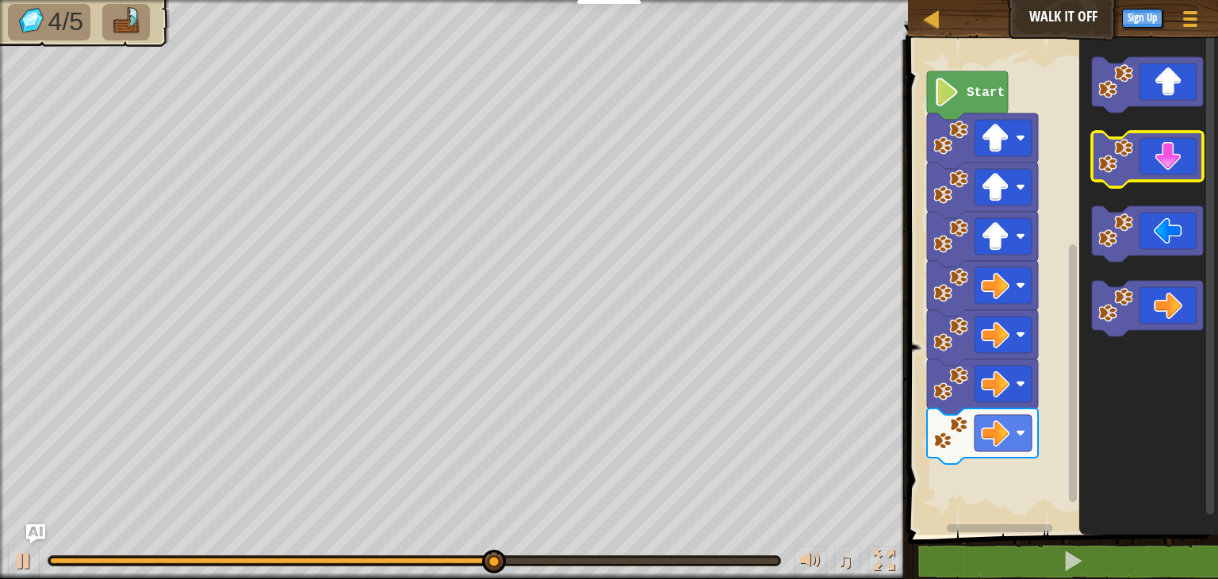
click at [1162, 180] on icon "Blockly Workspace" at bounding box center [1147, 159] width 111 height 55
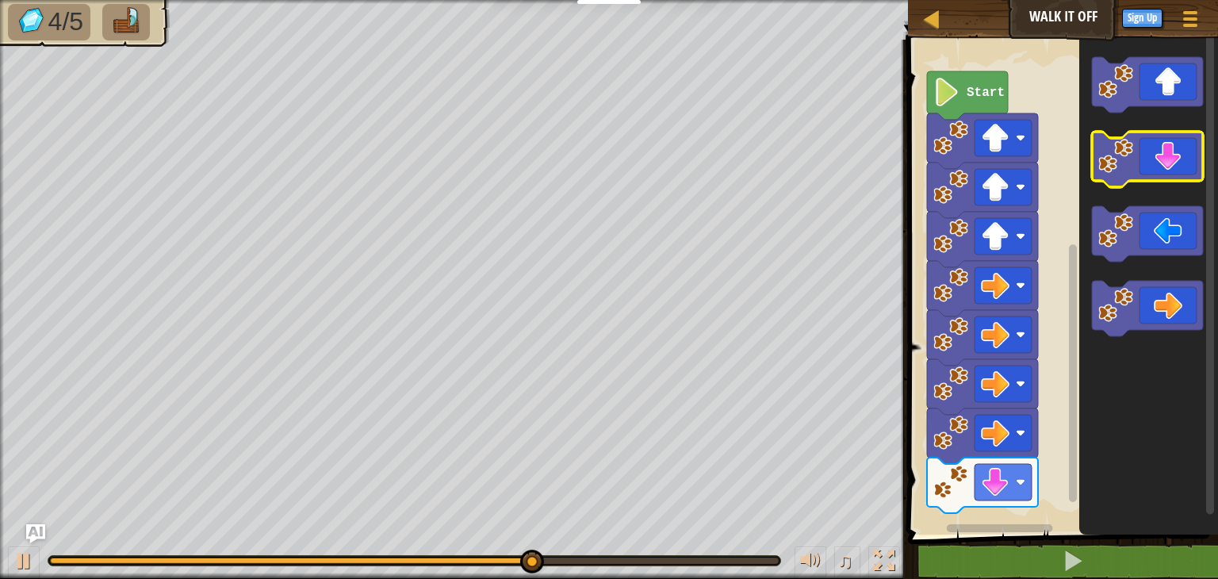
click at [1162, 180] on icon "Blockly Workspace" at bounding box center [1147, 159] width 111 height 55
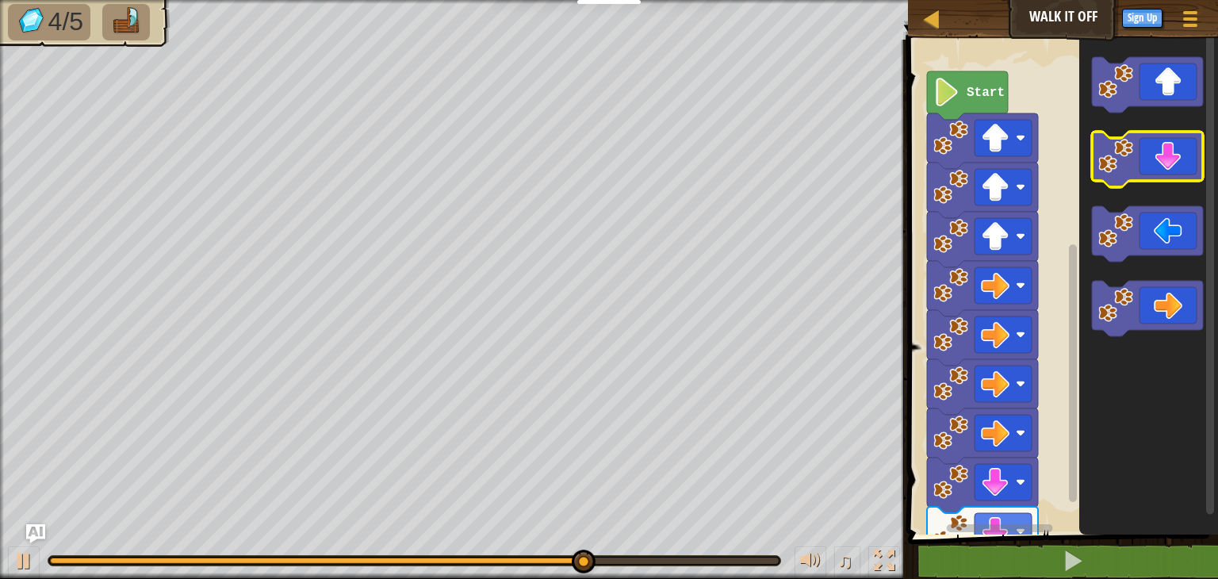
click at [1162, 180] on icon "Blockly Workspace" at bounding box center [1147, 159] width 111 height 55
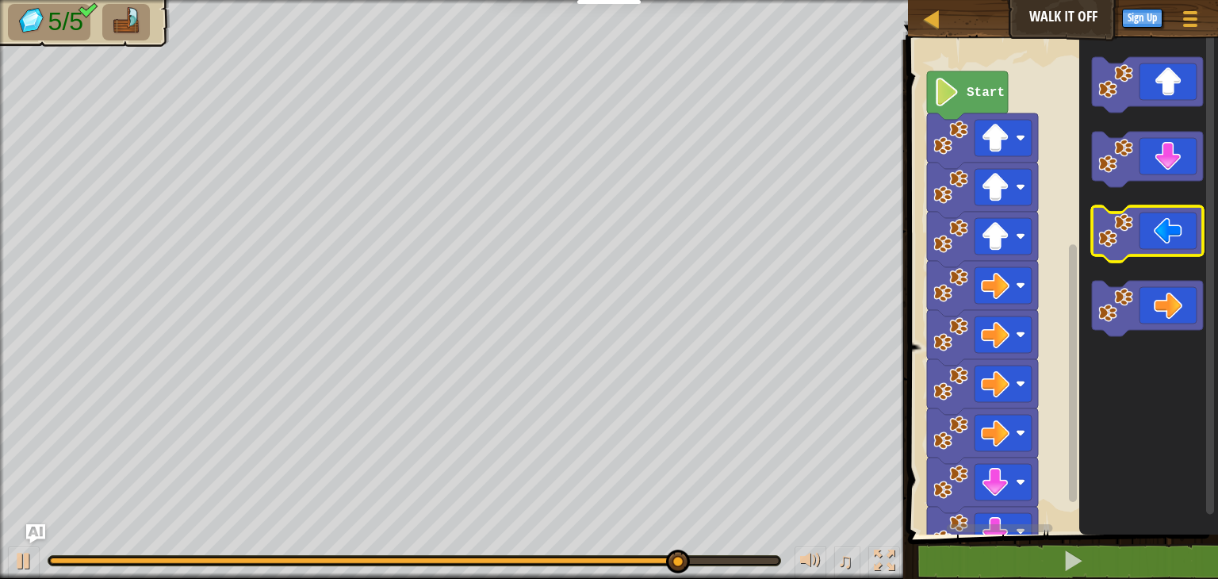
click at [1148, 223] on icon "Blockly Workspace" at bounding box center [1147, 233] width 111 height 55
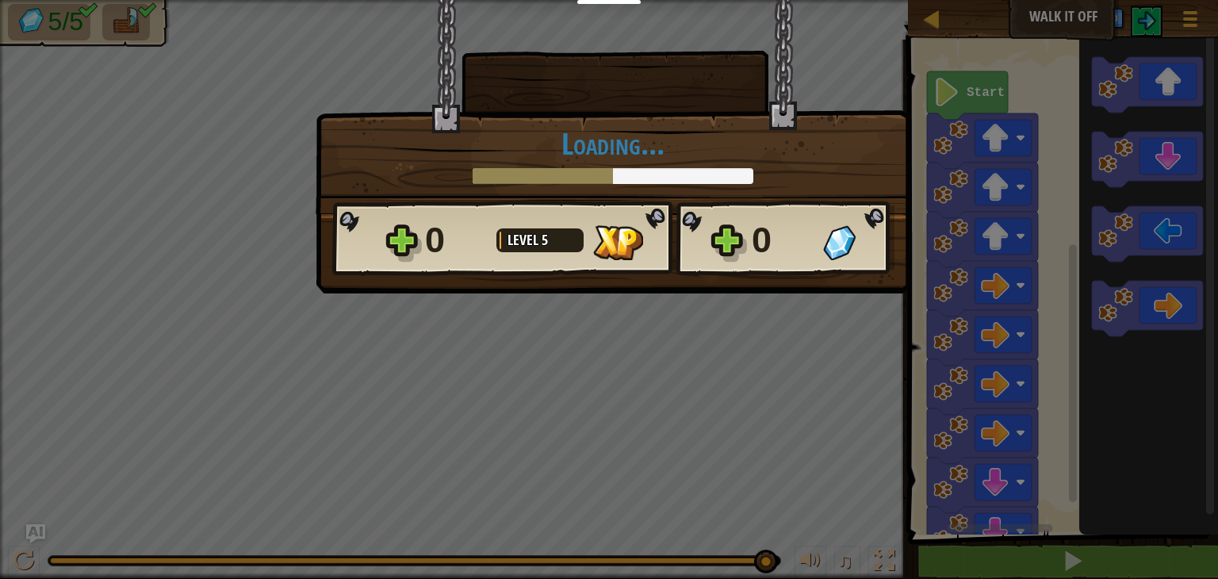
click at [840, 352] on div "× How fun was this level? Loading... Reticulating Splines... Loading... 0 Level…" at bounding box center [609, 289] width 1218 height 579
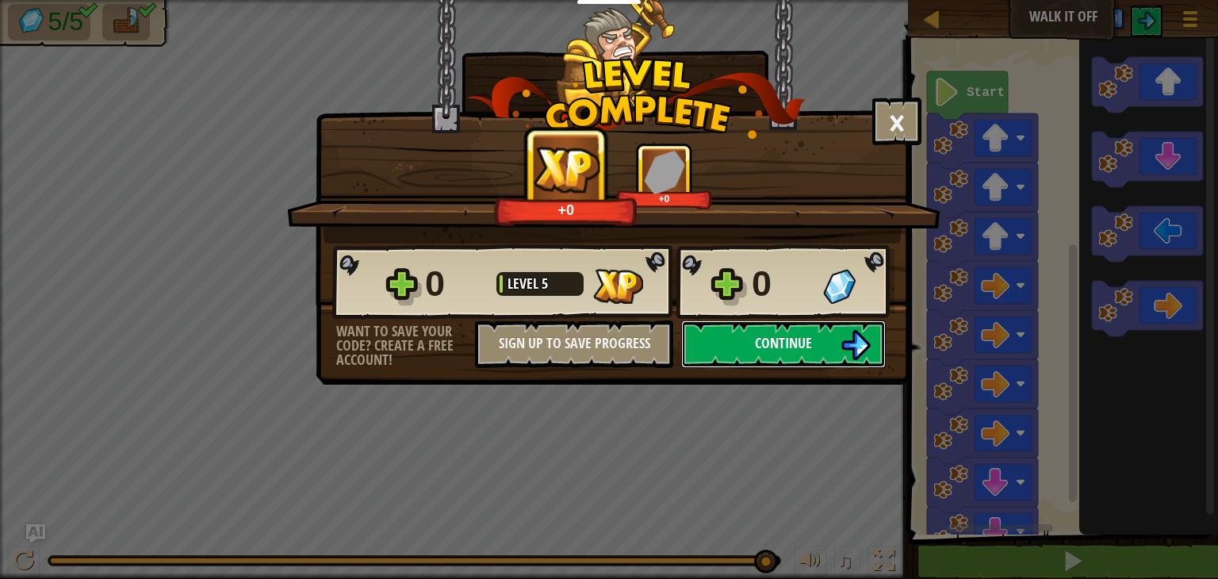
click at [748, 342] on button "Continue" at bounding box center [783, 344] width 205 height 48
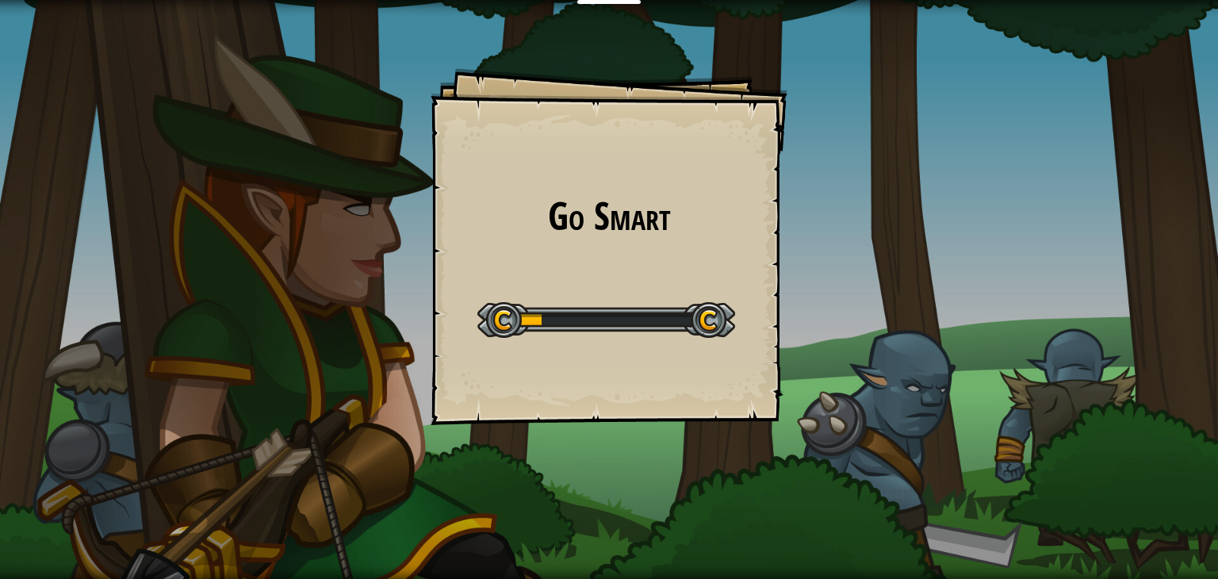
click at [653, 315] on div at bounding box center [606, 320] width 258 height 36
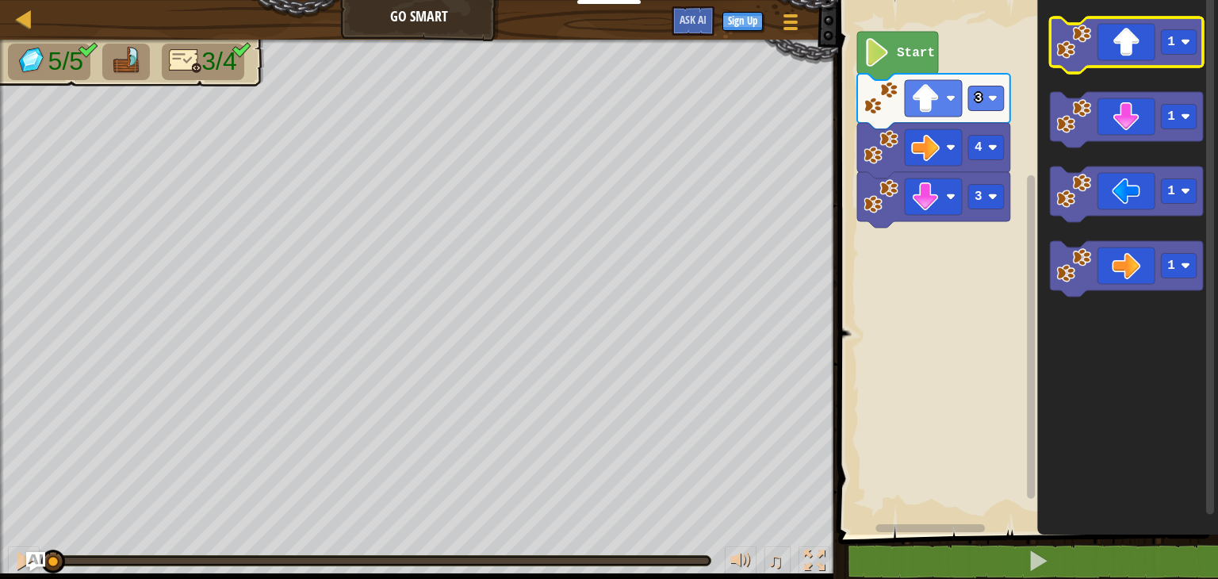
click at [1122, 58] on icon "Blockly Workspace" at bounding box center [1126, 44] width 153 height 55
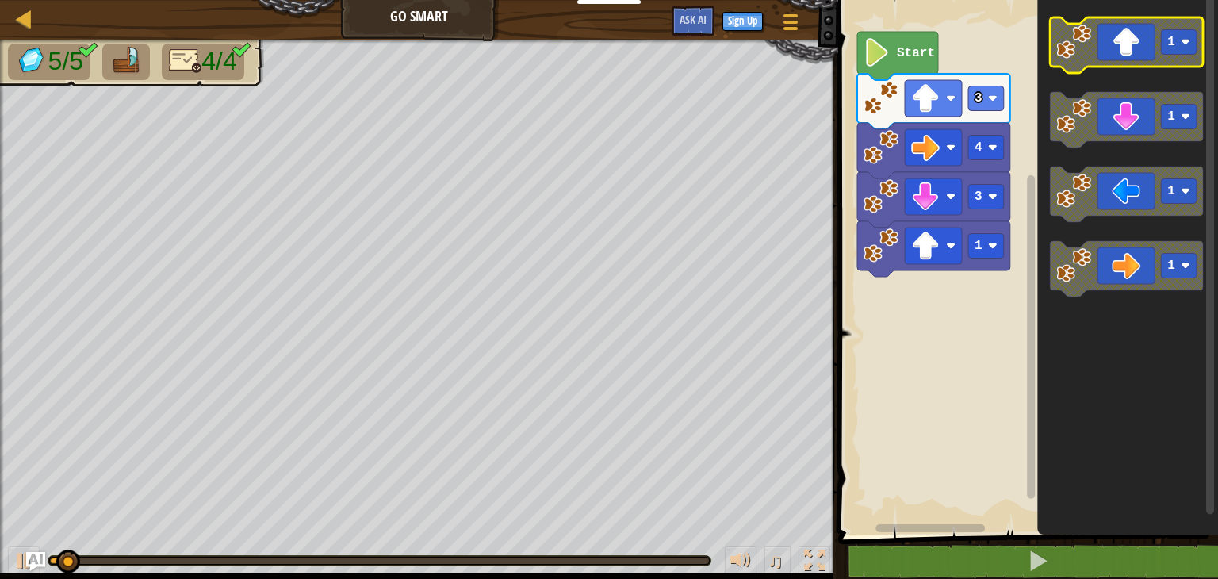
click at [1122, 58] on icon "Blockly Workspace" at bounding box center [1126, 44] width 153 height 55
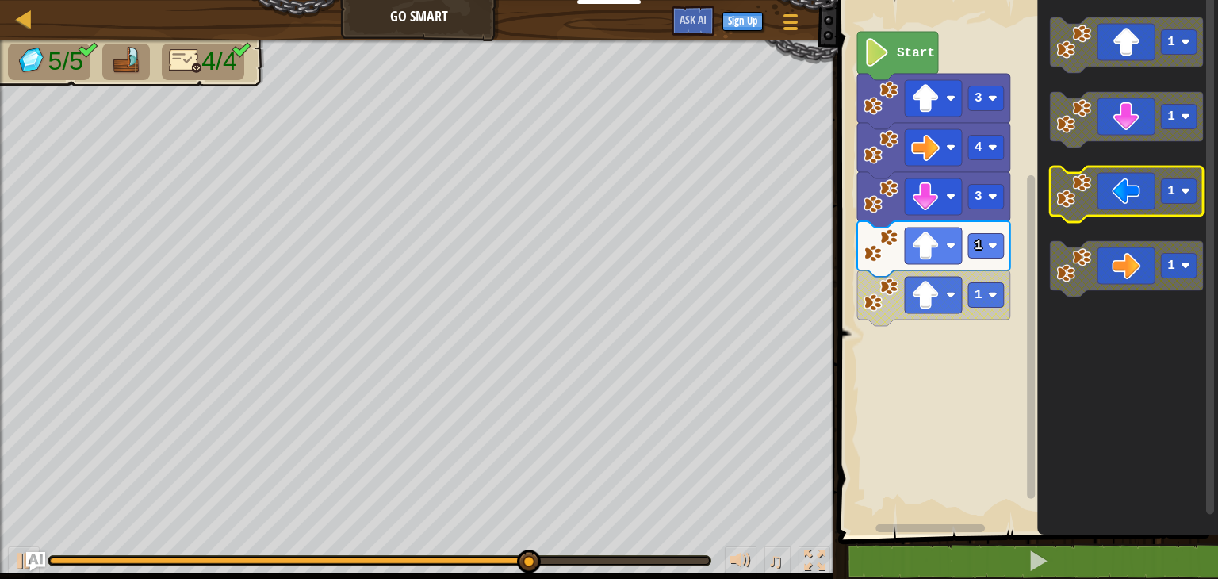
click at [1143, 201] on icon "Blockly Workspace" at bounding box center [1126, 193] width 153 height 55
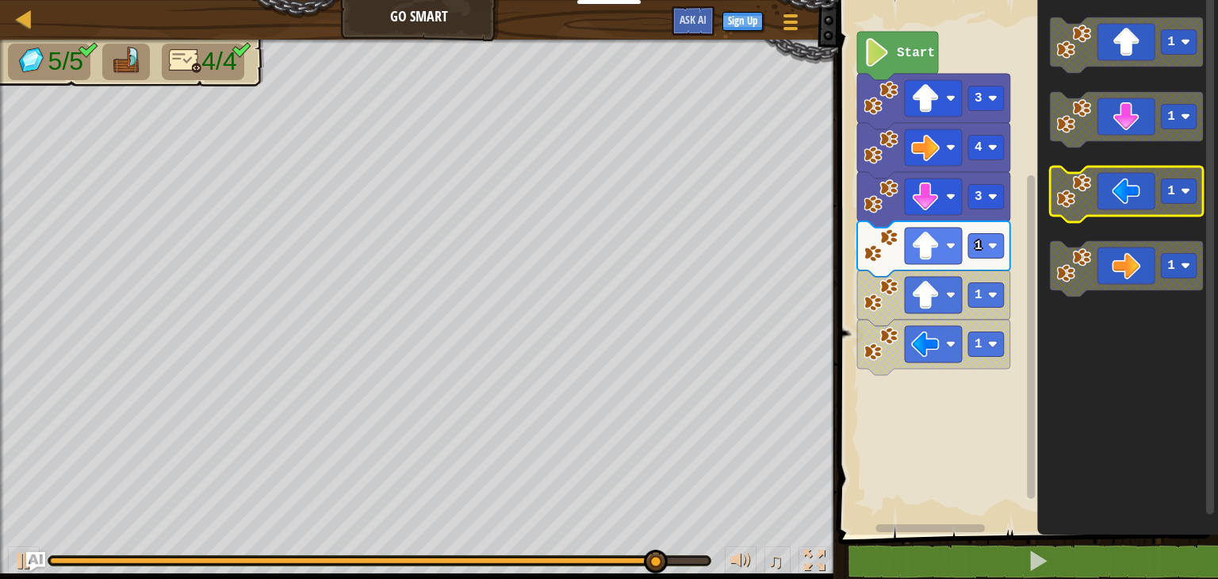
click at [1143, 201] on icon "Blockly Workspace" at bounding box center [1126, 193] width 153 height 55
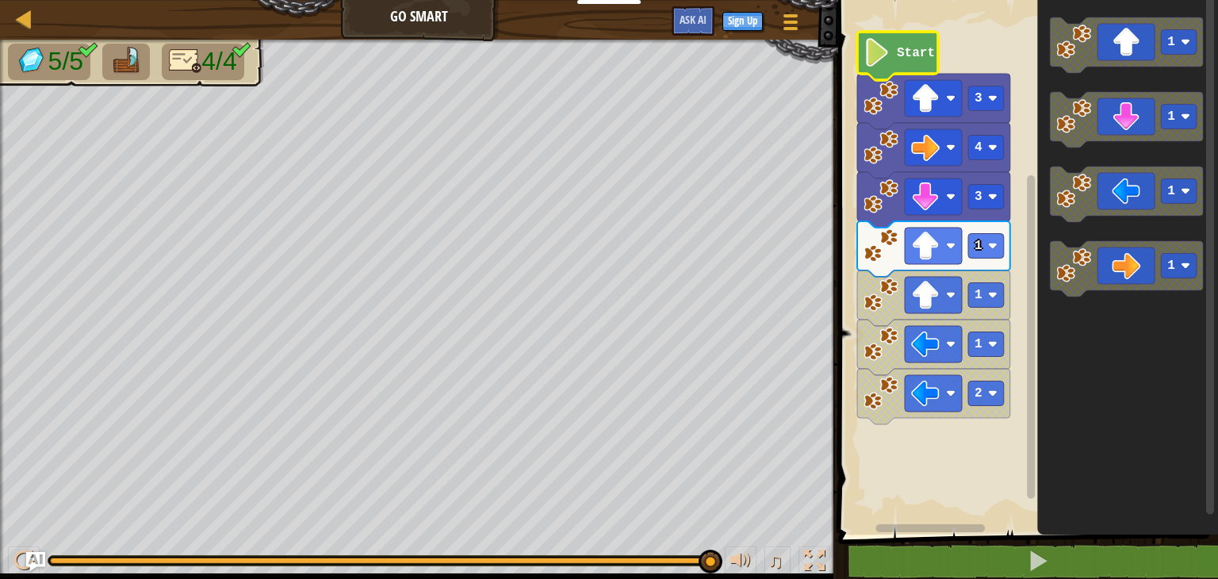
click at [893, 49] on icon "Blockly Workspace" at bounding box center [897, 56] width 81 height 48
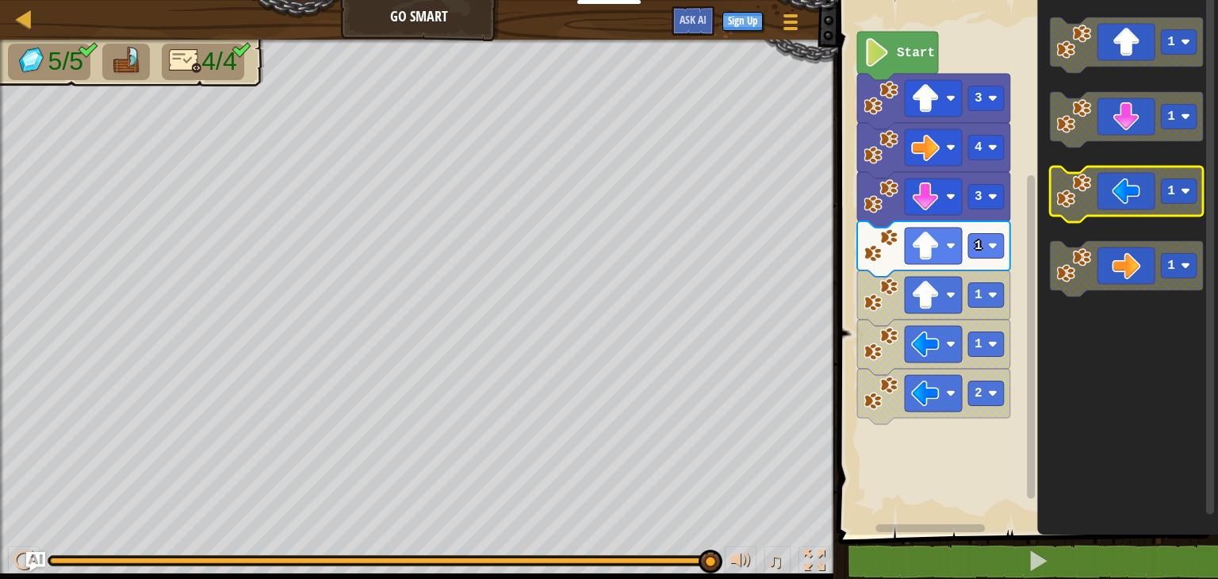
click at [1115, 200] on icon "Blockly Workspace" at bounding box center [1126, 193] width 153 height 55
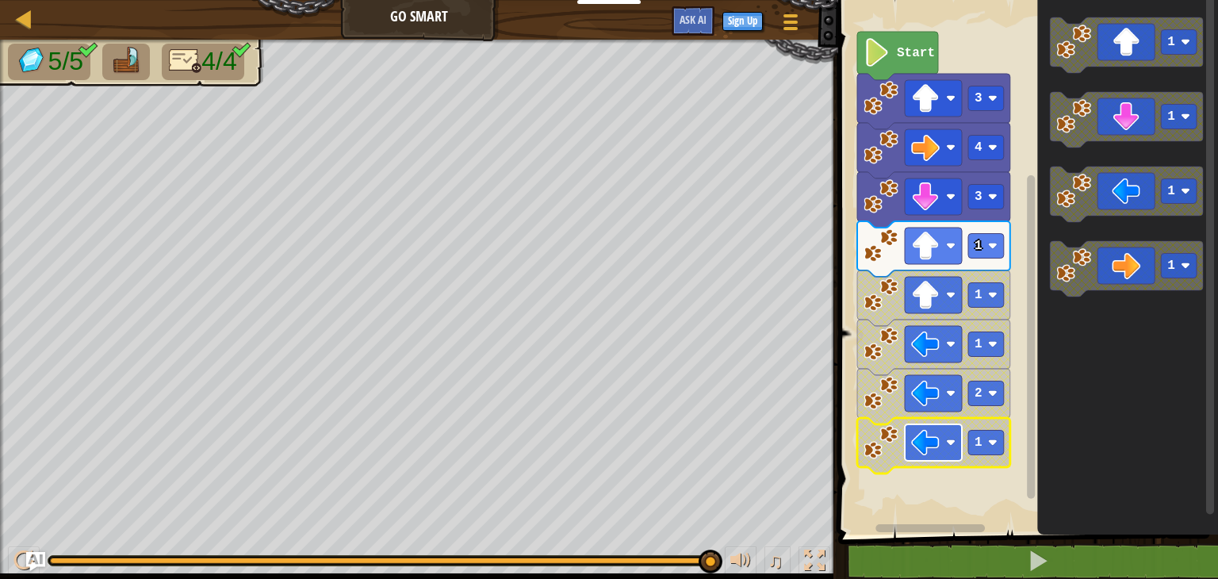
click at [945, 440] on rect "Blockly Workspace" at bounding box center [932, 442] width 57 height 36
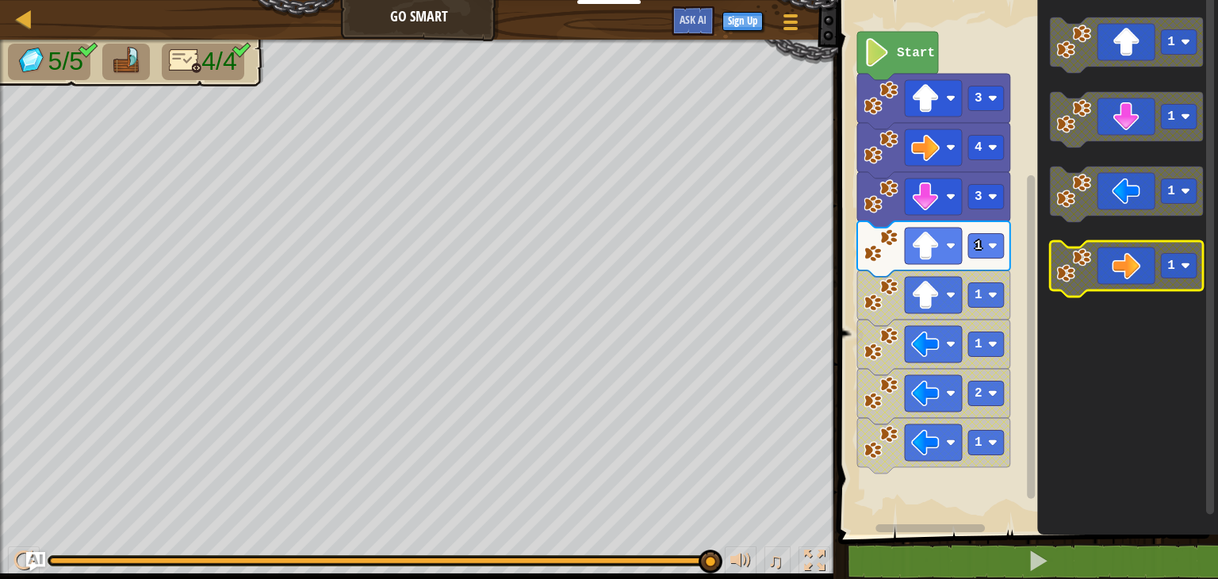
click at [1113, 262] on icon "Blockly Workspace" at bounding box center [1126, 268] width 153 height 55
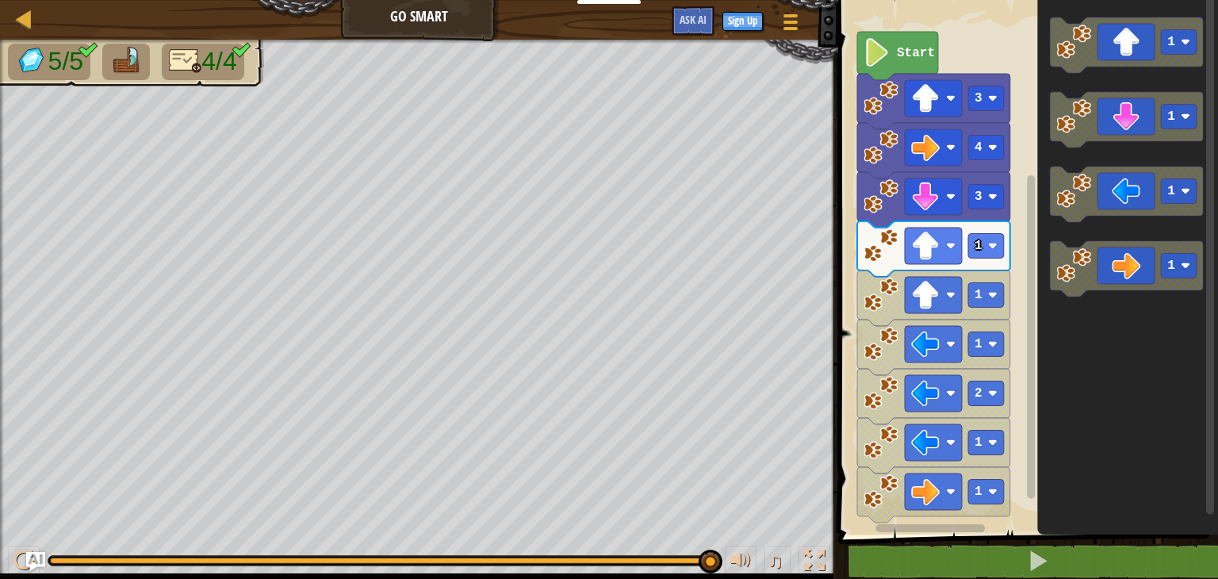
click at [669, 0] on html "Educators Create Free Account School & District Solutions Teacher Toolkit Previ…" at bounding box center [609, 0] width 1218 height 0
click at [648, 568] on div "♫" at bounding box center [419, 557] width 838 height 48
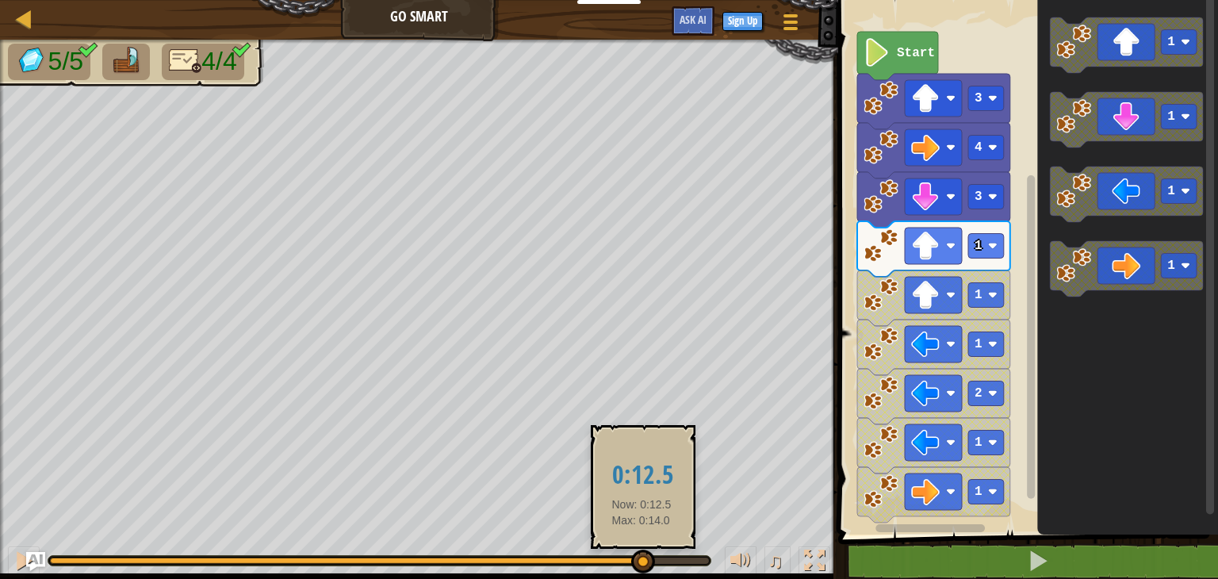
click at [641, 559] on div at bounding box center [345, 560] width 591 height 6
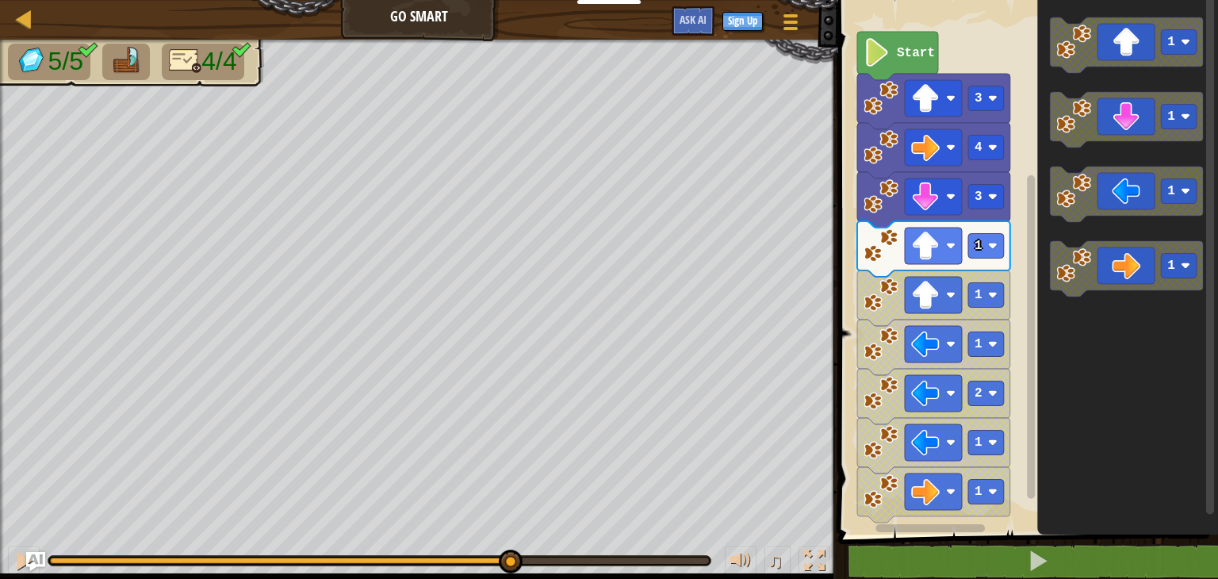
click at [511, 529] on div "5/5 4/4 ♫ Polar Bear Cub" at bounding box center [609, 309] width 1218 height 539
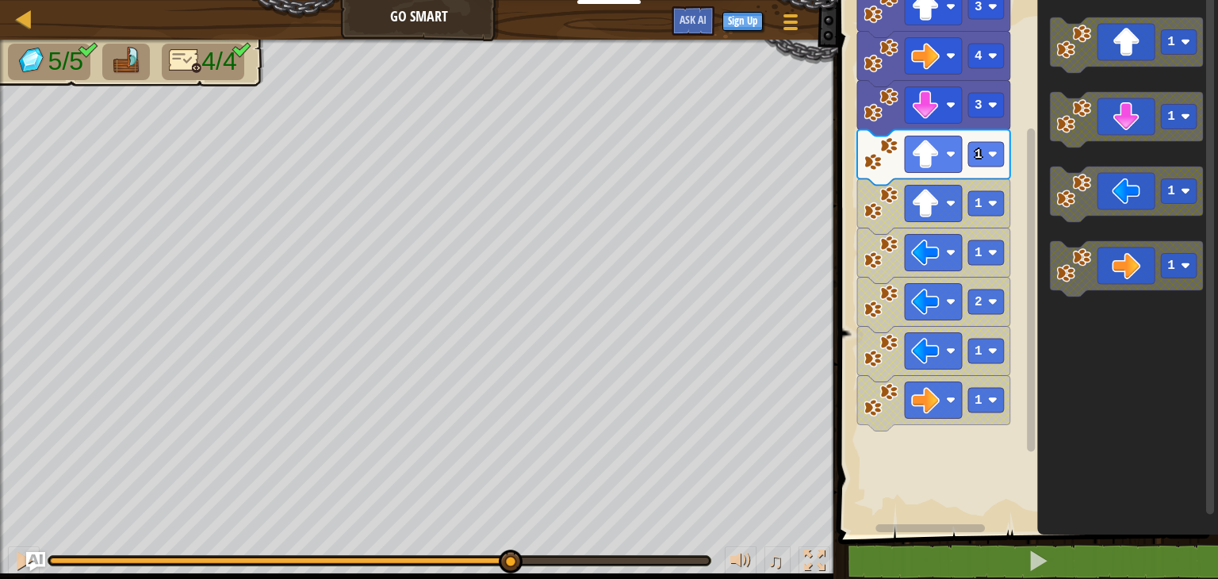
click at [1034, 442] on rect "Blockly Workspace" at bounding box center [1031, 289] width 8 height 323
click at [952, 396] on image "Blockly Workspace" at bounding box center [951, 401] width 10 height 10
click at [932, 363] on image "Blockly Workspace" at bounding box center [925, 351] width 29 height 29
click at [954, 299] on image "Blockly Workspace" at bounding box center [951, 302] width 10 height 10
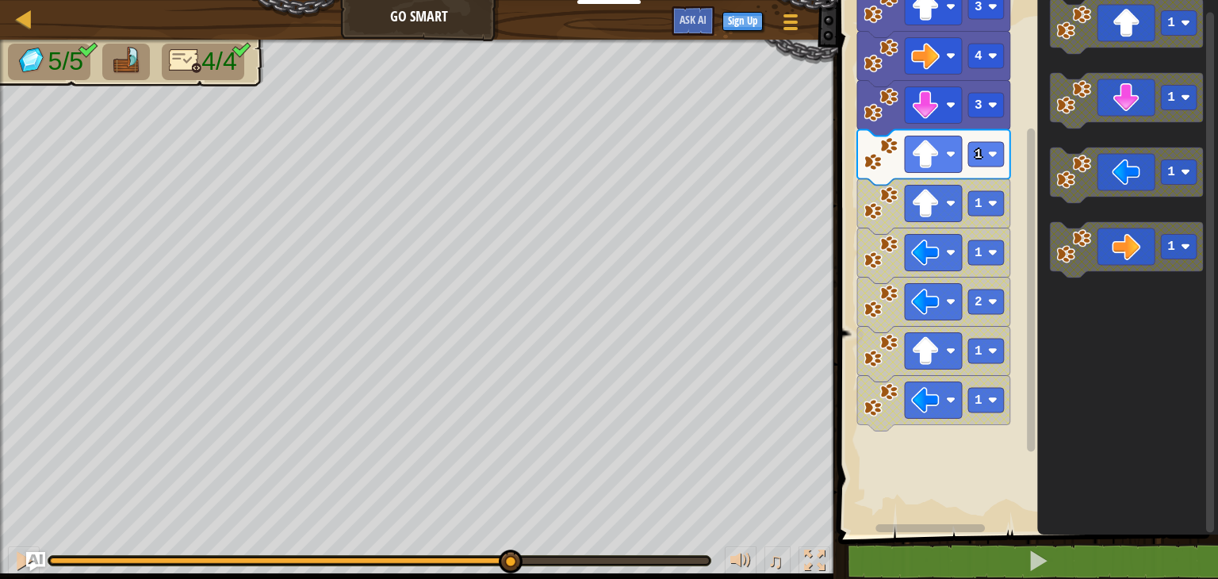
click at [1034, 412] on div "Start 3 4 3 1 1 1 2 1 1 1 1 1 1" at bounding box center [1025, 263] width 384 height 542
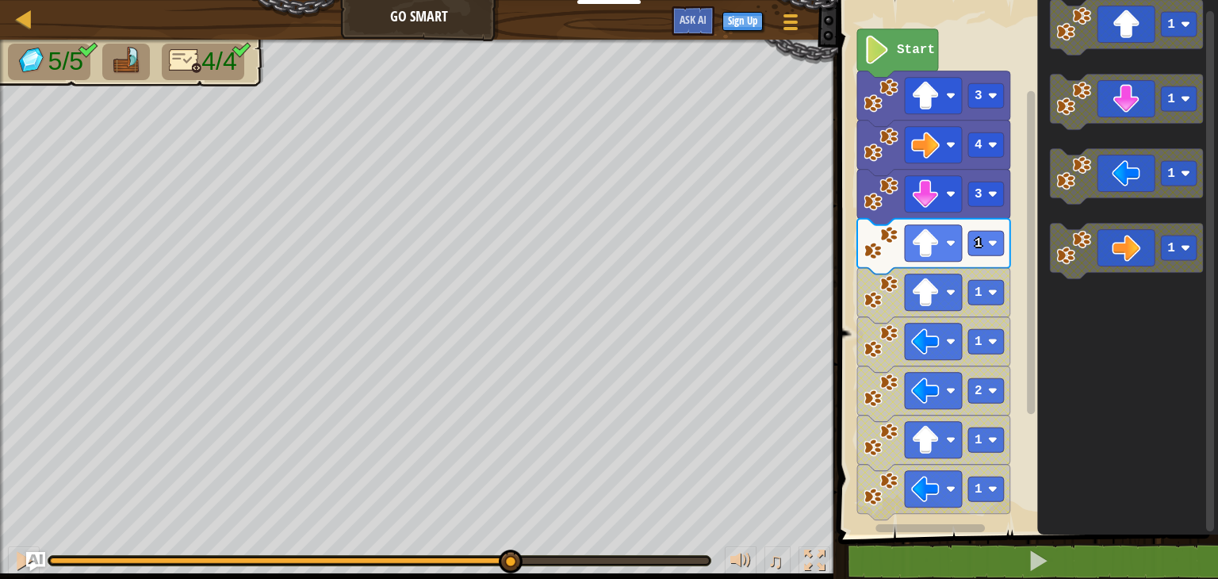
click at [1031, 382] on rect "Blockly Workspace" at bounding box center [1031, 252] width 8 height 323
click at [992, 258] on icon "Blockly Workspace" at bounding box center [933, 246] width 153 height 55
click at [943, 250] on rect "Blockly Workspace" at bounding box center [932, 243] width 57 height 36
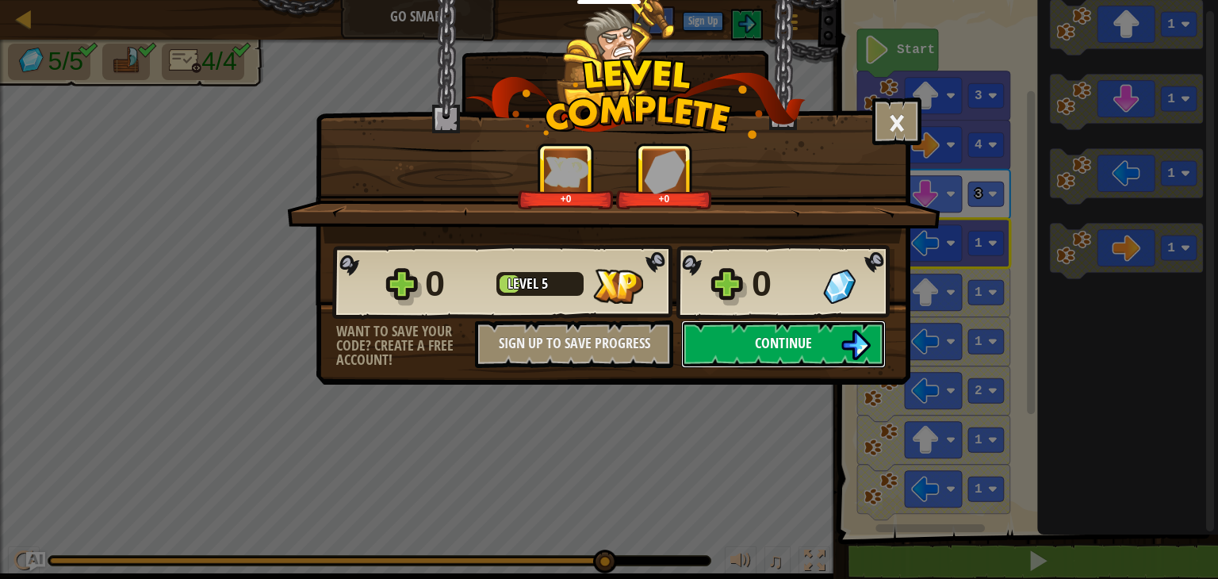
click at [763, 337] on span "Continue" at bounding box center [783, 343] width 57 height 20
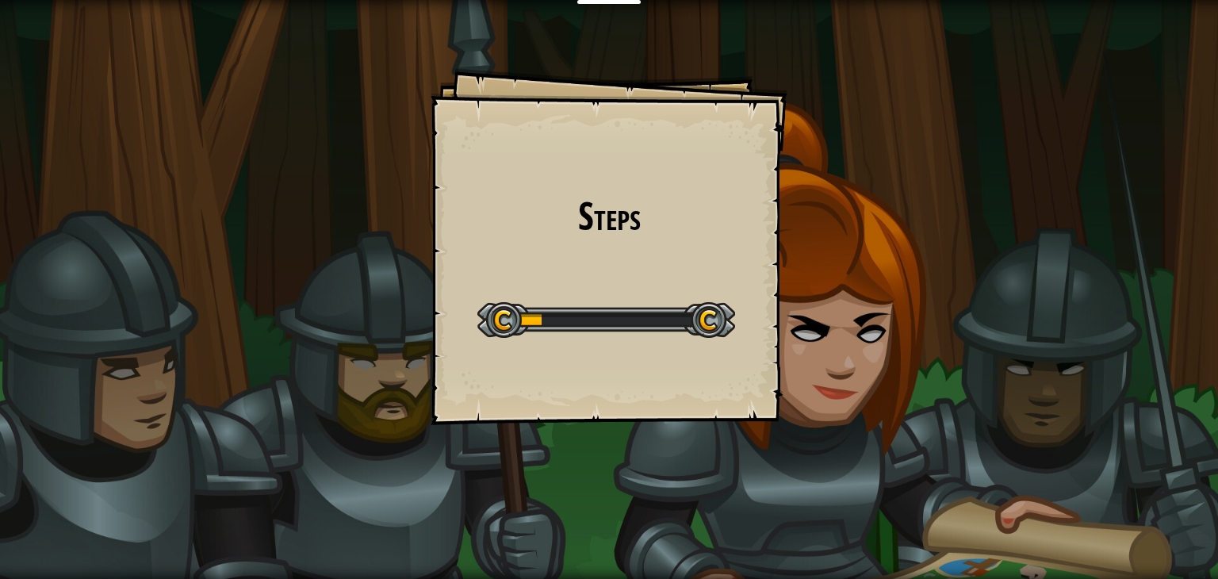
click at [701, 312] on div at bounding box center [606, 320] width 258 height 36
click at [701, 312] on div "Educators Create Free Account School & District Solutions Teacher Toolkit Previ…" at bounding box center [609, 289] width 1218 height 579
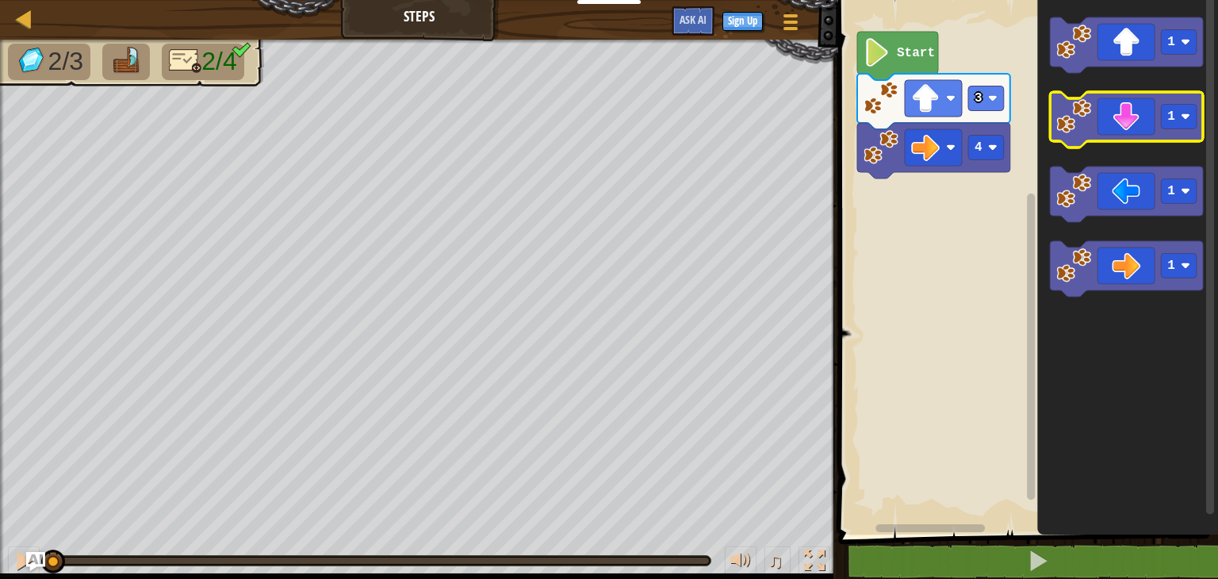
click at [1138, 124] on icon "Blockly Workspace" at bounding box center [1126, 119] width 153 height 55
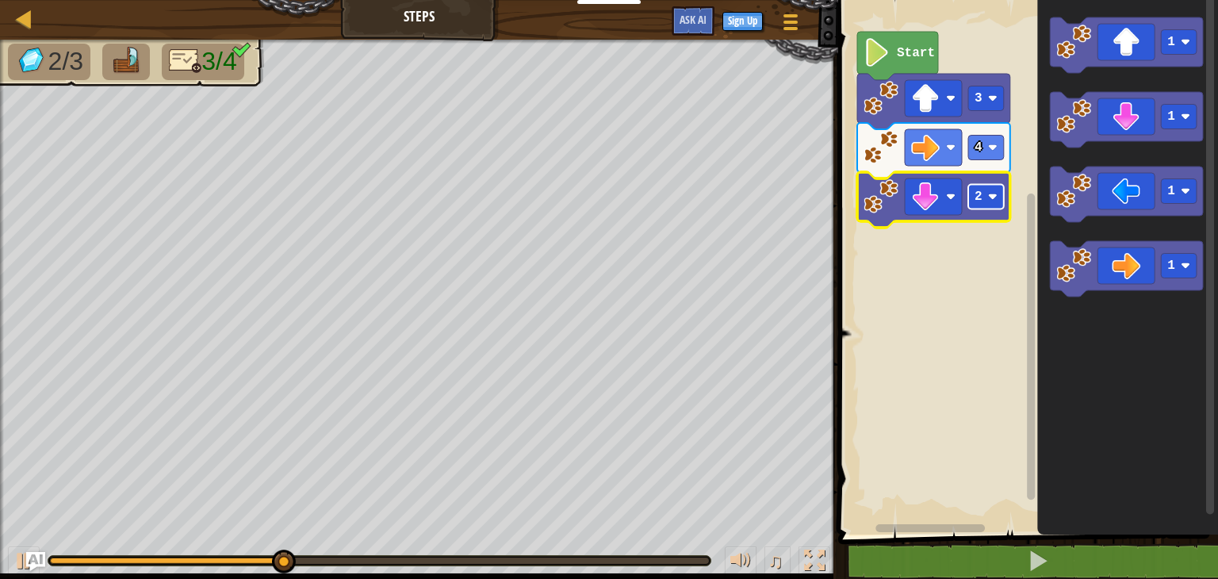
click at [993, 200] on image "Blockly Workspace" at bounding box center [993, 197] width 10 height 10
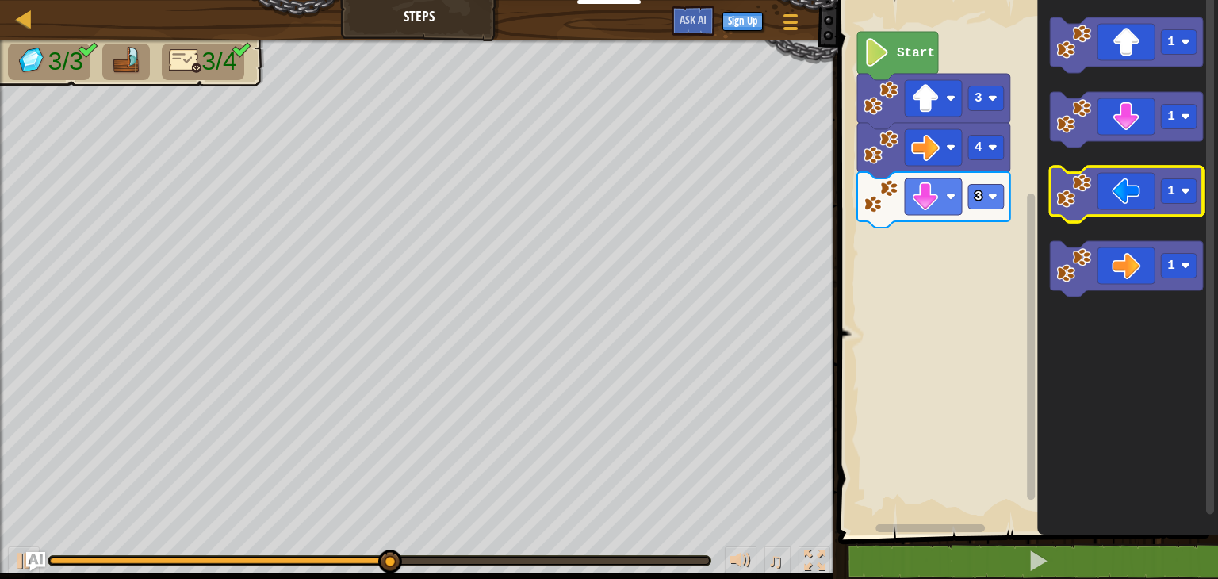
click at [1147, 203] on icon "Blockly Workspace" at bounding box center [1126, 193] width 153 height 55
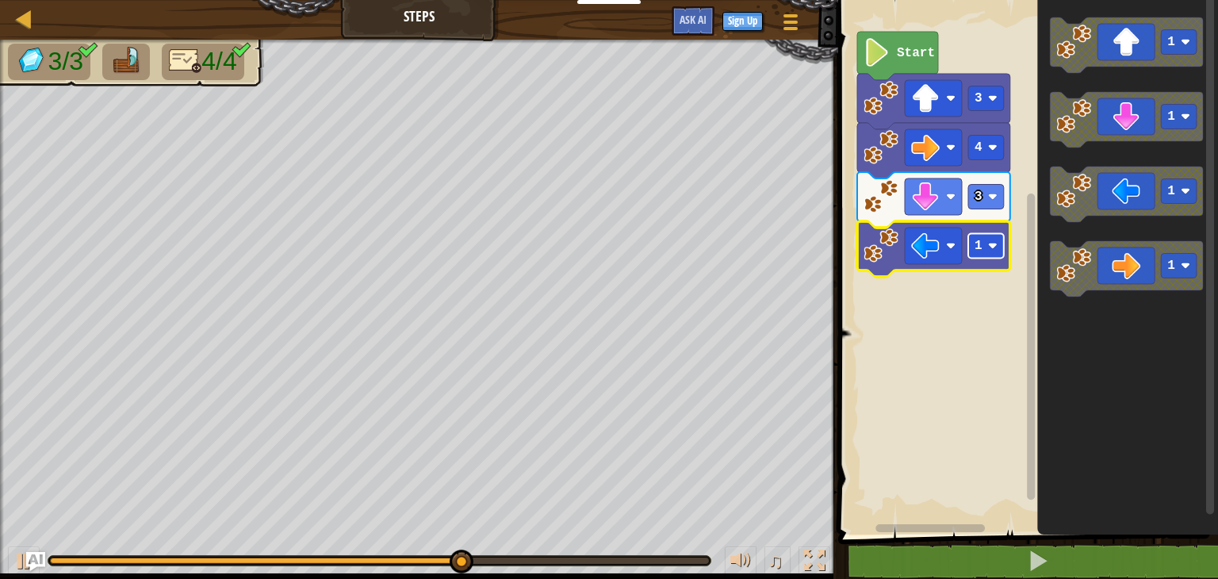
click at [1000, 252] on rect "Blockly Workspace" at bounding box center [986, 246] width 36 height 25
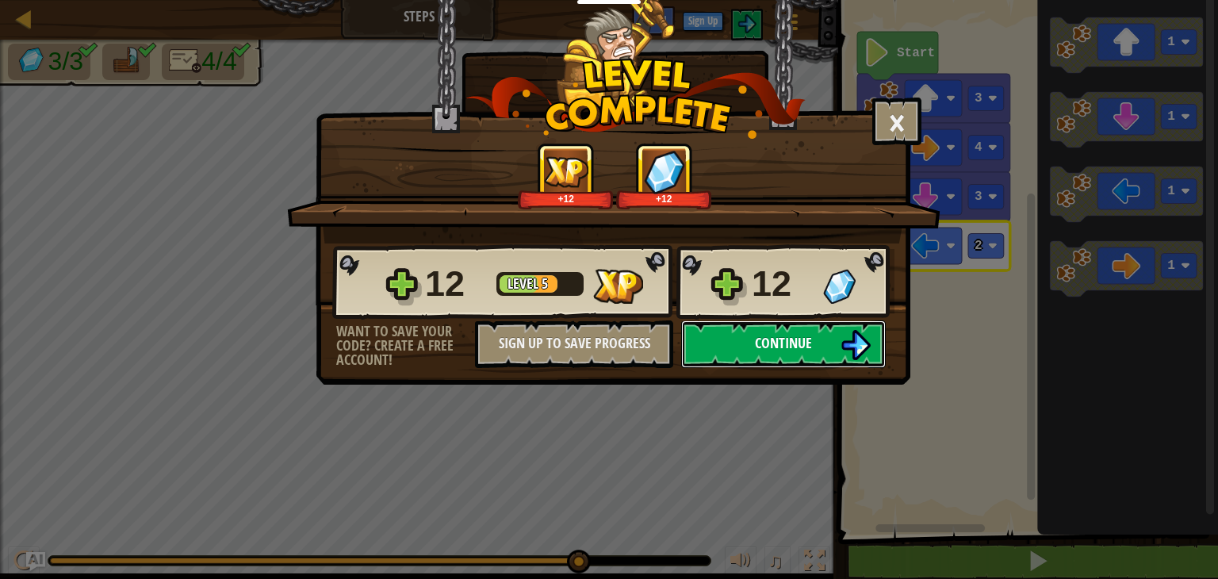
click at [796, 344] on span "Continue" at bounding box center [783, 343] width 57 height 20
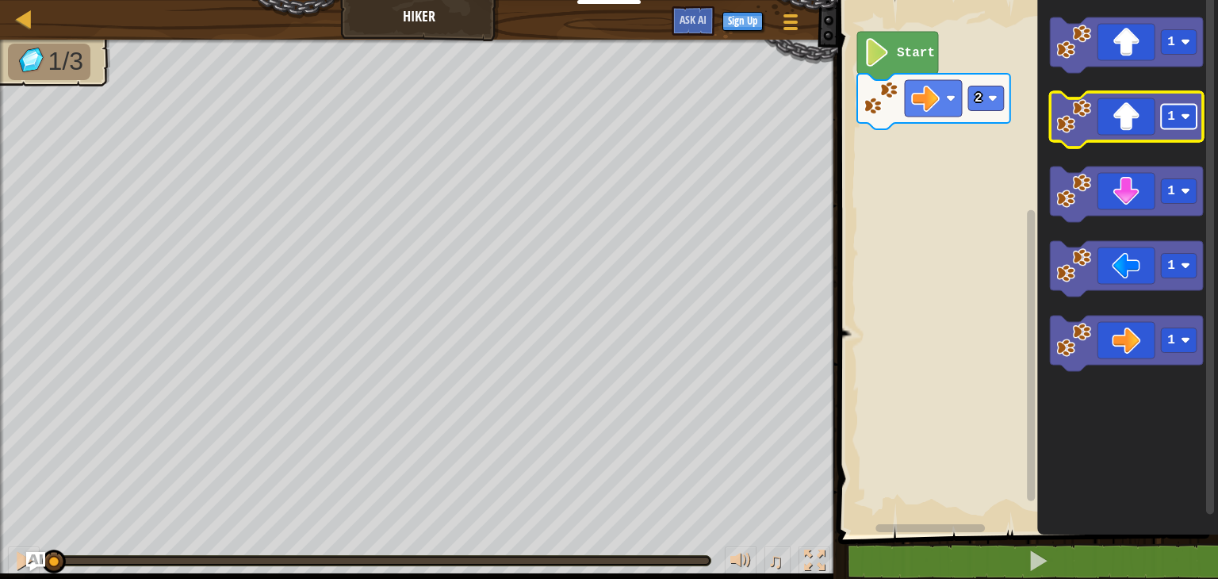
click at [1194, 123] on rect "Blockly Workspace" at bounding box center [1179, 117] width 36 height 25
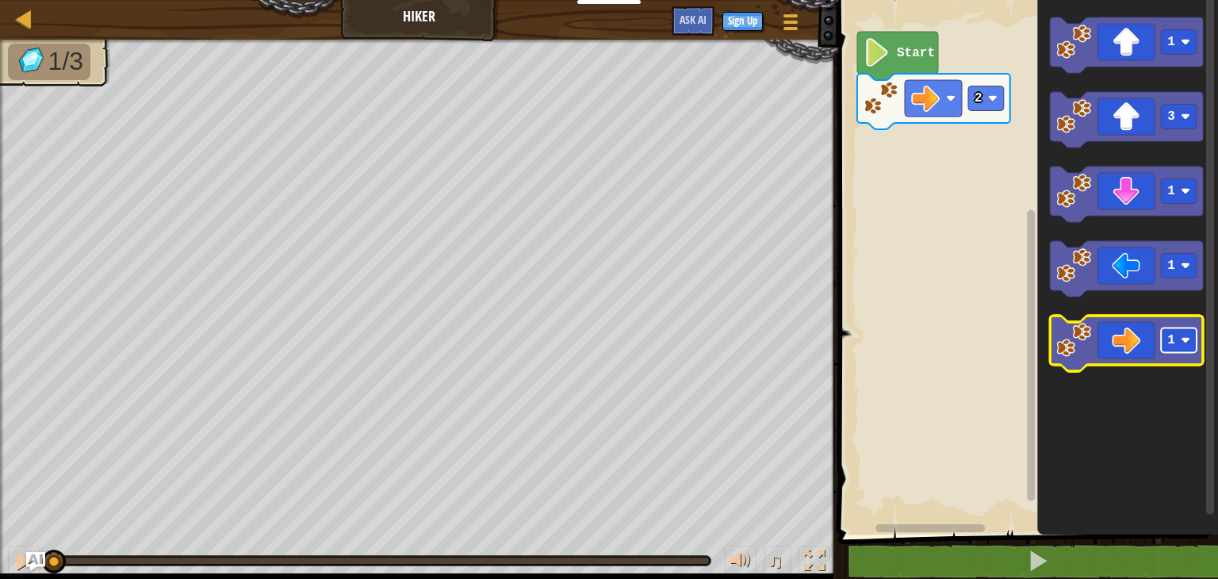
click at [1189, 341] on image "Blockly Workspace" at bounding box center [1185, 340] width 10 height 10
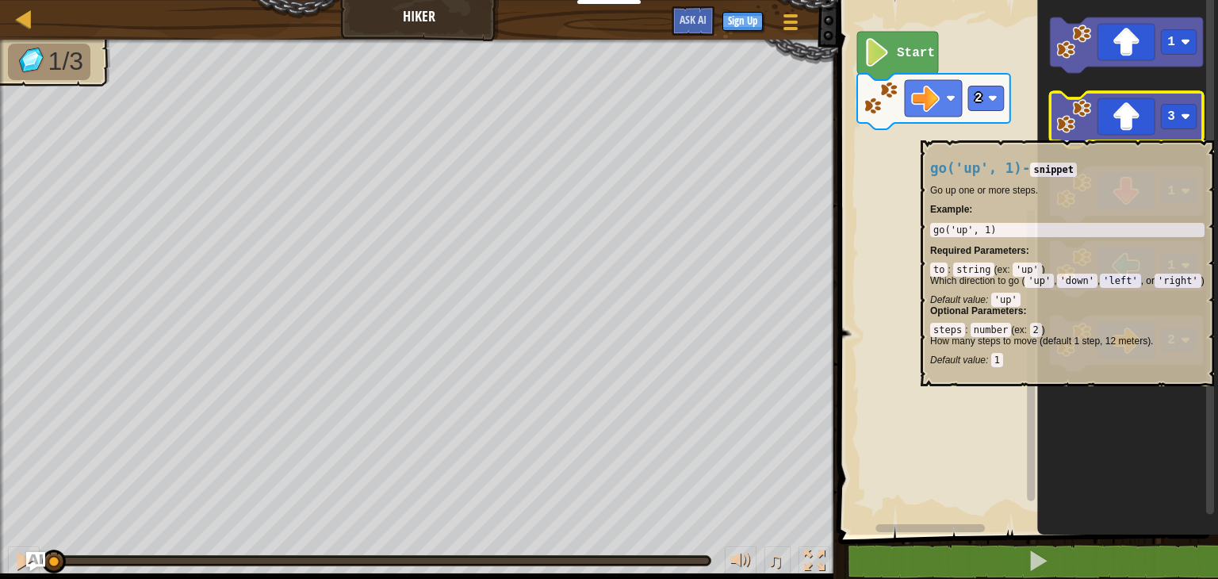
click at [1142, 132] on icon "Blockly Workspace" at bounding box center [1126, 119] width 153 height 55
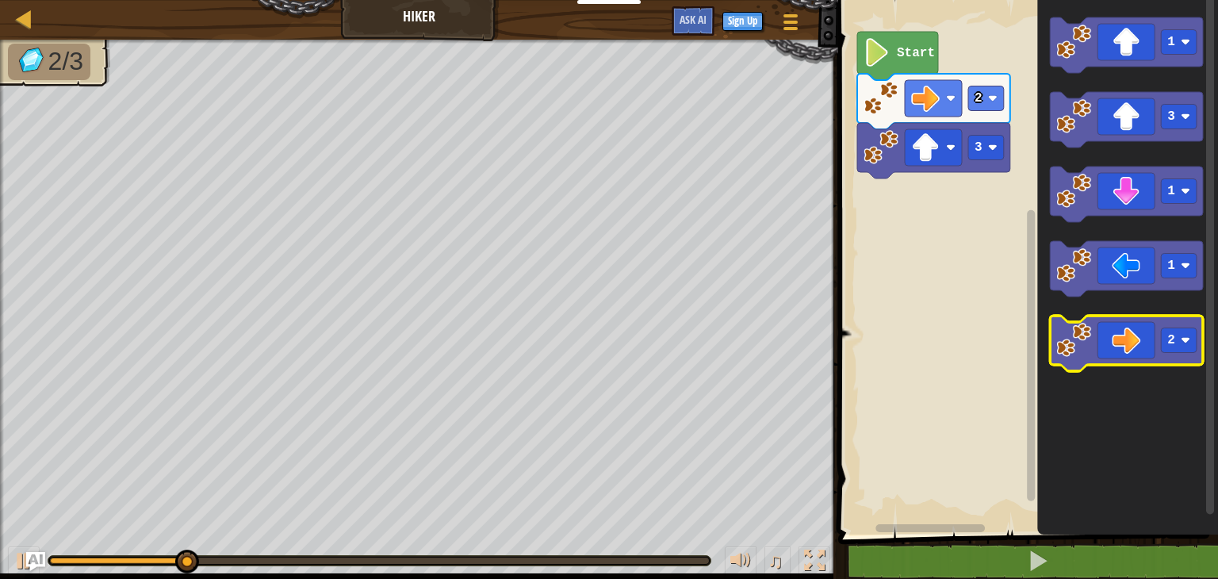
click at [1134, 350] on icon "Blockly Workspace" at bounding box center [1126, 342] width 153 height 55
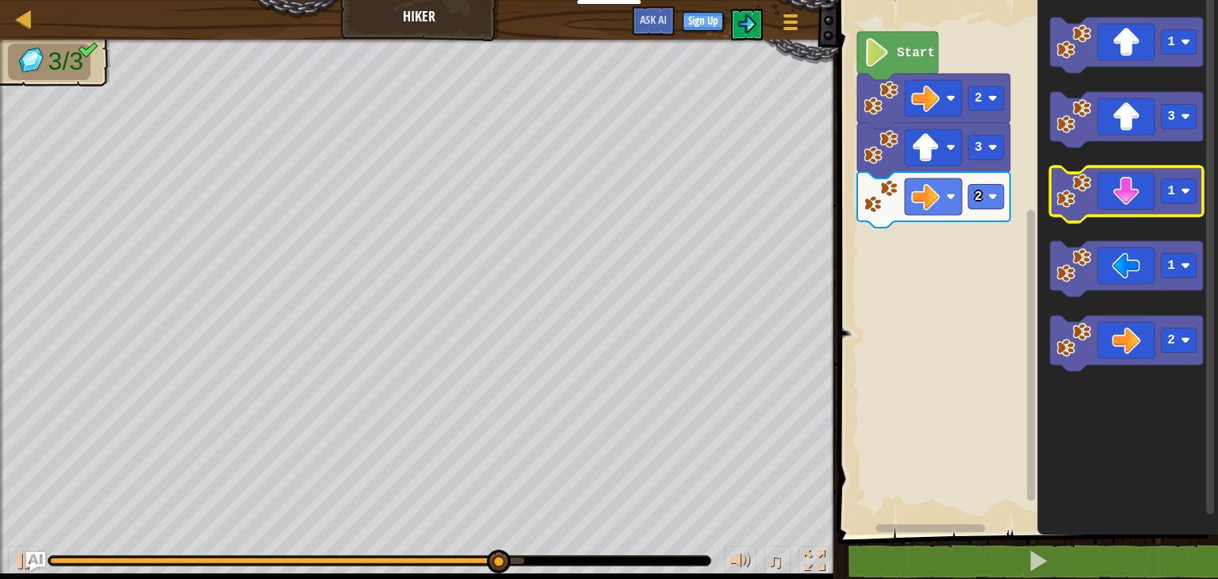
click at [1146, 205] on icon "Blockly Workspace" at bounding box center [1126, 193] width 153 height 55
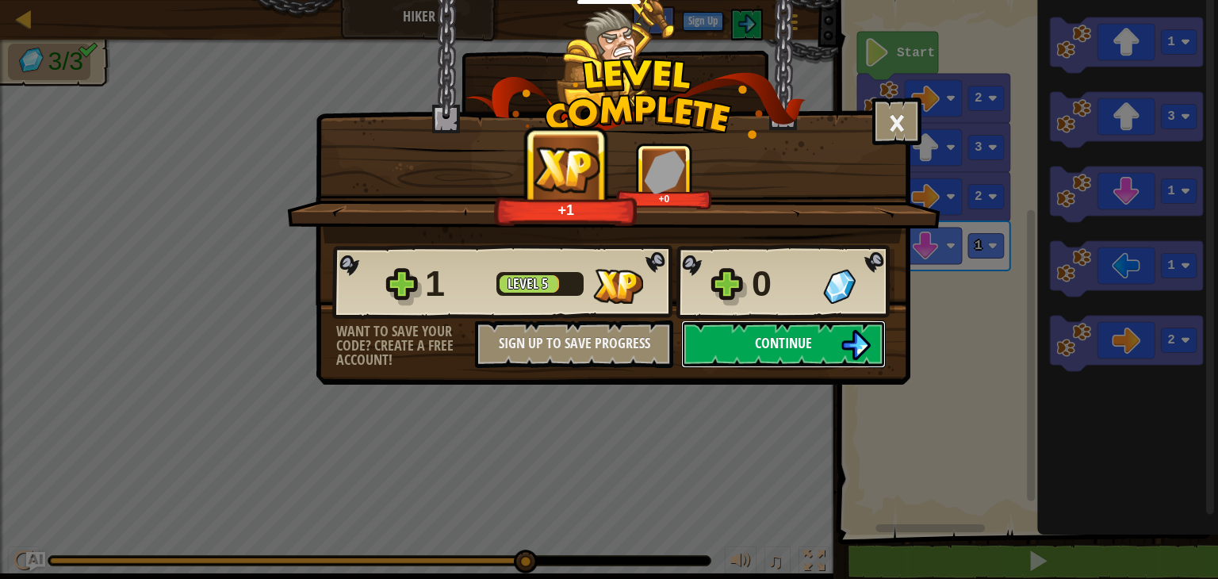
click at [820, 352] on button "Continue" at bounding box center [783, 344] width 205 height 48
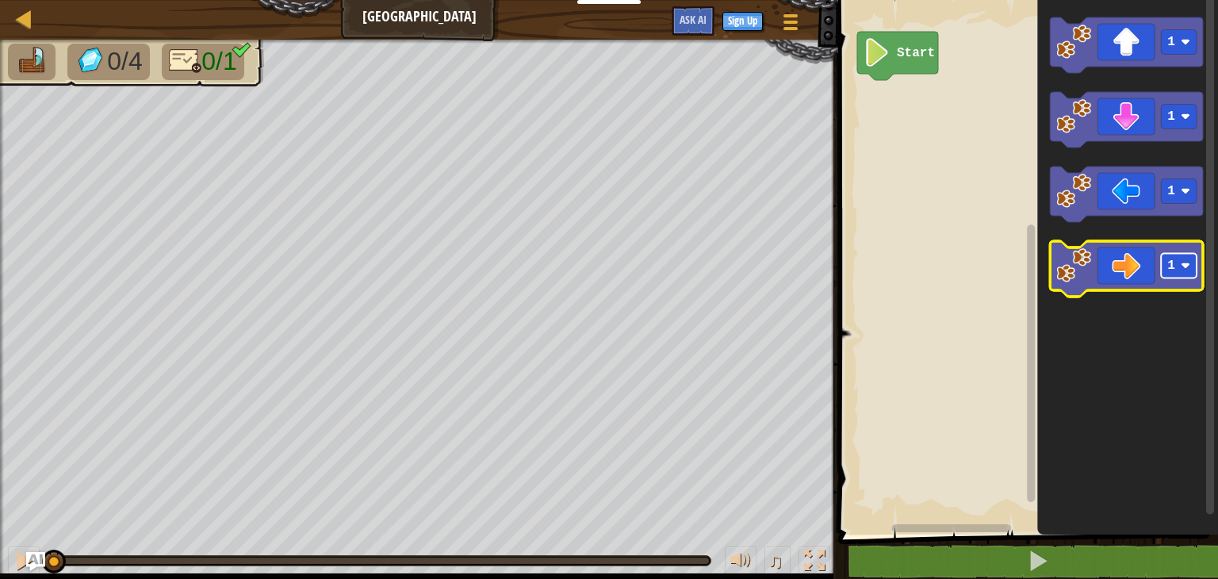
click at [1191, 277] on rect "Blockly Workspace" at bounding box center [1179, 266] width 36 height 25
click at [1111, 269] on icon "Blockly Workspace" at bounding box center [1126, 268] width 153 height 55
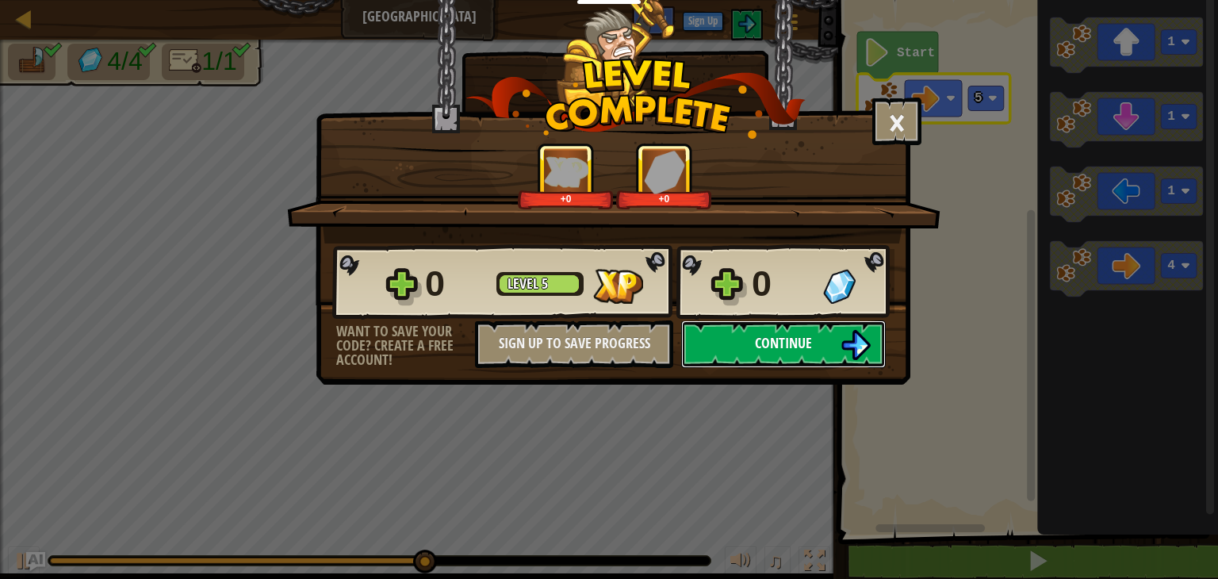
click at [792, 353] on button "Continue" at bounding box center [783, 344] width 205 height 48
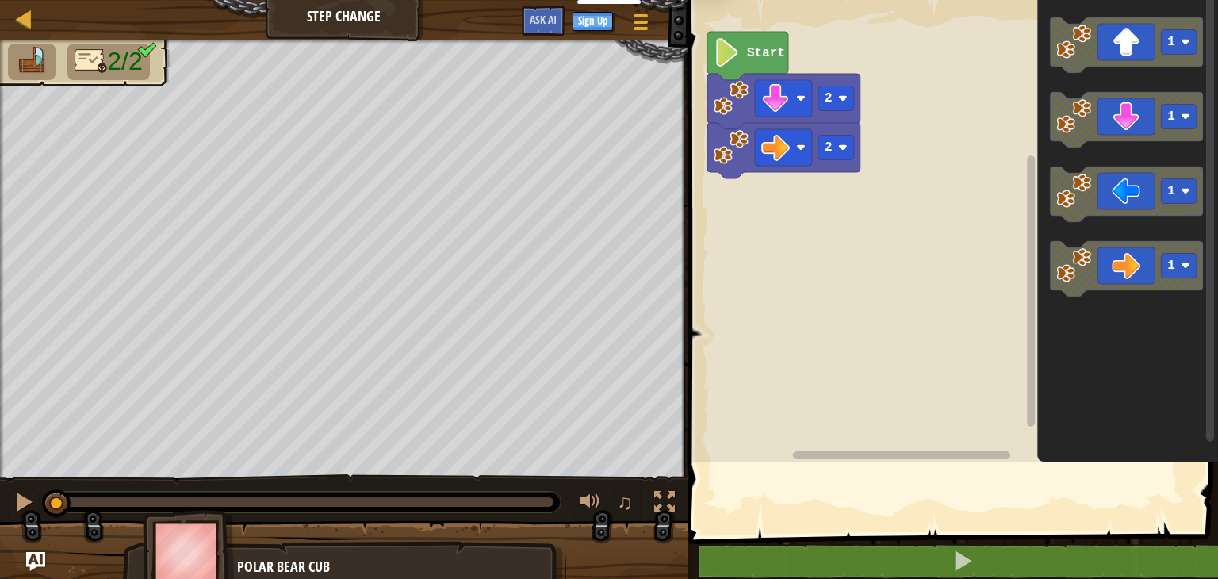
click at [693, 300] on rect "Blockly Workspace" at bounding box center [950, 226] width 534 height 469
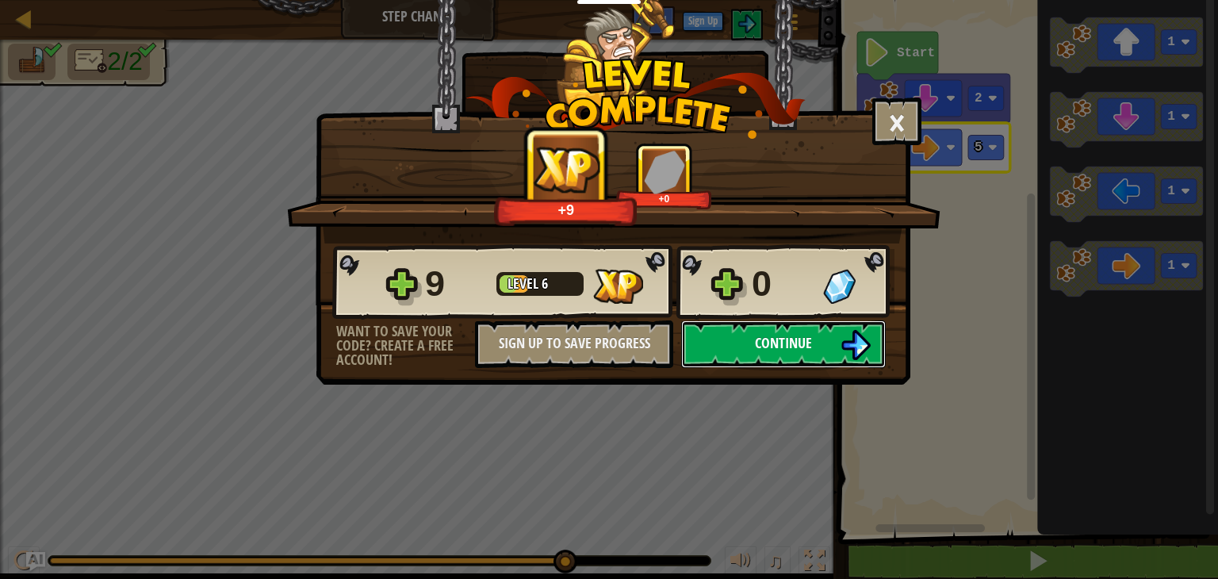
click at [794, 344] on span "Continue" at bounding box center [783, 343] width 57 height 20
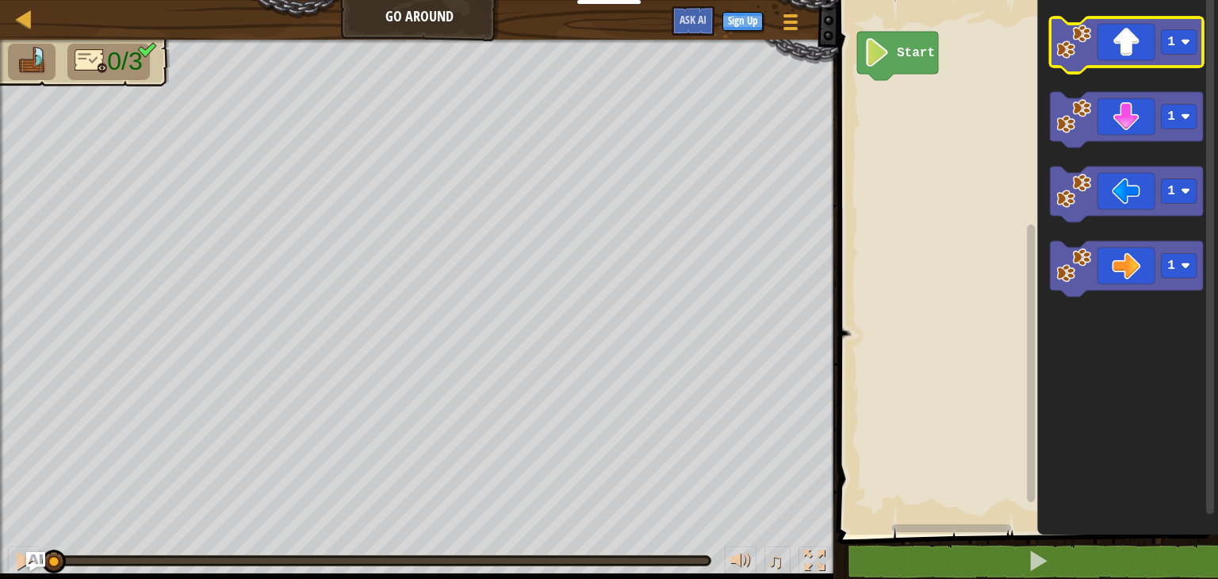
click at [1188, 55] on rect "Blockly Workspace" at bounding box center [1179, 42] width 36 height 25
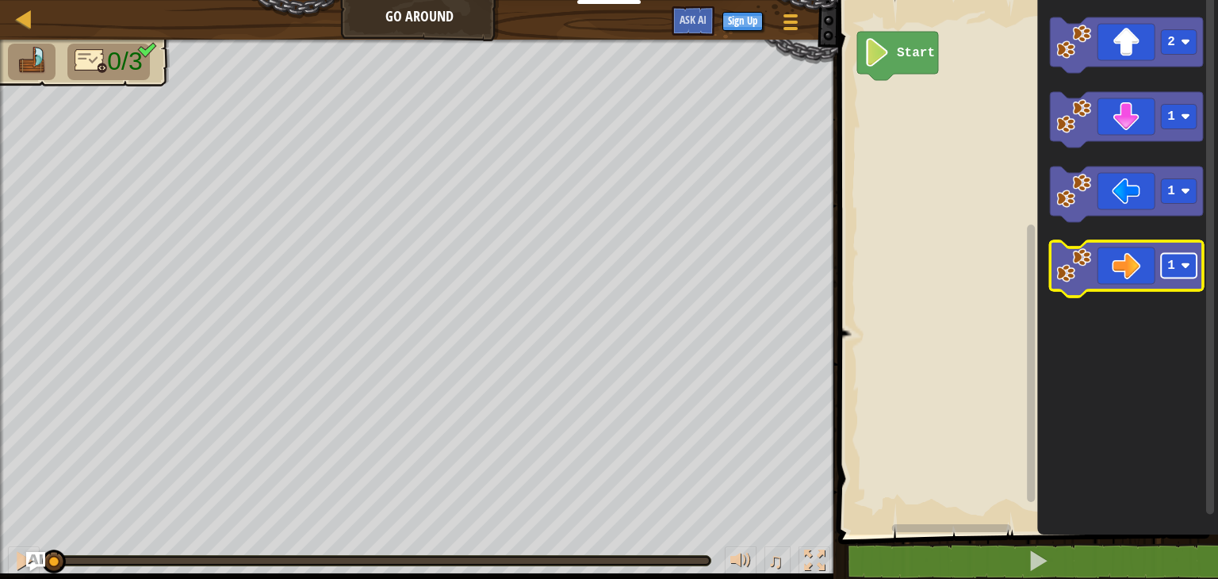
click at [1191, 266] on rect "Blockly Workspace" at bounding box center [1179, 266] width 36 height 25
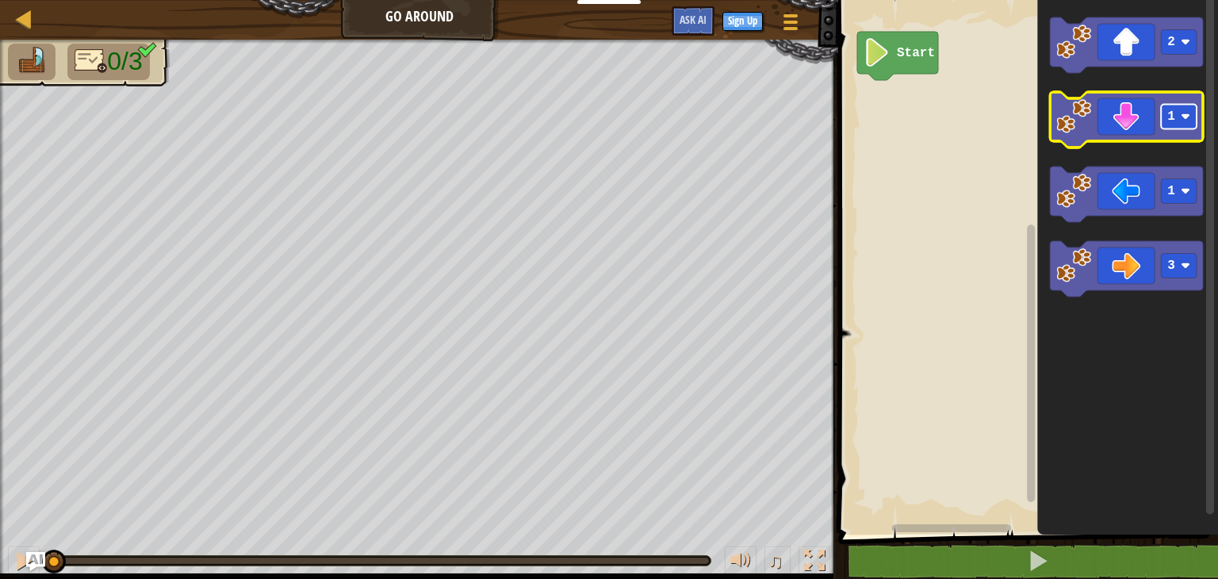
click at [1177, 118] on rect "Blockly Workspace" at bounding box center [1179, 117] width 36 height 25
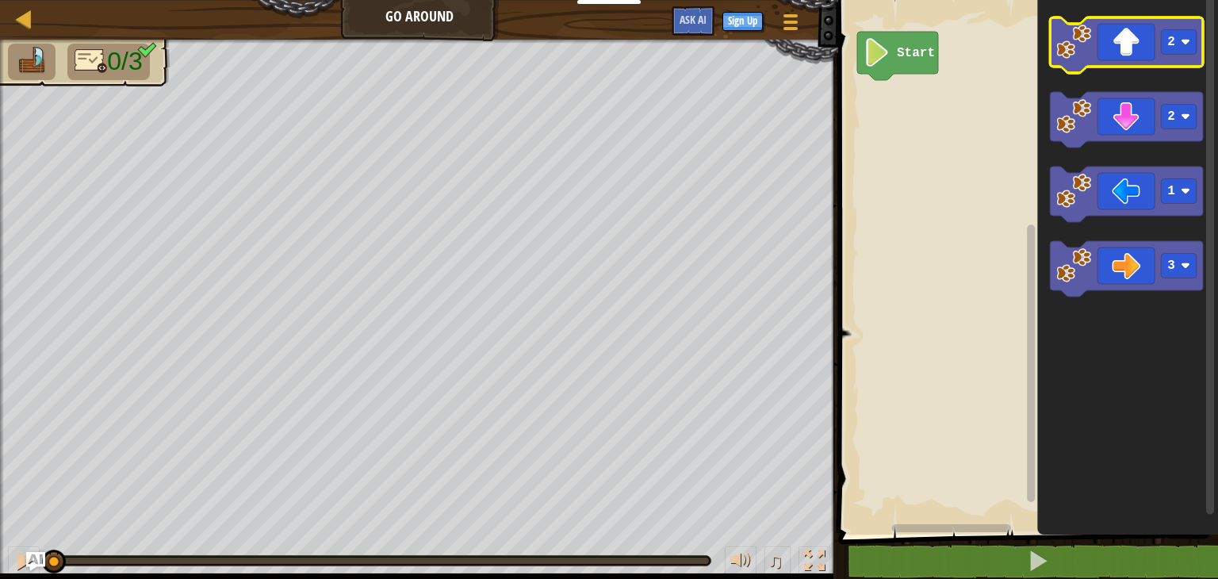
click at [1138, 46] on icon "Blockly Workspace" at bounding box center [1126, 44] width 153 height 55
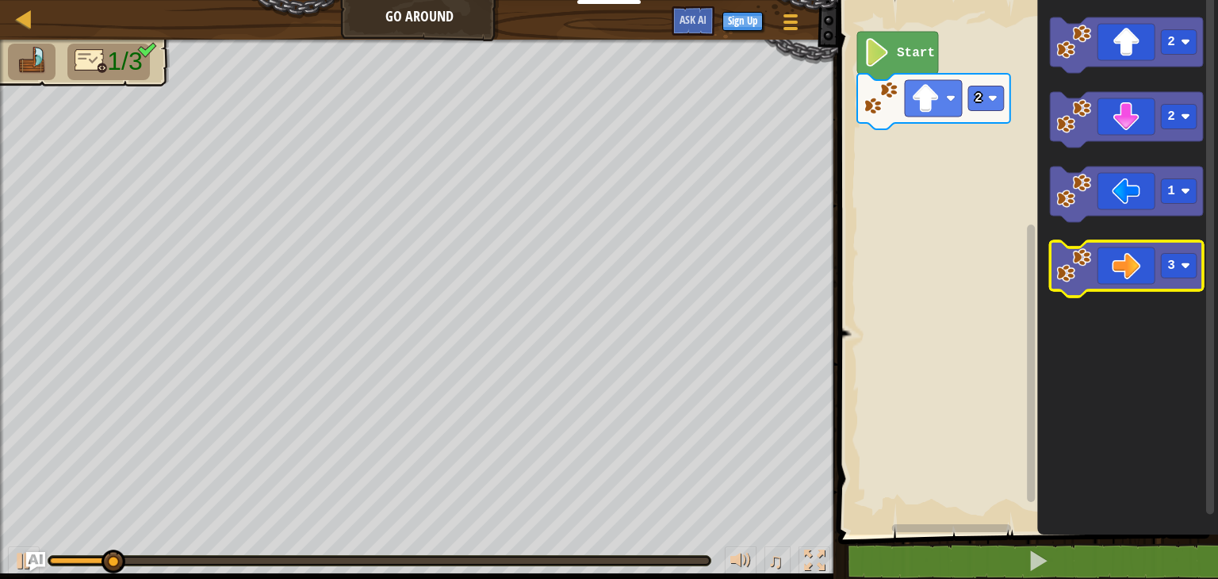
click at [1126, 261] on icon "Blockly Workspace" at bounding box center [1126, 268] width 153 height 55
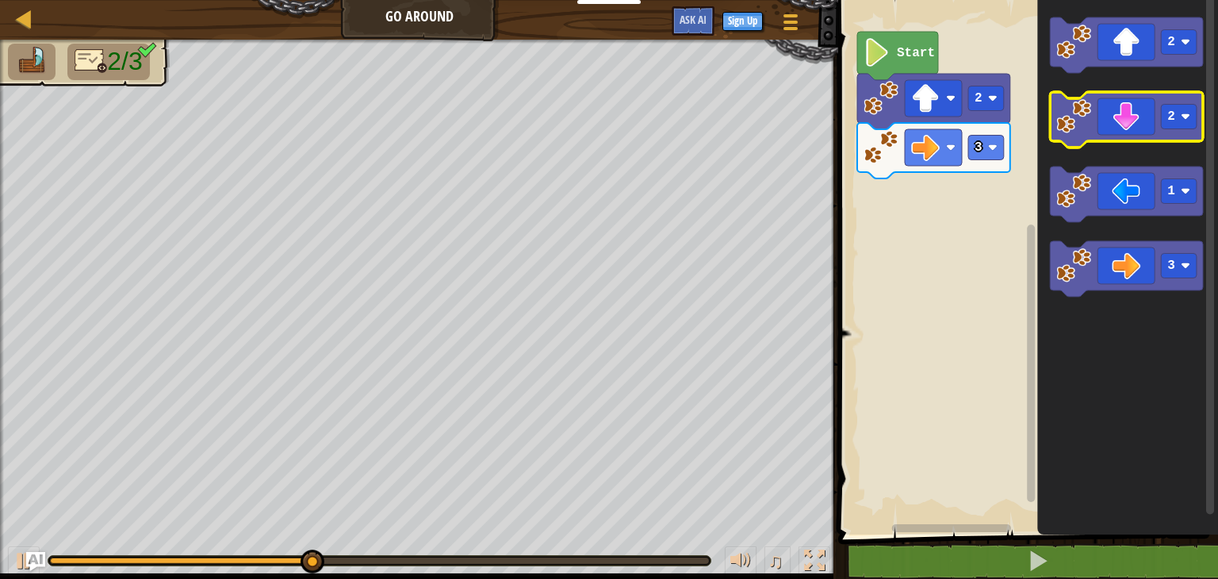
click at [1126, 132] on icon "Blockly Workspace" at bounding box center [1126, 119] width 153 height 55
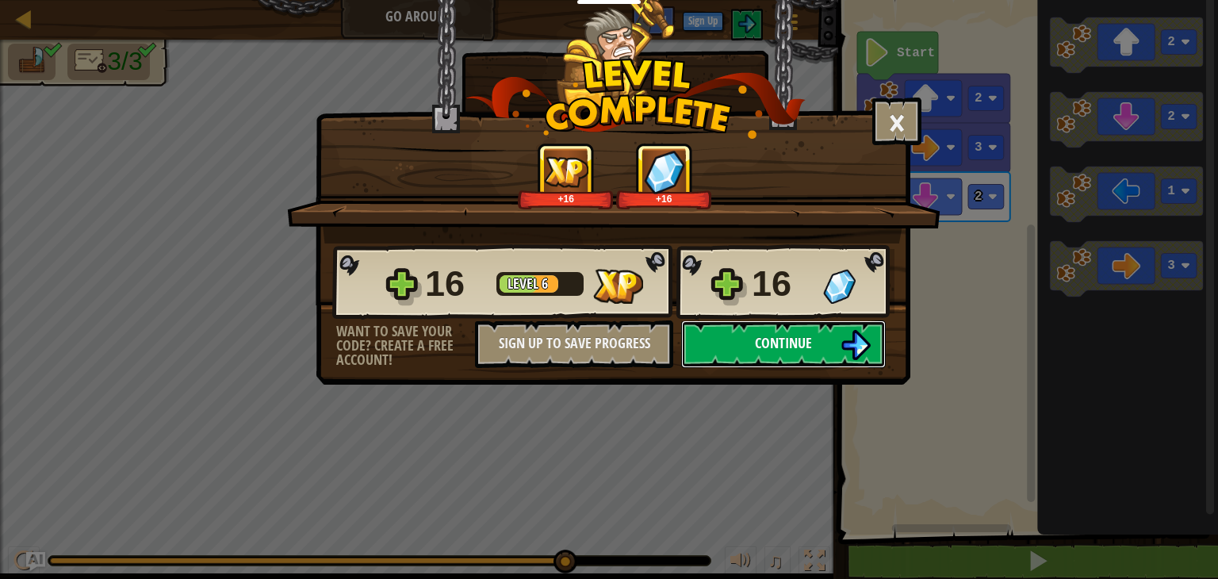
click at [790, 346] on span "Continue" at bounding box center [783, 343] width 57 height 20
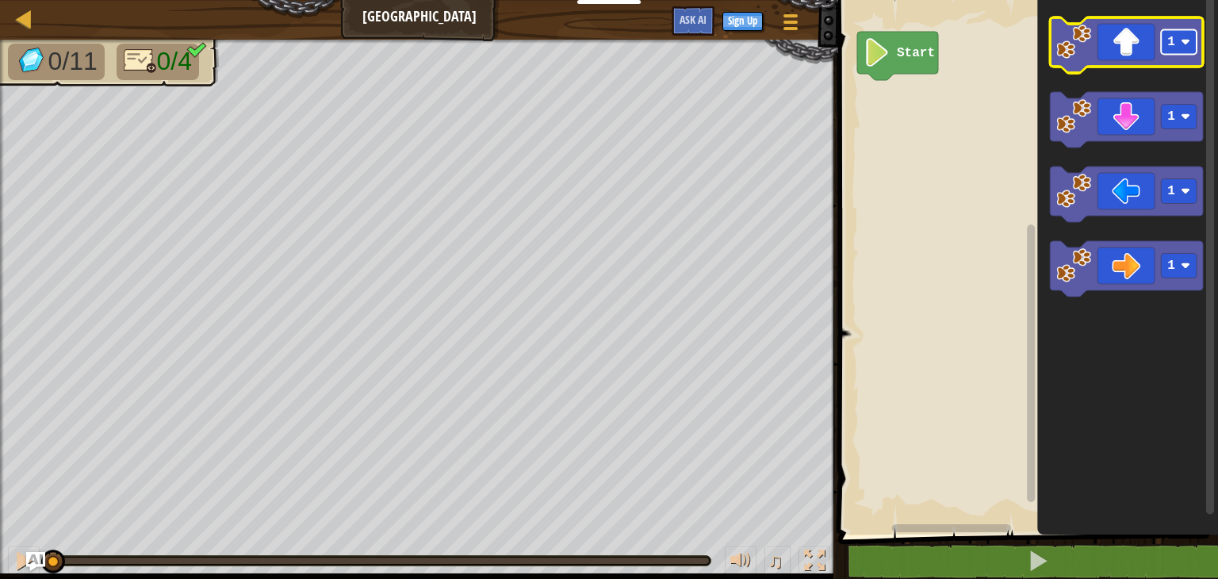
click at [1176, 45] on rect "Blockly Workspace" at bounding box center [1179, 42] width 36 height 25
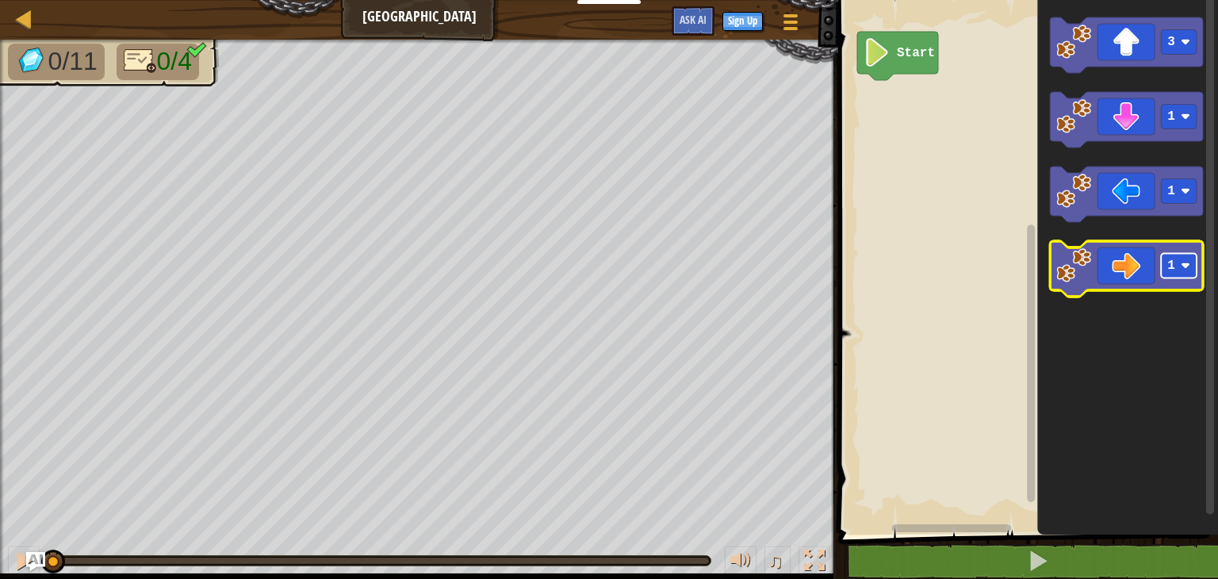
click at [1191, 273] on rect "Blockly Workspace" at bounding box center [1179, 266] width 36 height 25
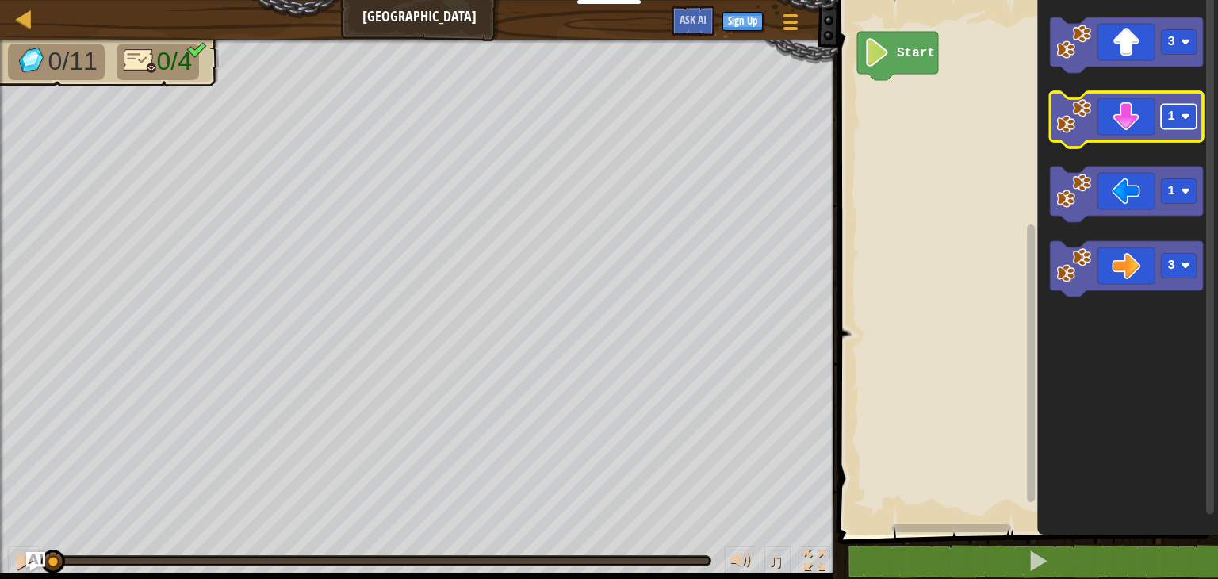
click at [1187, 117] on image "Blockly Workspace" at bounding box center [1185, 117] width 10 height 10
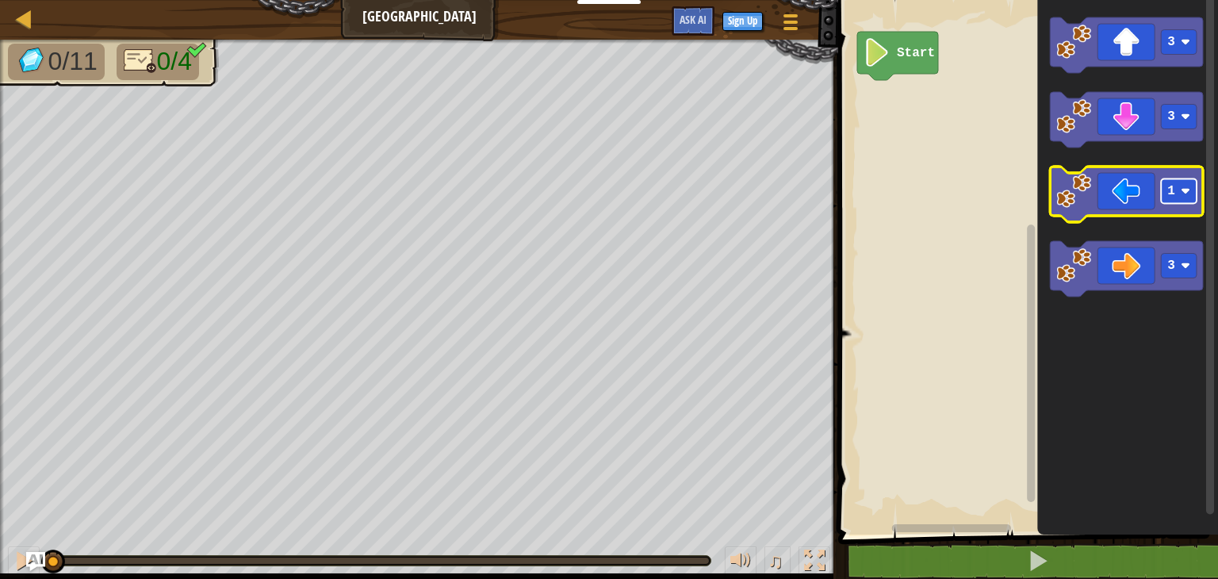
click at [1171, 199] on rect "Blockly Workspace" at bounding box center [1179, 191] width 36 height 25
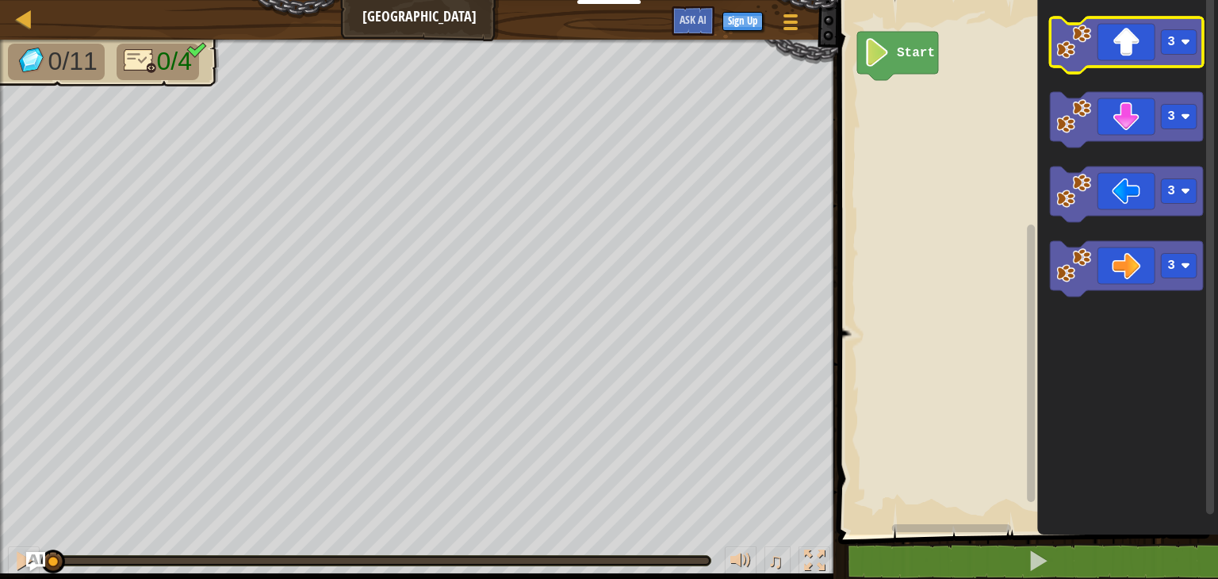
click at [1135, 52] on icon "Blockly Workspace" at bounding box center [1126, 44] width 153 height 55
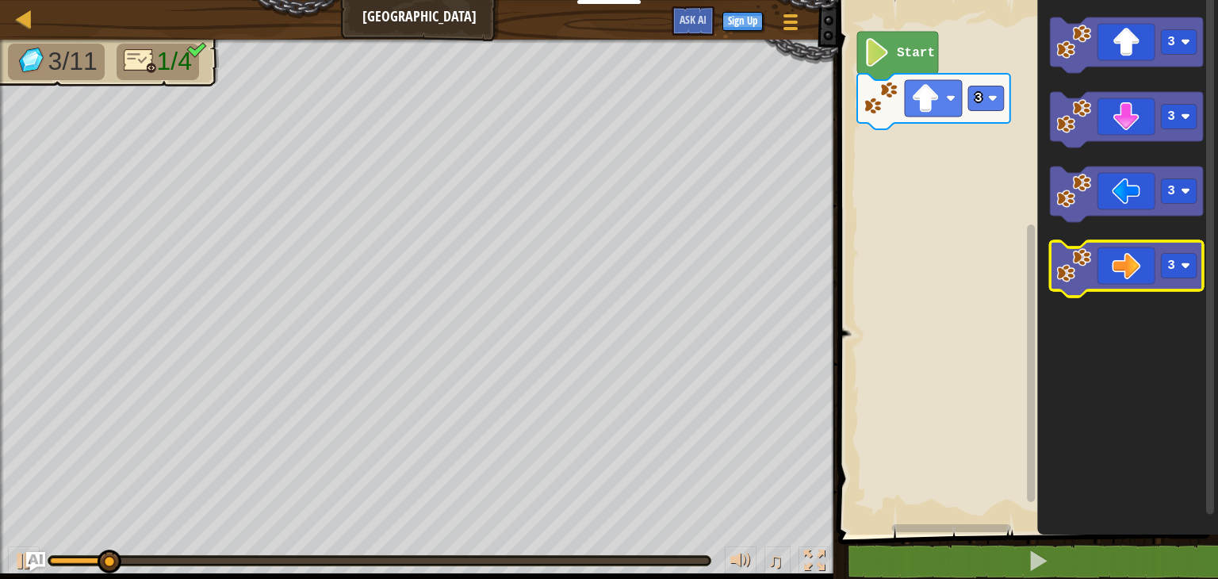
click at [1137, 276] on icon "Blockly Workspace" at bounding box center [1126, 268] width 153 height 55
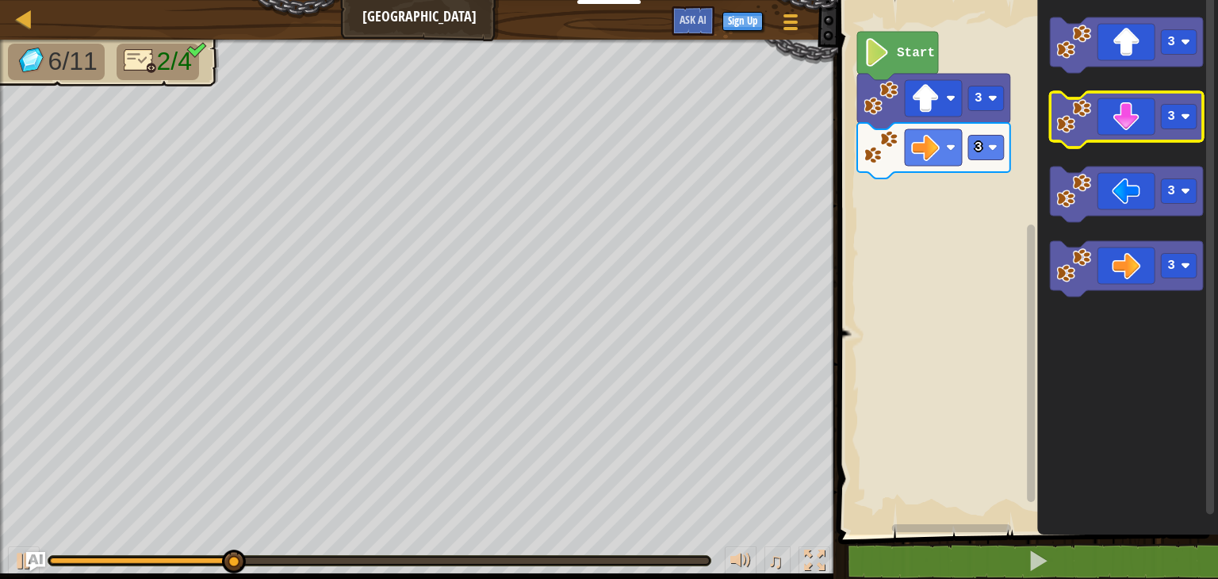
click at [1127, 124] on icon "Blockly Workspace" at bounding box center [1126, 119] width 153 height 55
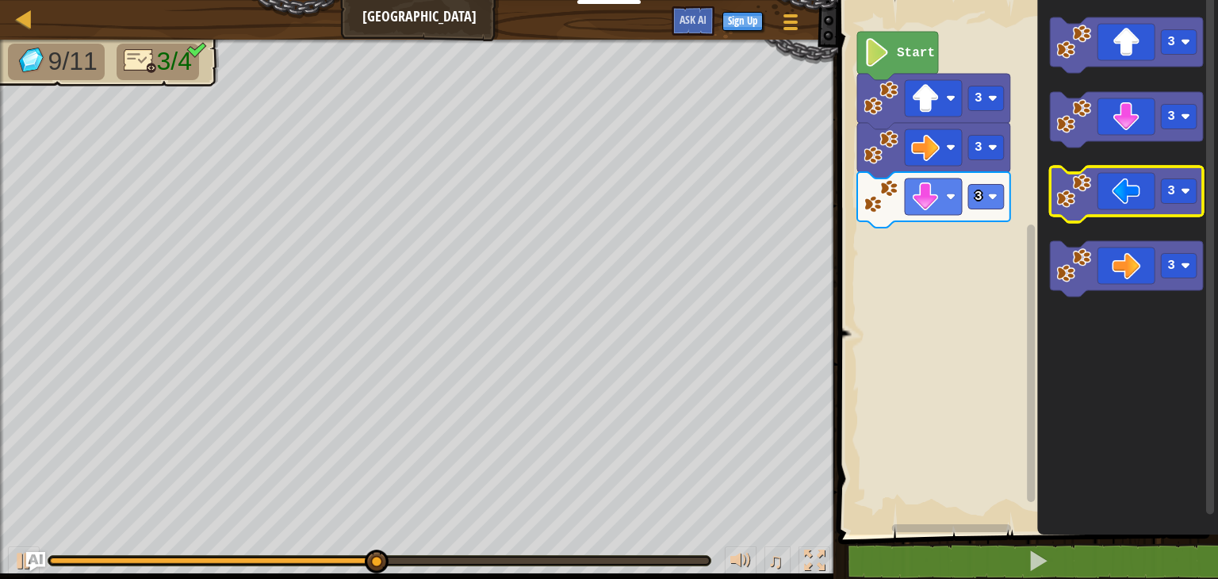
click at [1142, 197] on icon "Blockly Workspace" at bounding box center [1126, 193] width 153 height 55
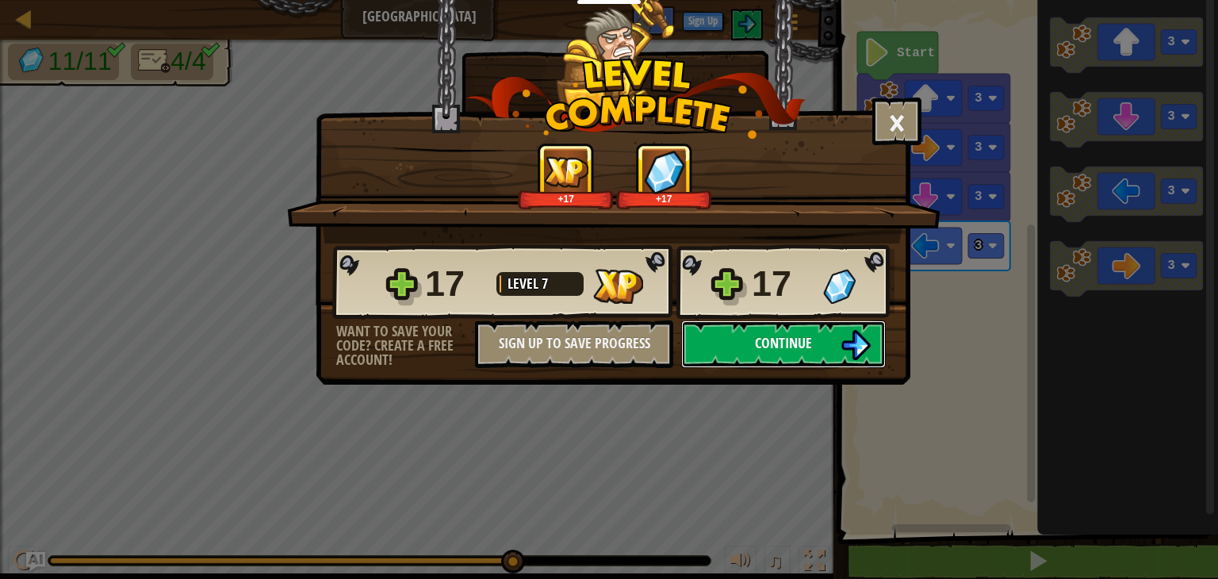
click at [734, 335] on button "Continue" at bounding box center [783, 344] width 205 height 48
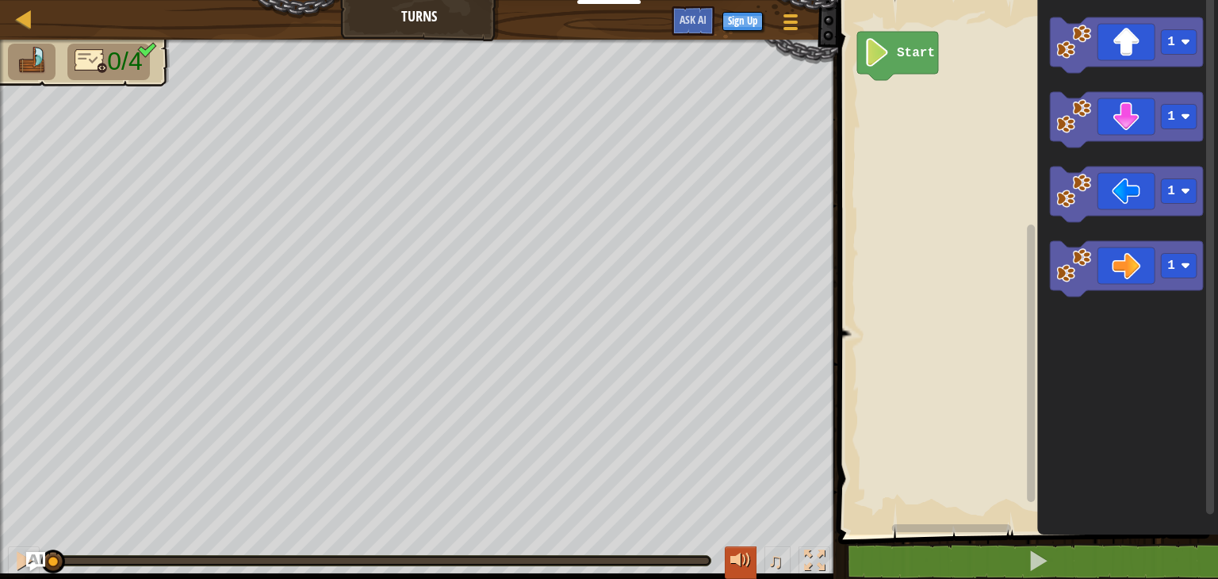
click at [733, 565] on div at bounding box center [740, 560] width 21 height 21
